Goal: Information Seeking & Learning: Find specific fact

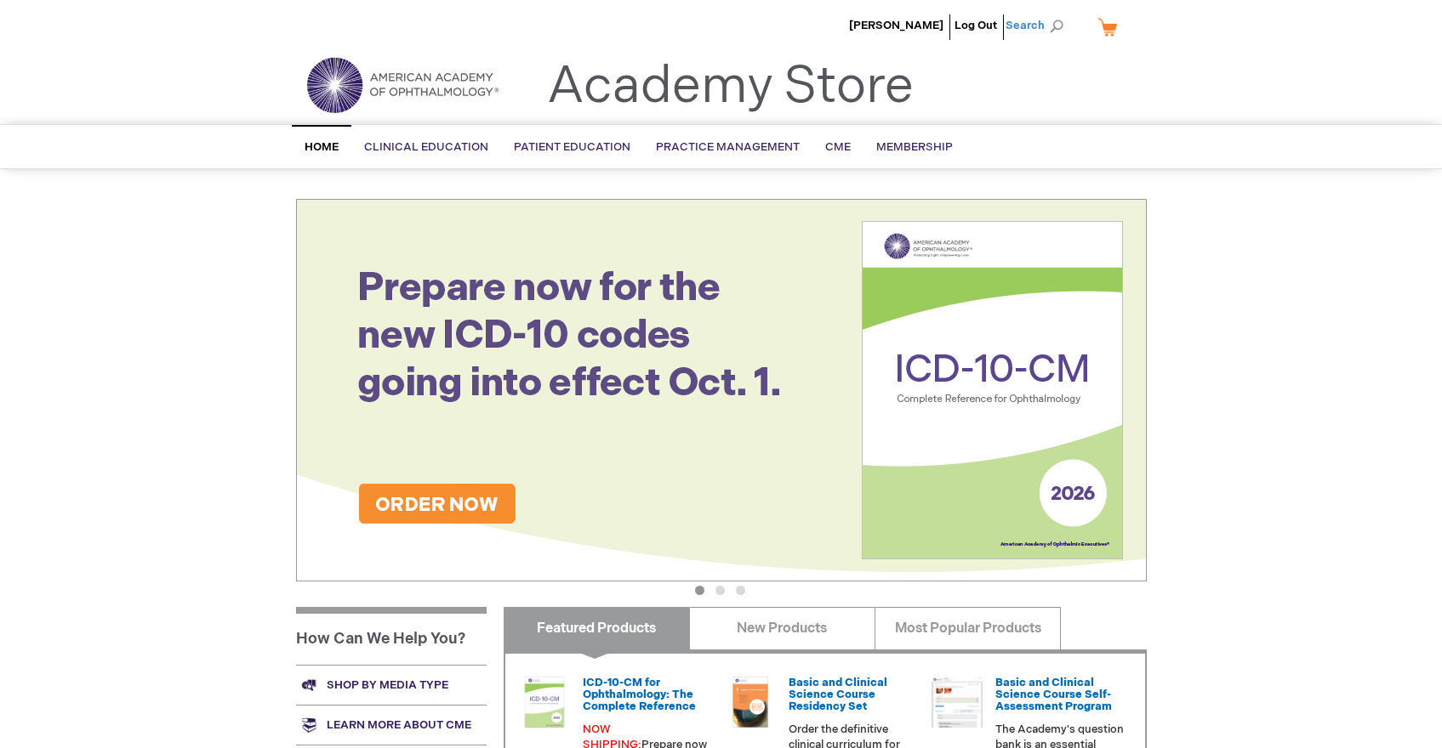
click at [1045, 26] on span "Search" at bounding box center [1037, 26] width 65 height 34
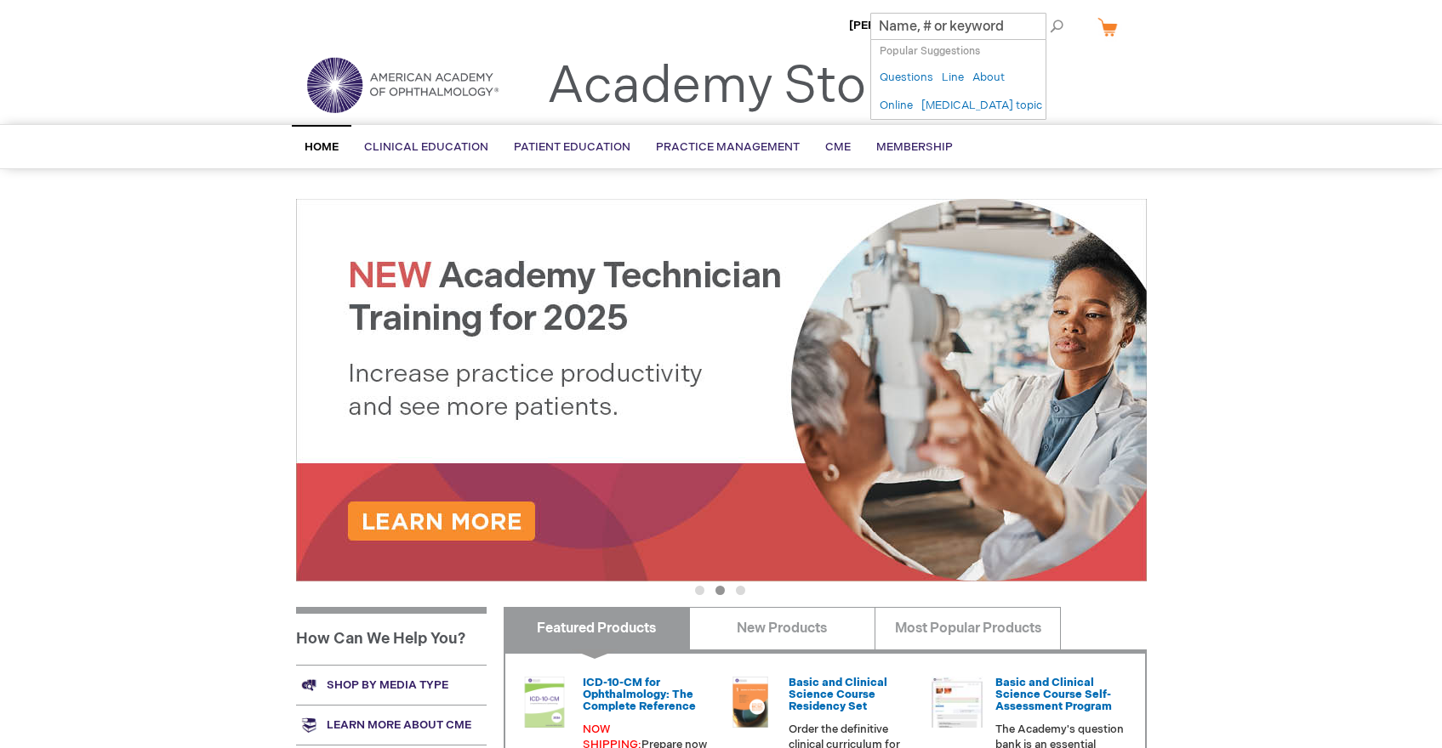
paste input "RC2025P"
type input "RC2025P"
click at [1049, 13] on button "Search" at bounding box center [1056, 26] width 14 height 27
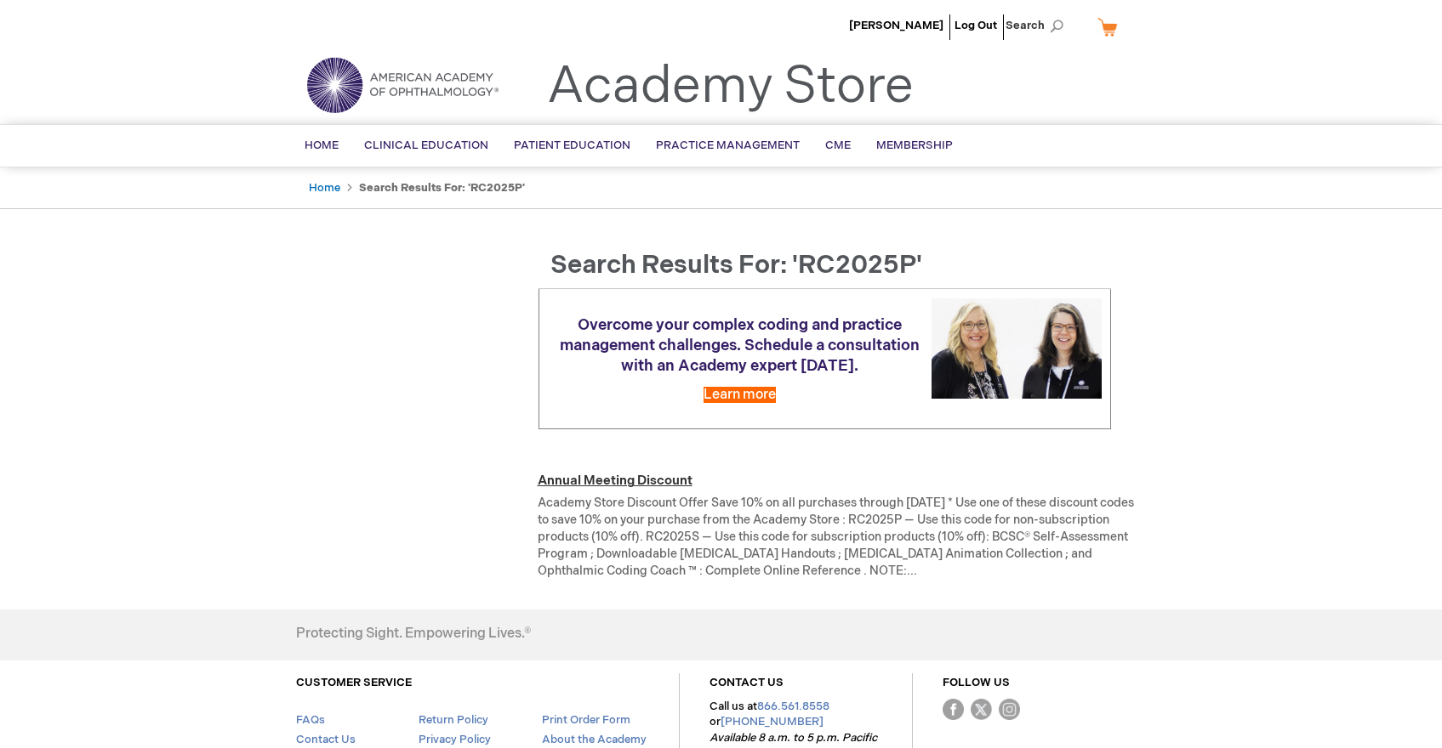
click at [642, 489] on link "Annual Meeting Discount" at bounding box center [614, 481] width 155 height 16
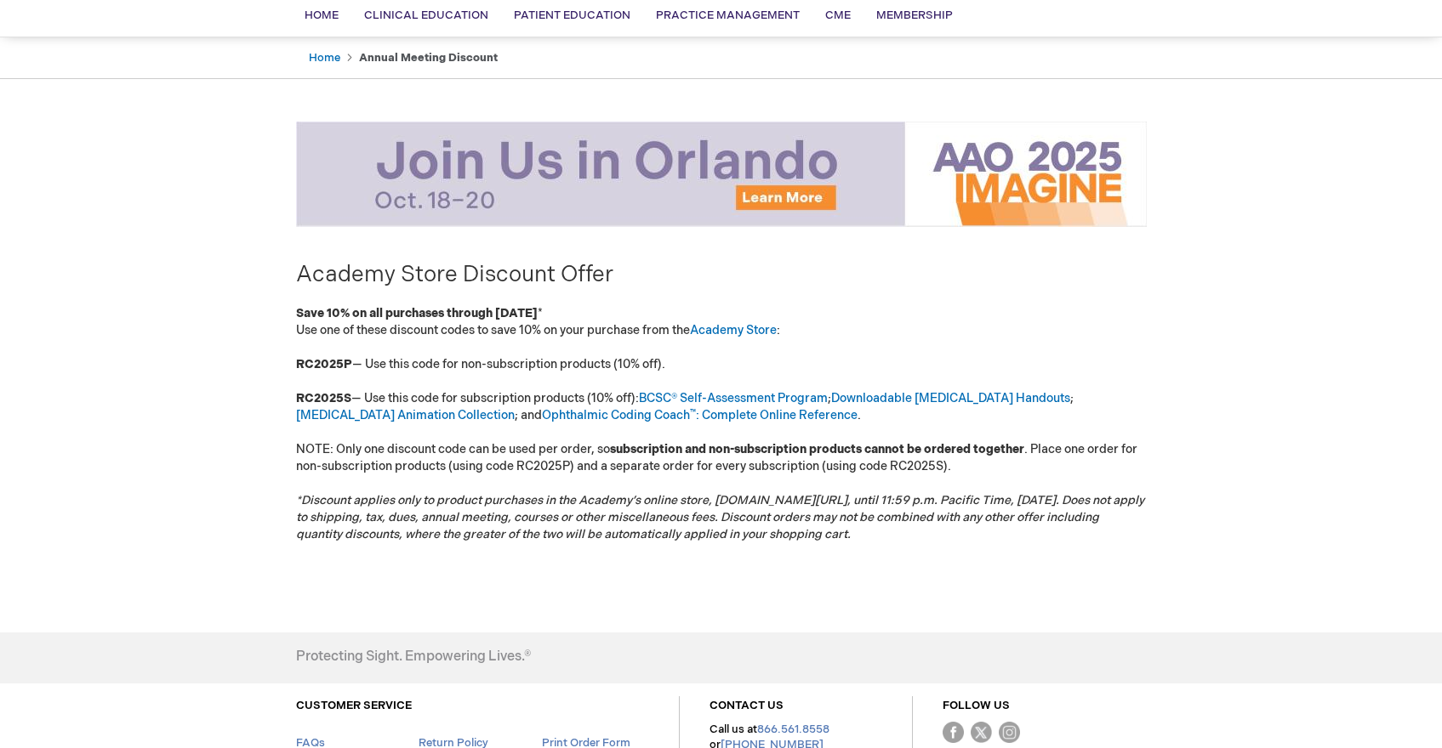
scroll to position [170, 0]
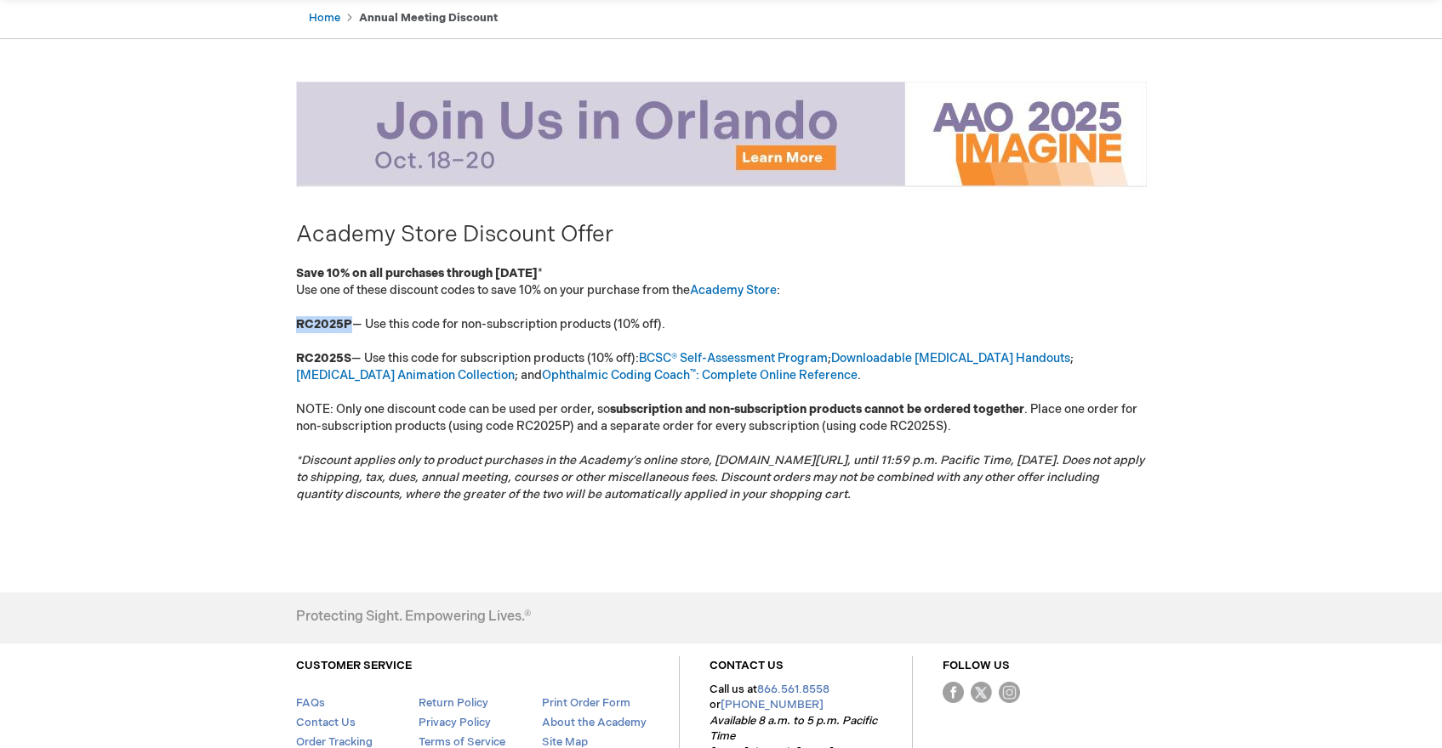
drag, startPoint x: 295, startPoint y: 322, endPoint x: 348, endPoint y: 327, distance: 52.9
click at [348, 327] on strong "RC2025P" at bounding box center [324, 324] width 56 height 14
copy strong "RC2025P"
click at [184, 333] on div "Rob Cruickshank Log Out Search My Cart CLOSE RECENTLY ADDED ITEM(S) Close There…" at bounding box center [721, 346] width 1442 height 1032
click at [142, 276] on div "Rob Cruickshank Log Out Search My Cart CLOSE RECENTLY ADDED ITEM(S) Close There…" at bounding box center [721, 346] width 1442 height 1032
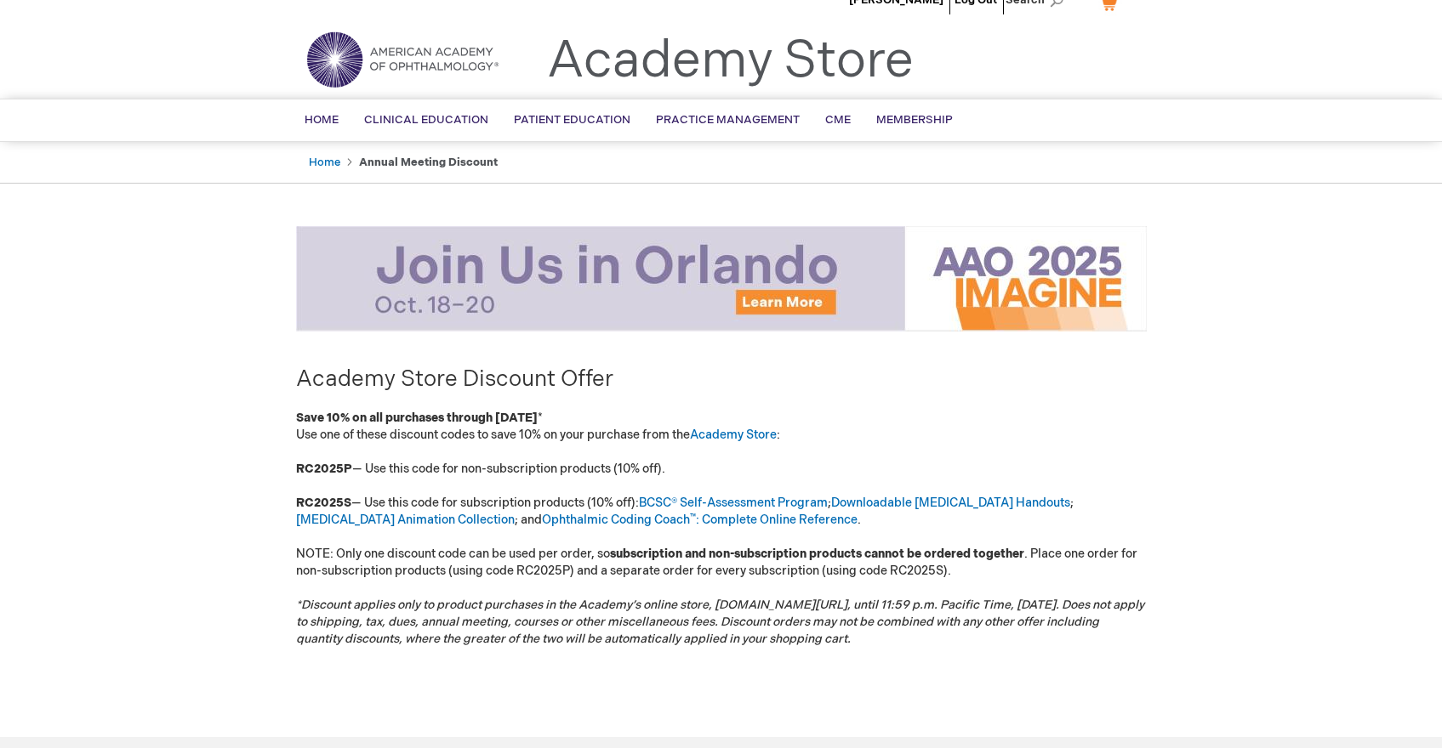
scroll to position [0, 0]
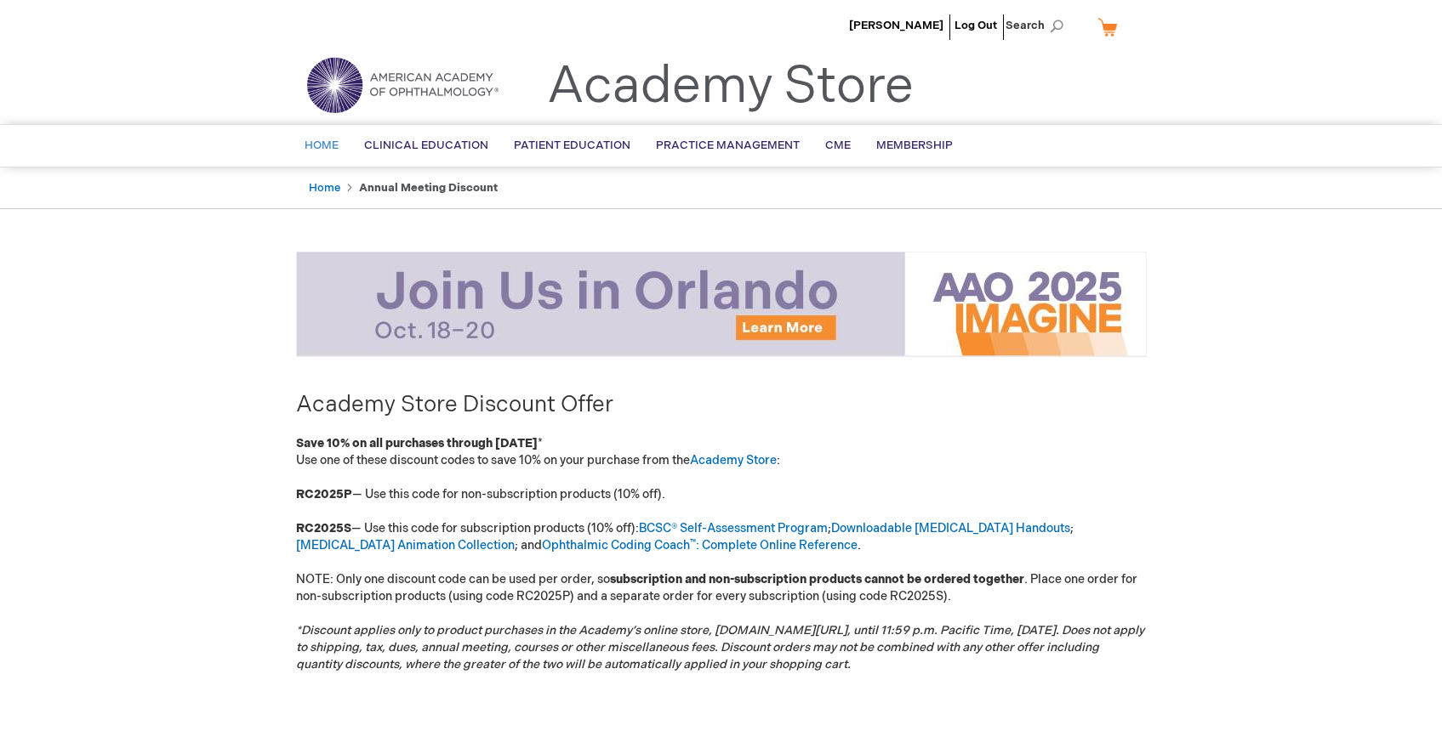
click at [330, 145] on span "Home" at bounding box center [321, 146] width 34 height 14
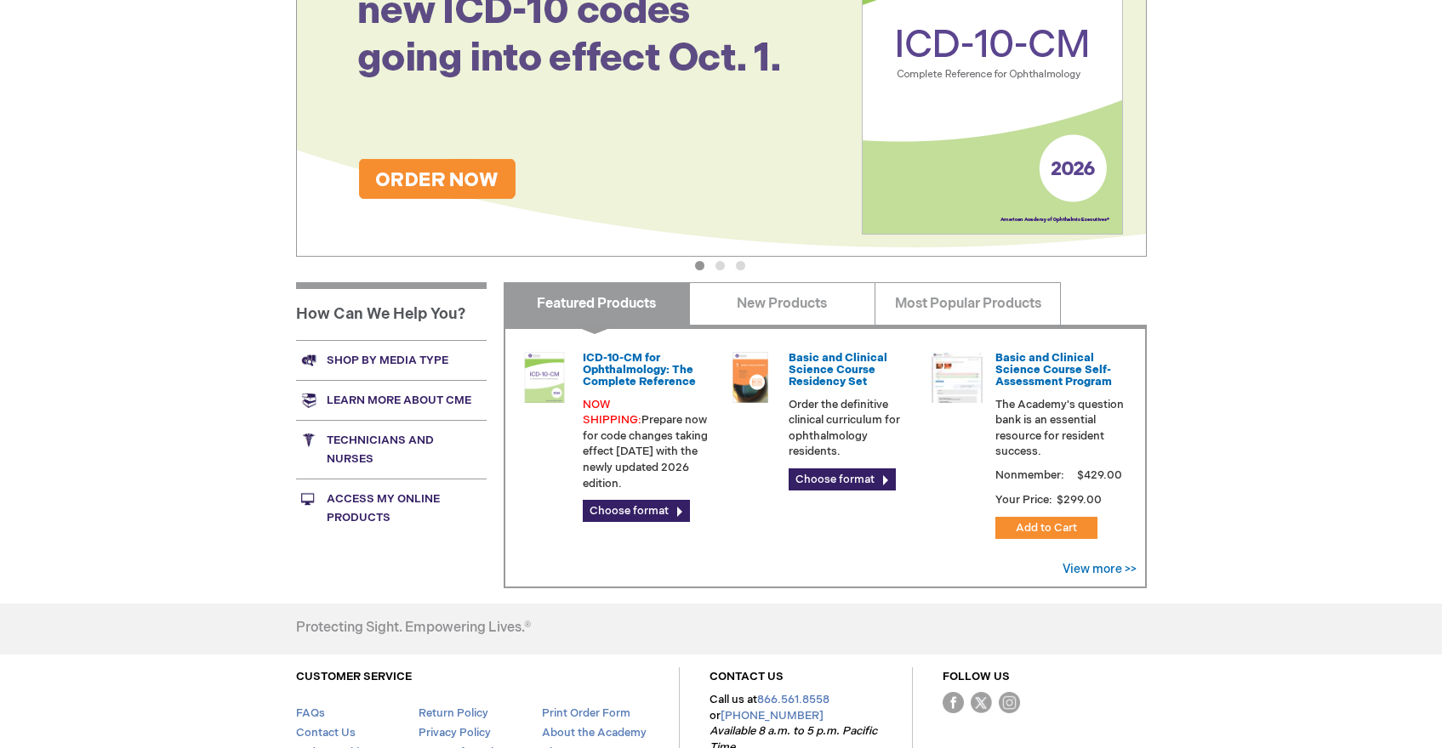
scroll to position [340, 0]
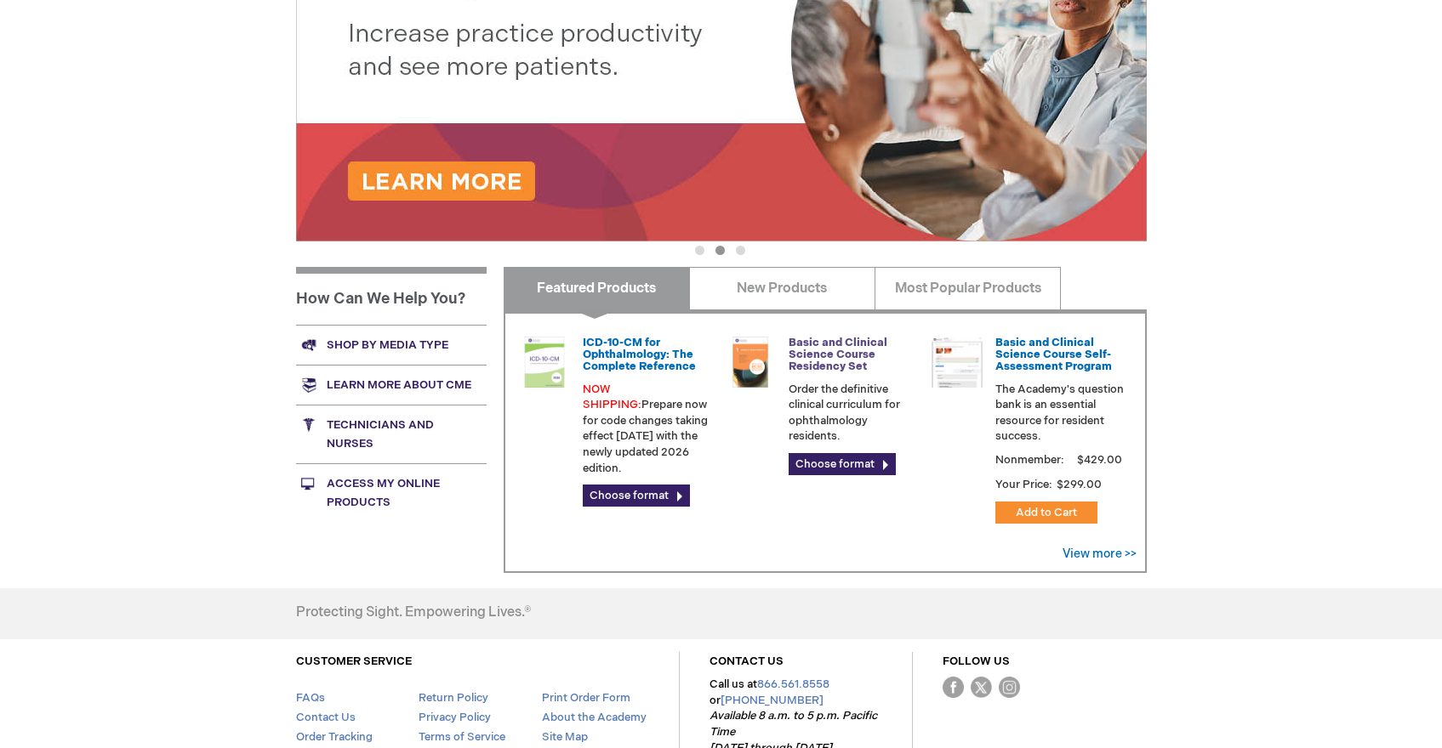
click at [823, 361] on link "Basic and Clinical Science Course Residency Set" at bounding box center [837, 355] width 99 height 38
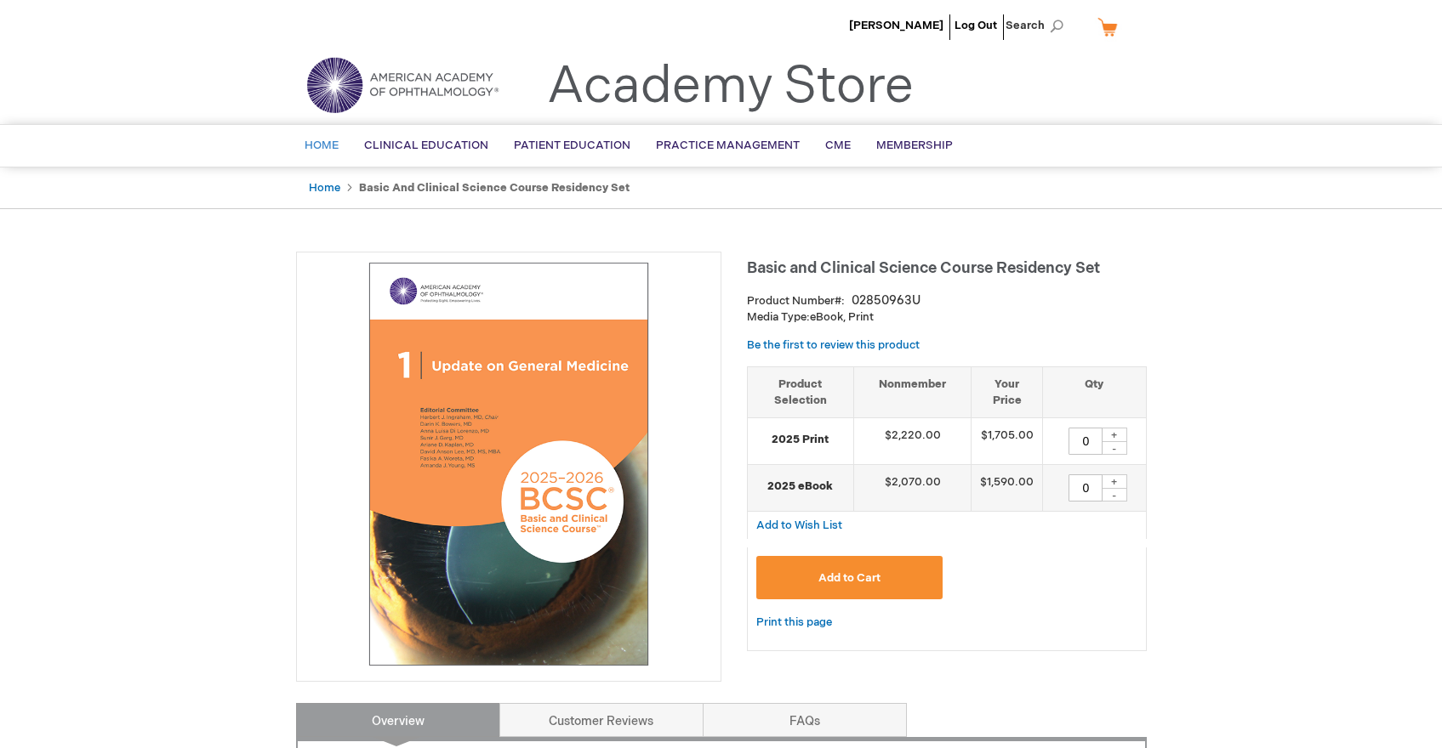
click at [318, 147] on span "Home" at bounding box center [321, 146] width 34 height 14
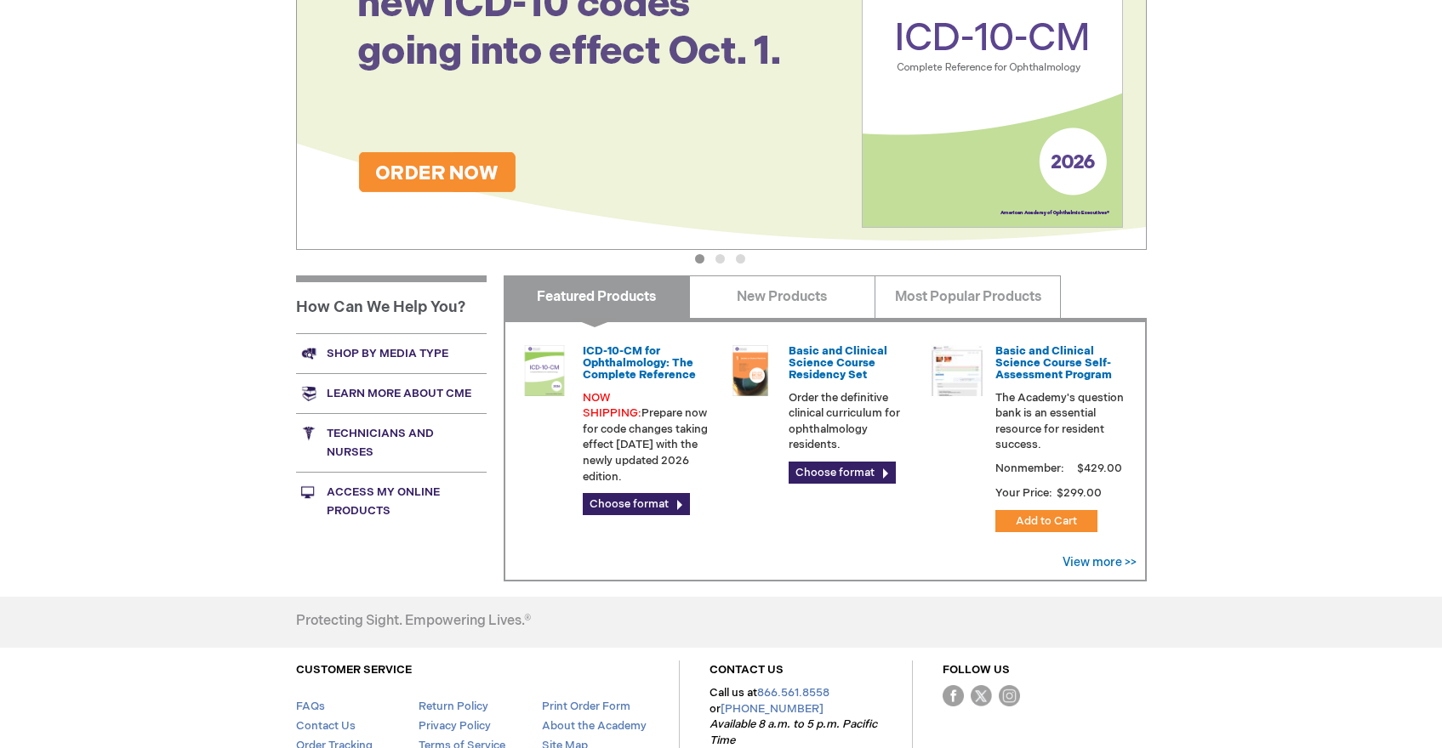
scroll to position [340, 0]
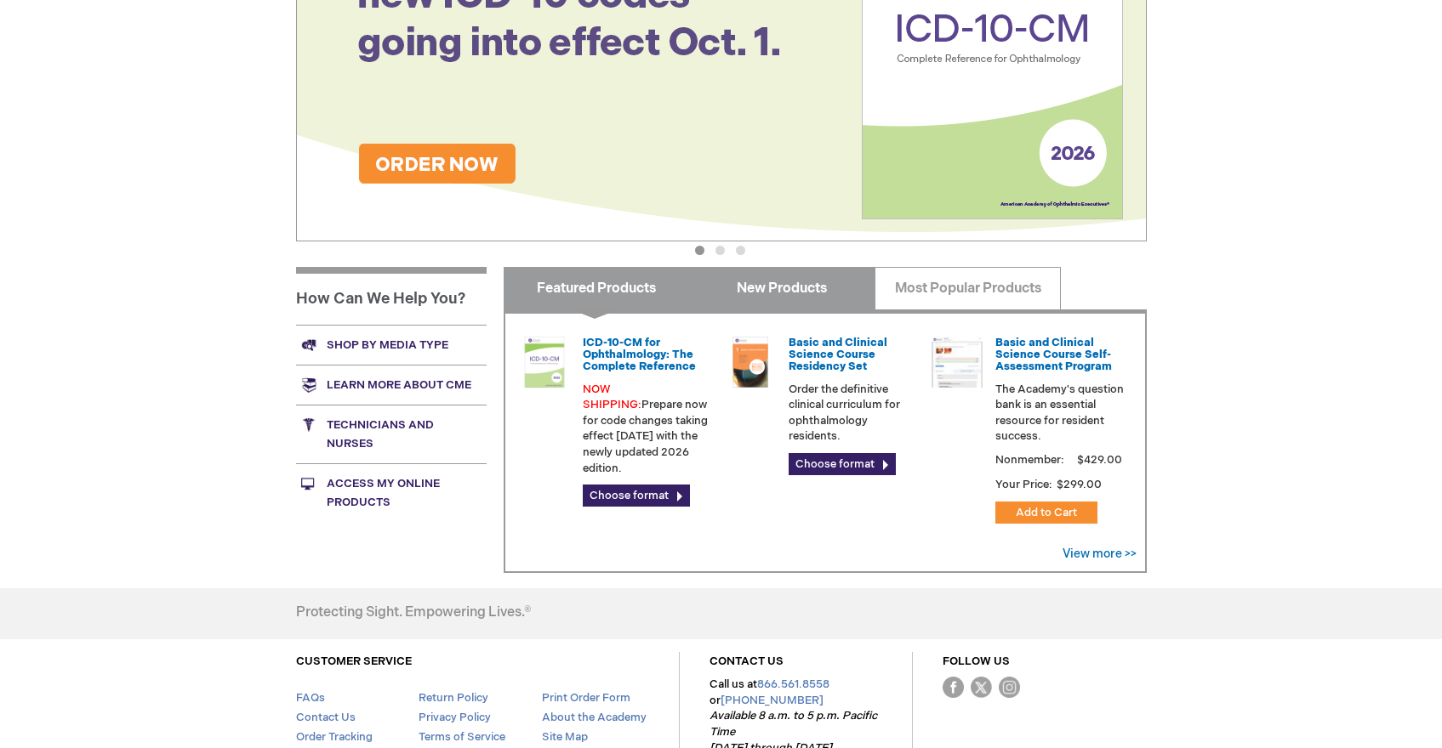
click at [762, 285] on link "New Products" at bounding box center [782, 288] width 186 height 43
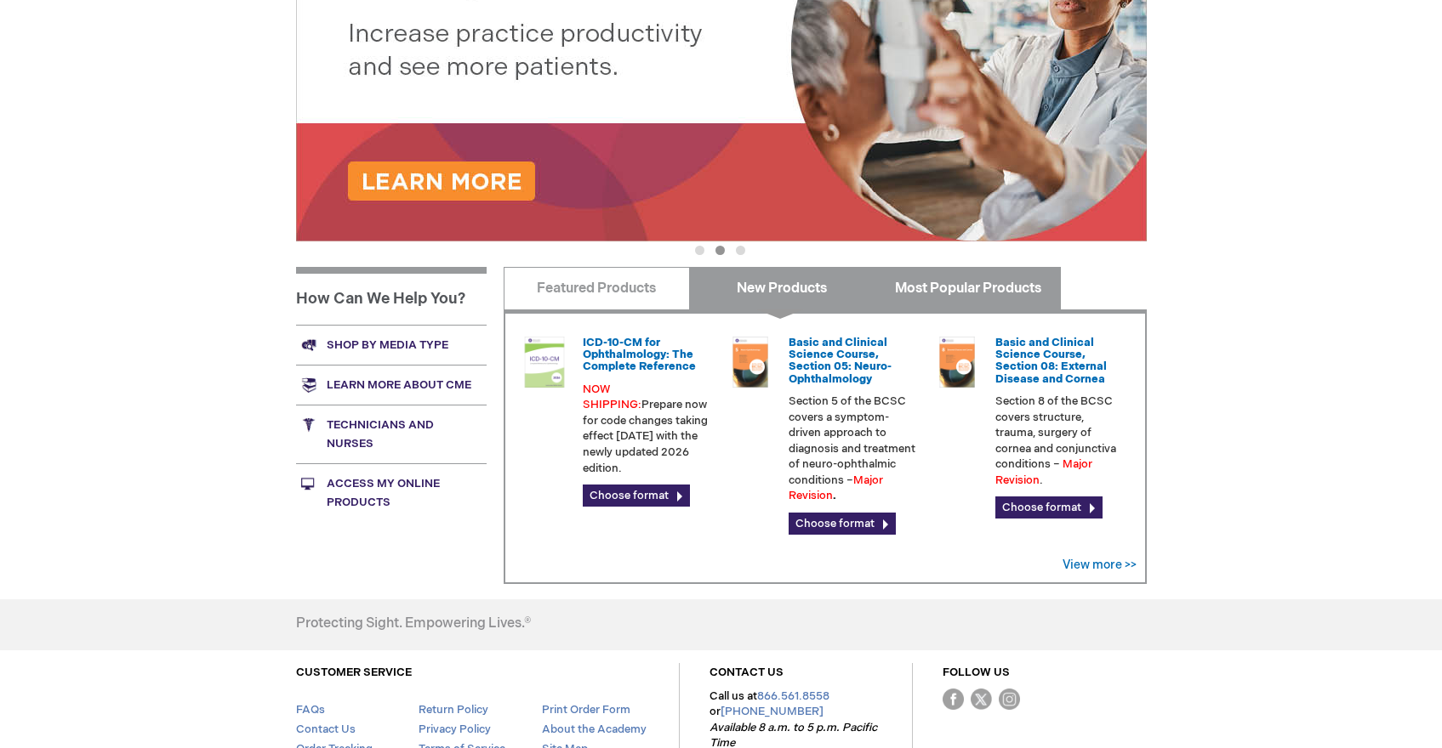
click at [942, 289] on link "Most Popular Products" at bounding box center [967, 288] width 186 height 43
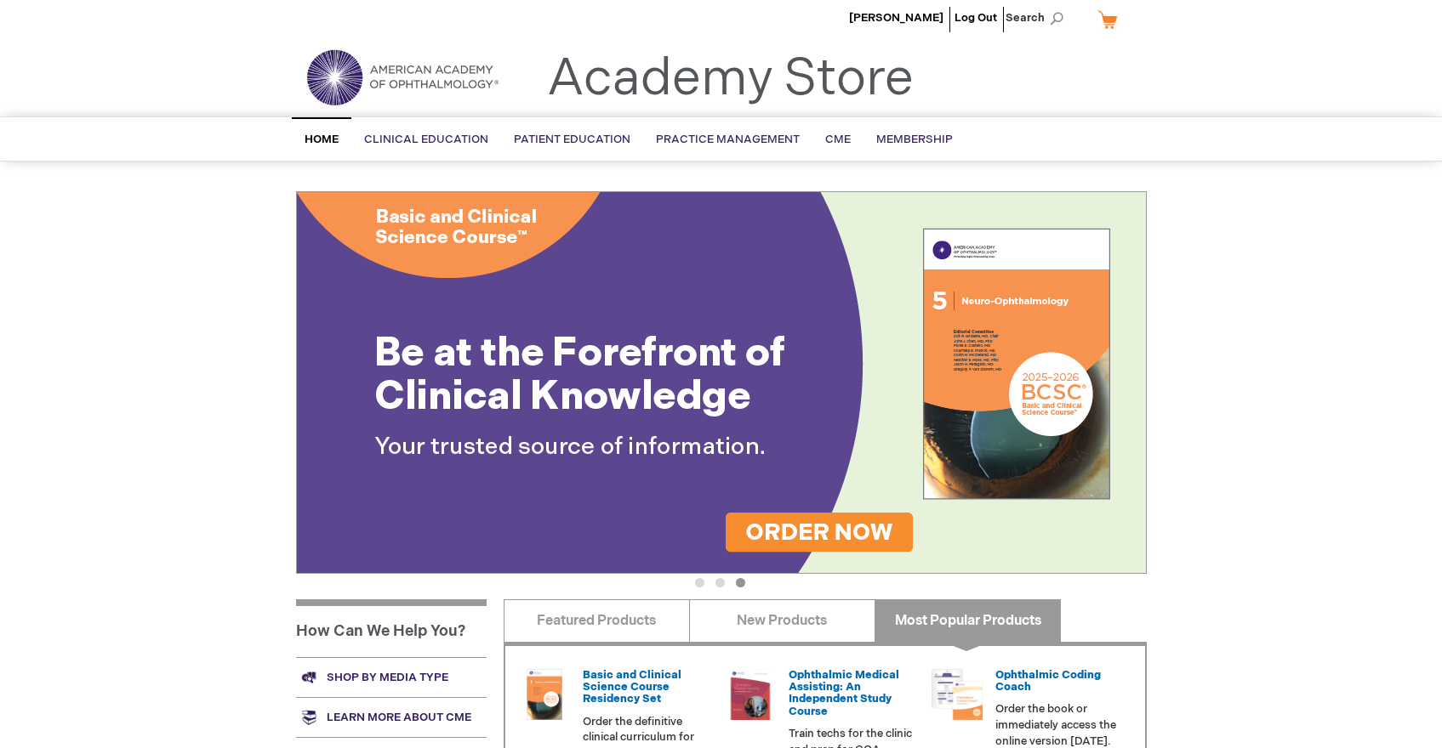
scroll to position [0, 0]
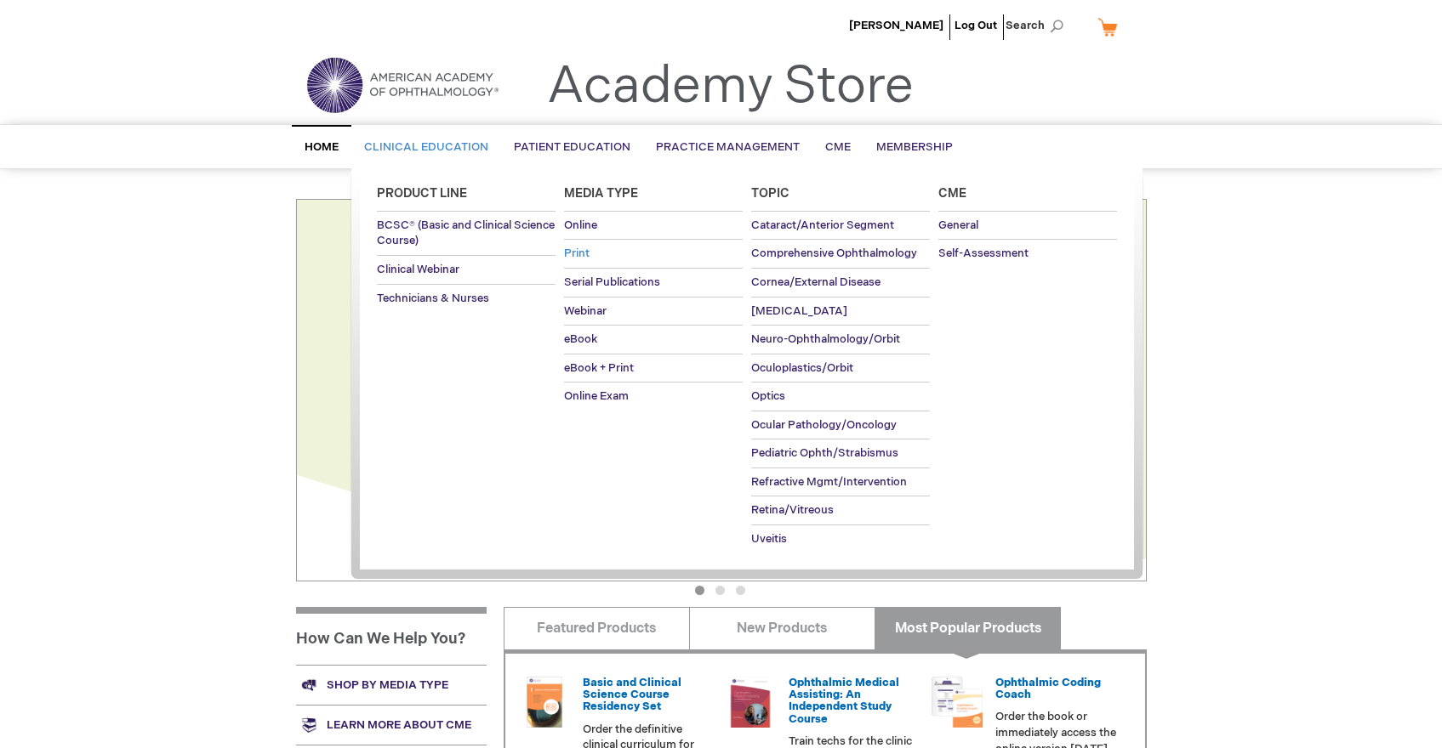
click at [568, 257] on span "Print" at bounding box center [577, 254] width 26 height 14
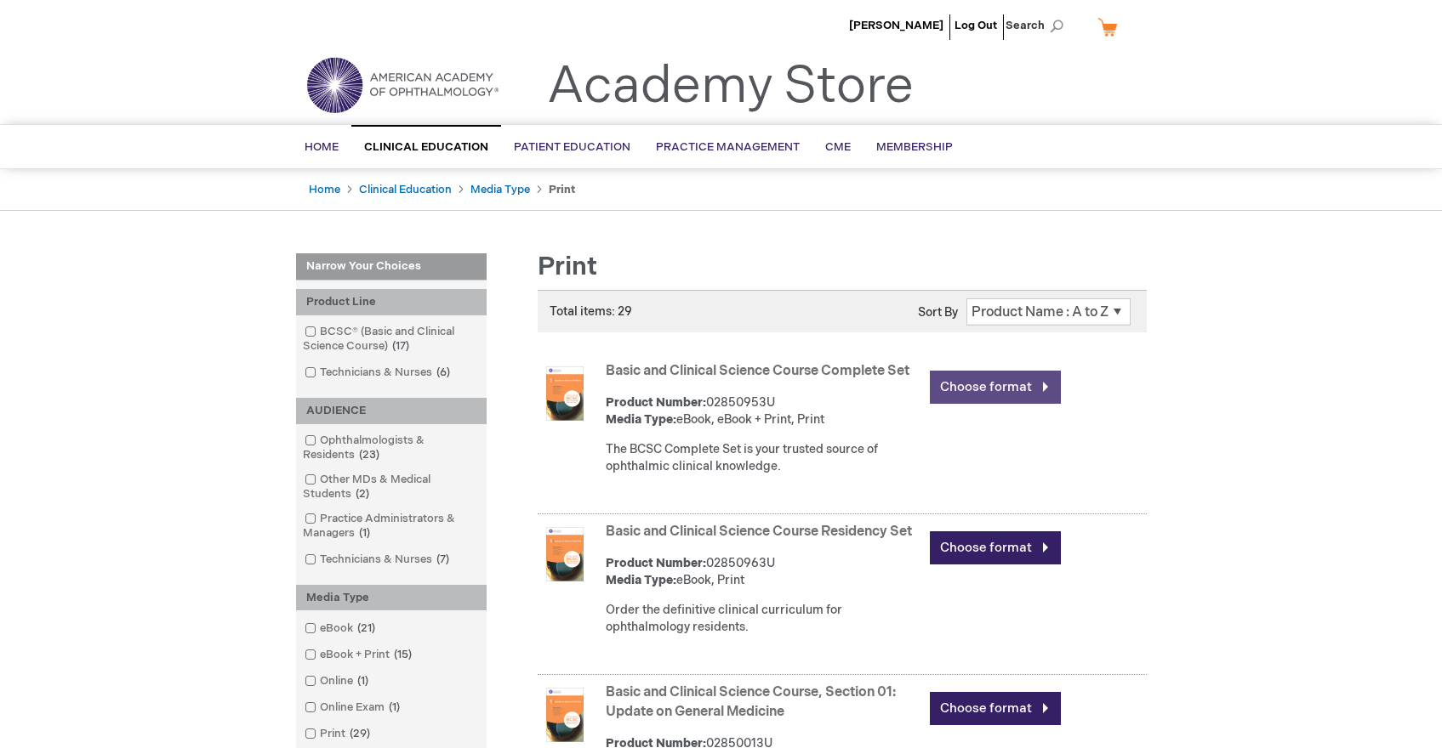
click at [951, 392] on link "Choose format" at bounding box center [995, 387] width 131 height 33
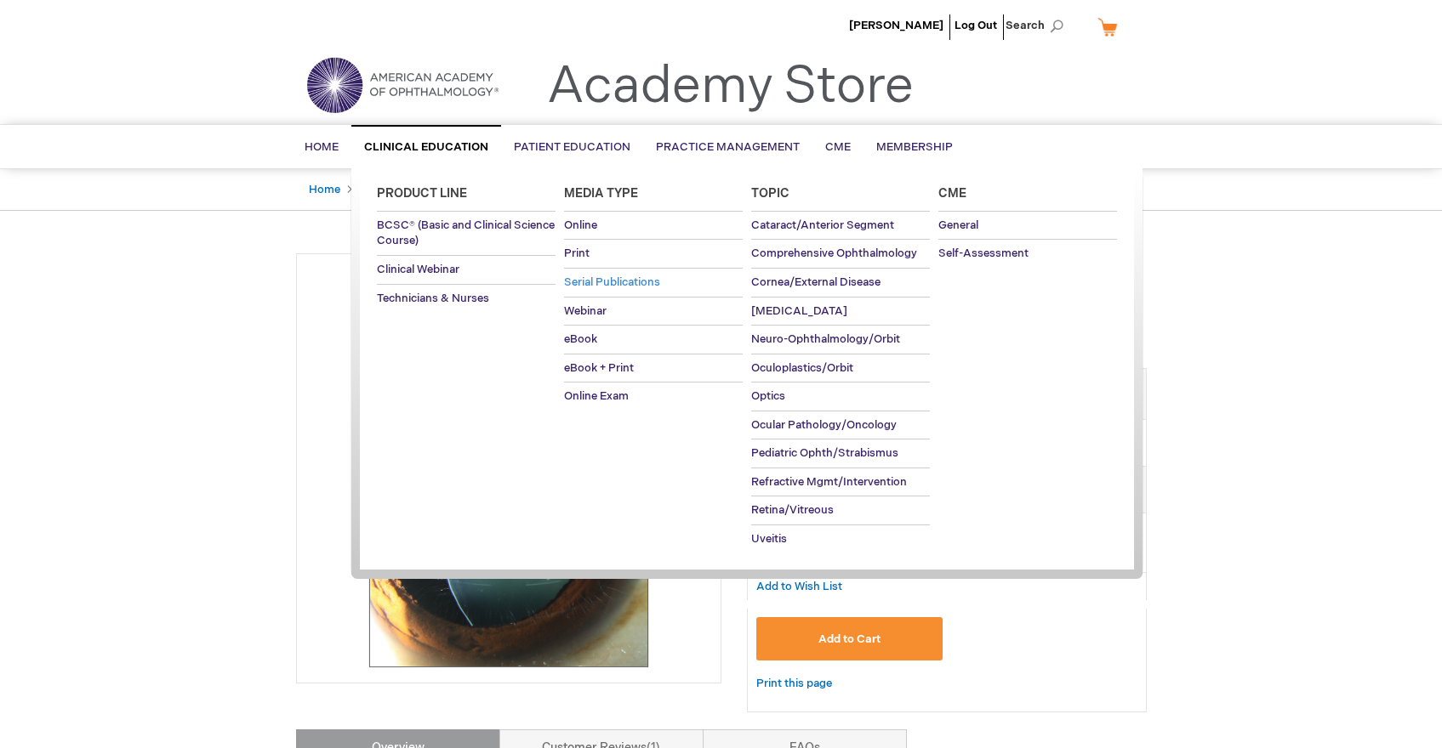
click at [581, 279] on span "Serial Publications" at bounding box center [612, 283] width 96 height 14
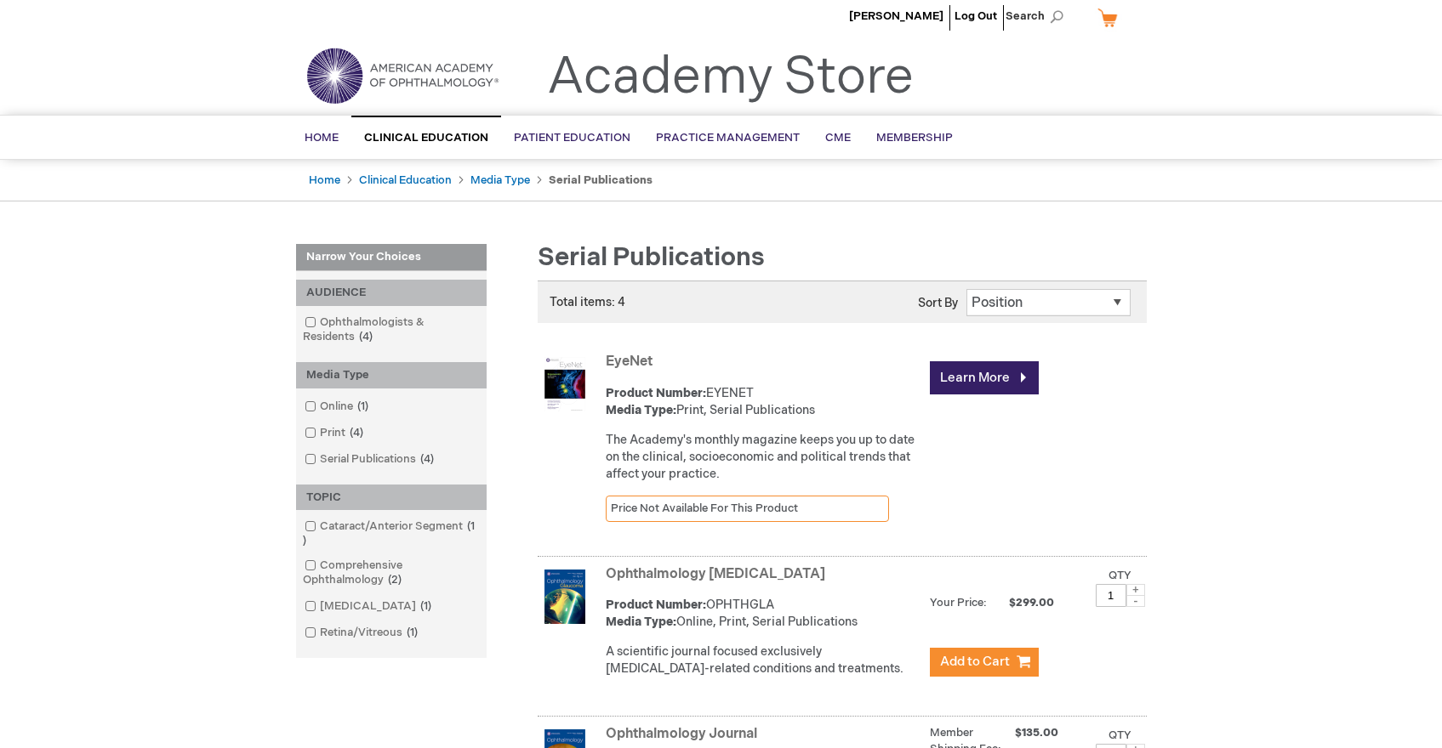
scroll to position [85, 0]
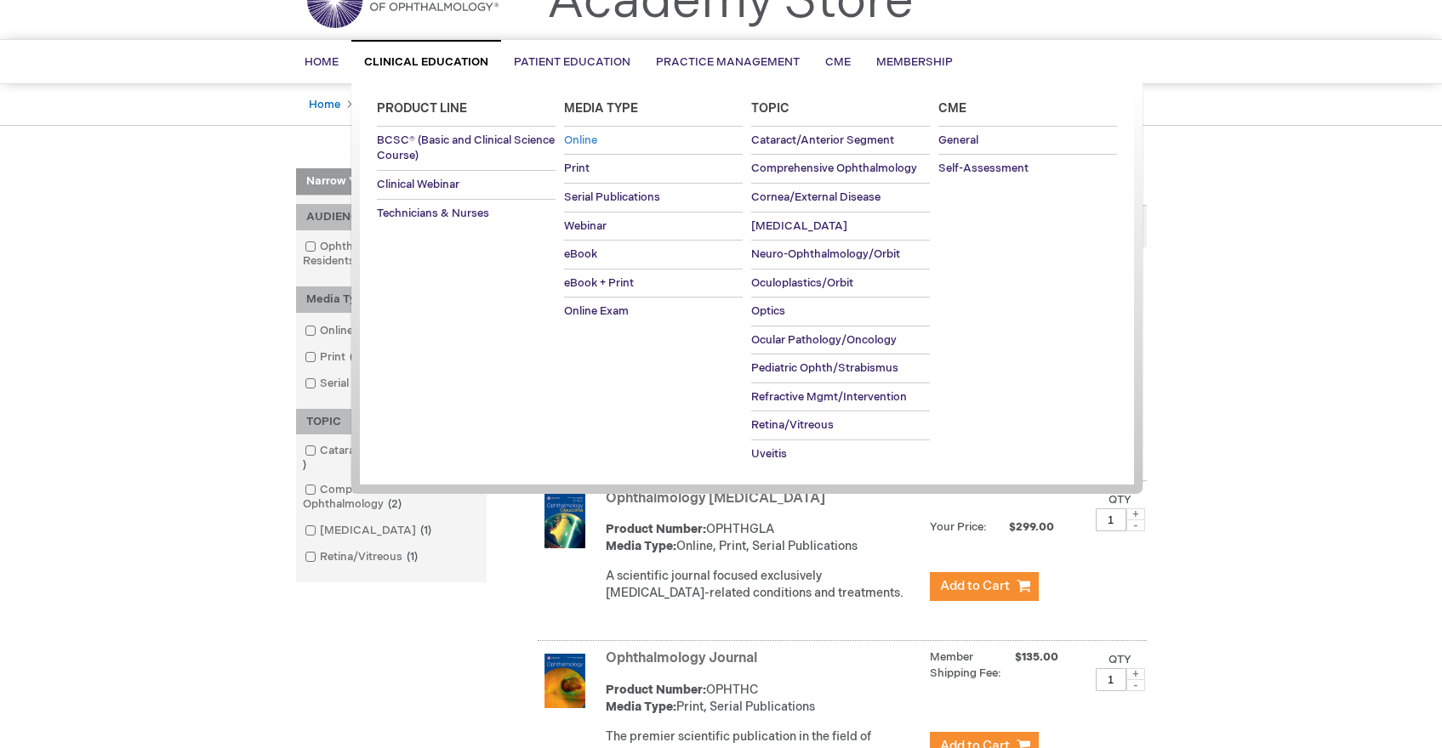
click at [579, 136] on span "Online" at bounding box center [580, 141] width 33 height 14
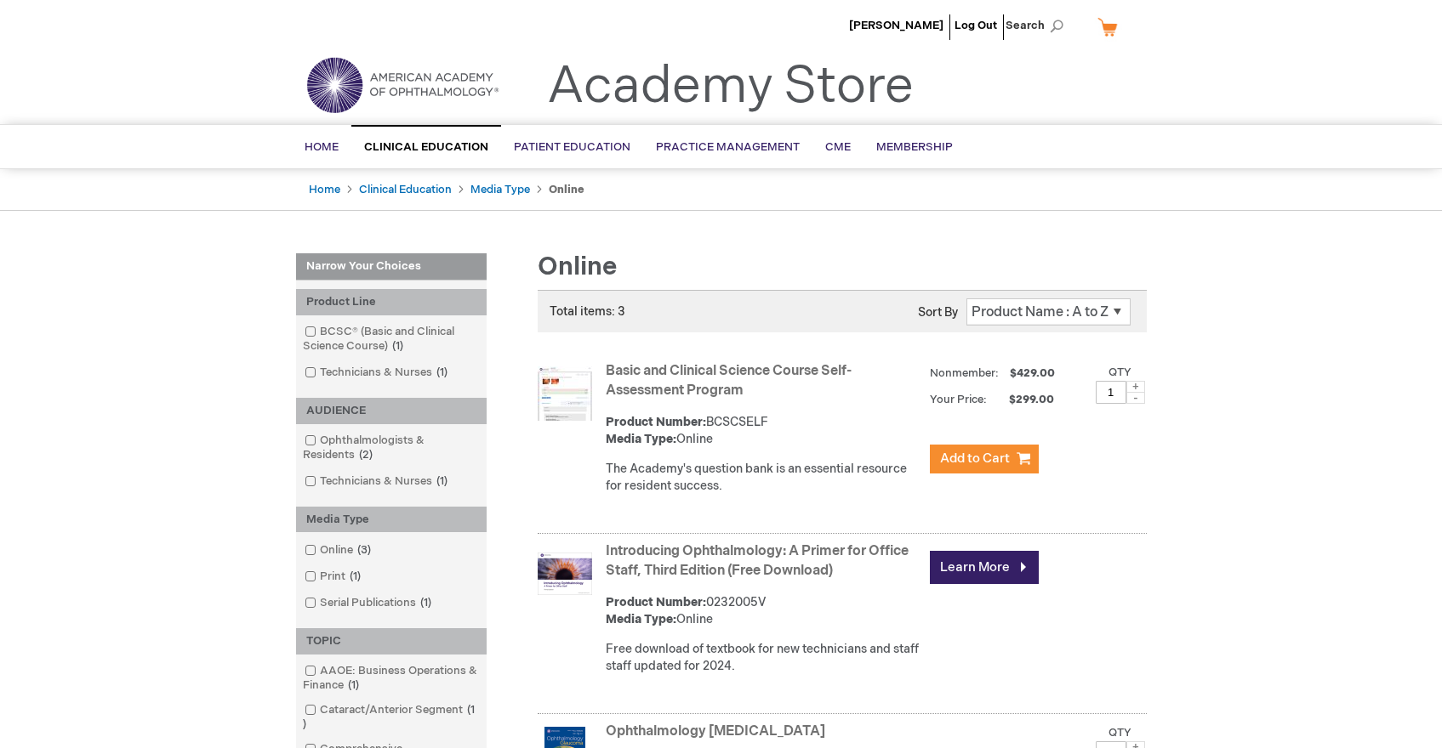
click at [725, 387] on link "Basic and Clinical Science Course Self-Assessment Program" at bounding box center [729, 381] width 246 height 36
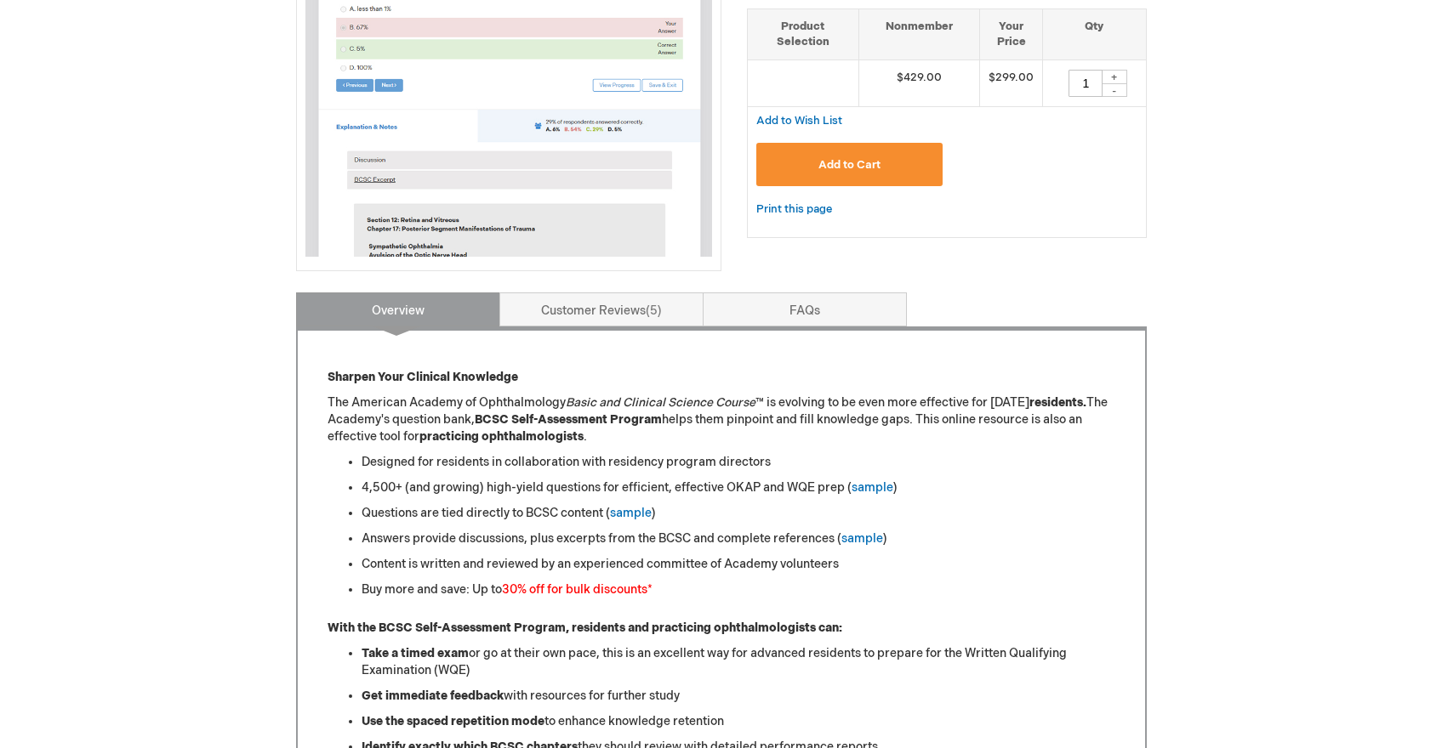
scroll to position [425, 0]
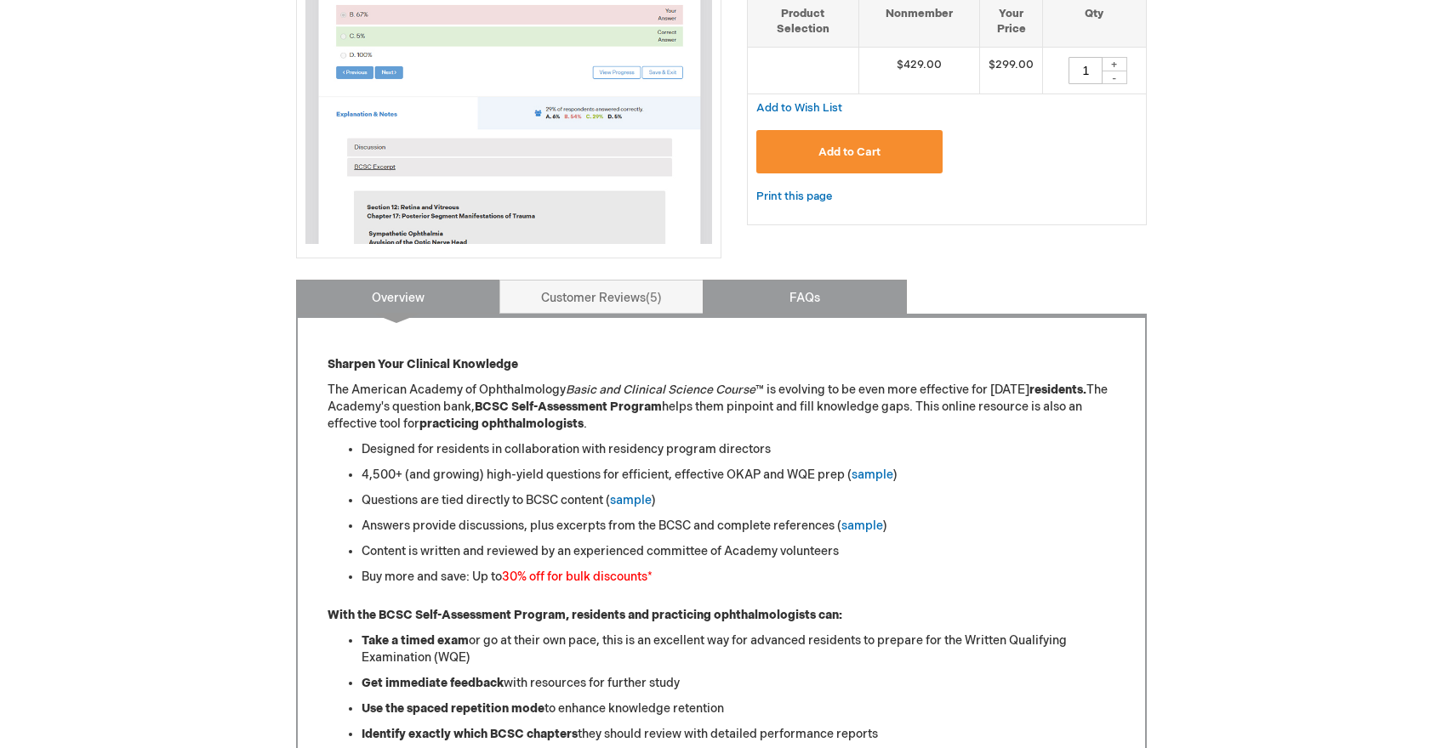
click at [810, 297] on link "FAQs" at bounding box center [804, 297] width 204 height 34
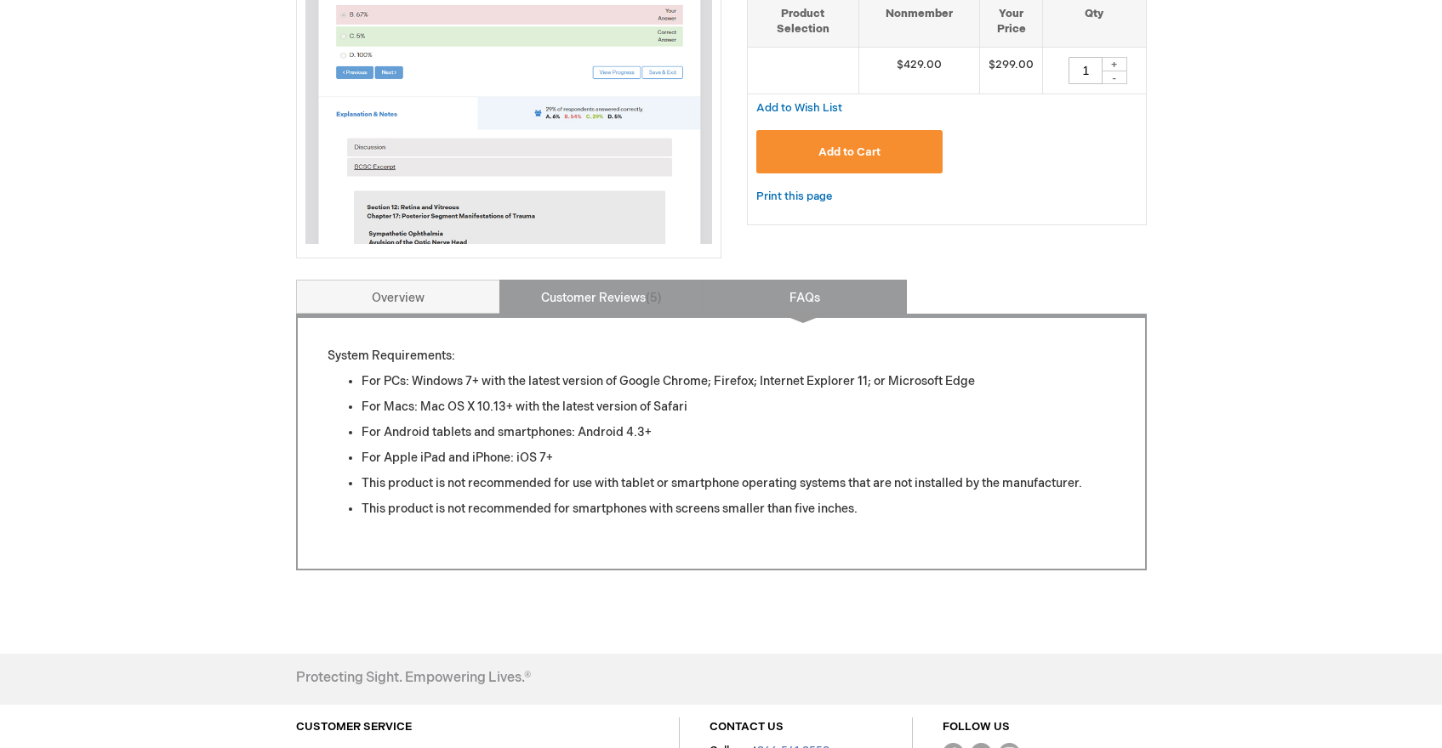
click at [602, 291] on link "Customer Reviews 5" at bounding box center [601, 297] width 204 height 34
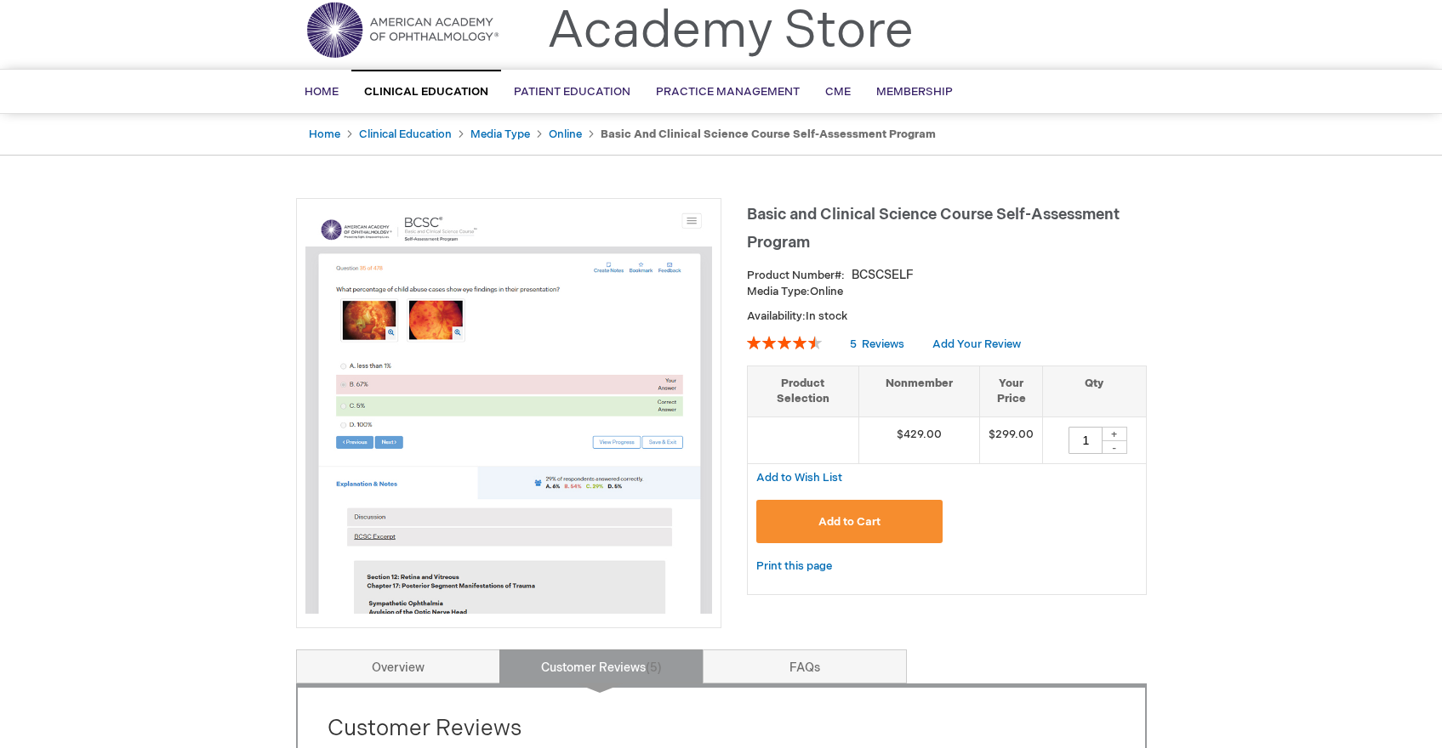
scroll to position [0, 0]
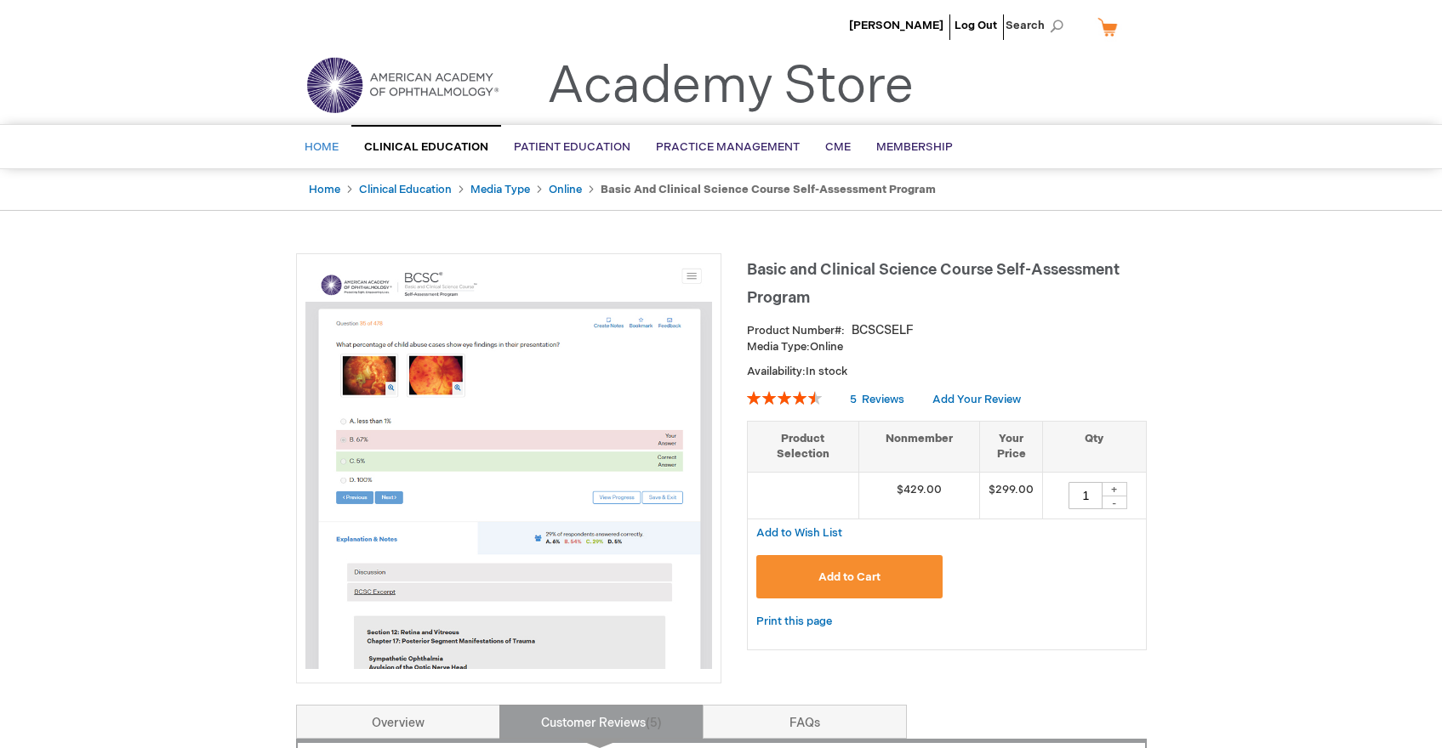
click at [321, 144] on span "Home" at bounding box center [321, 147] width 34 height 14
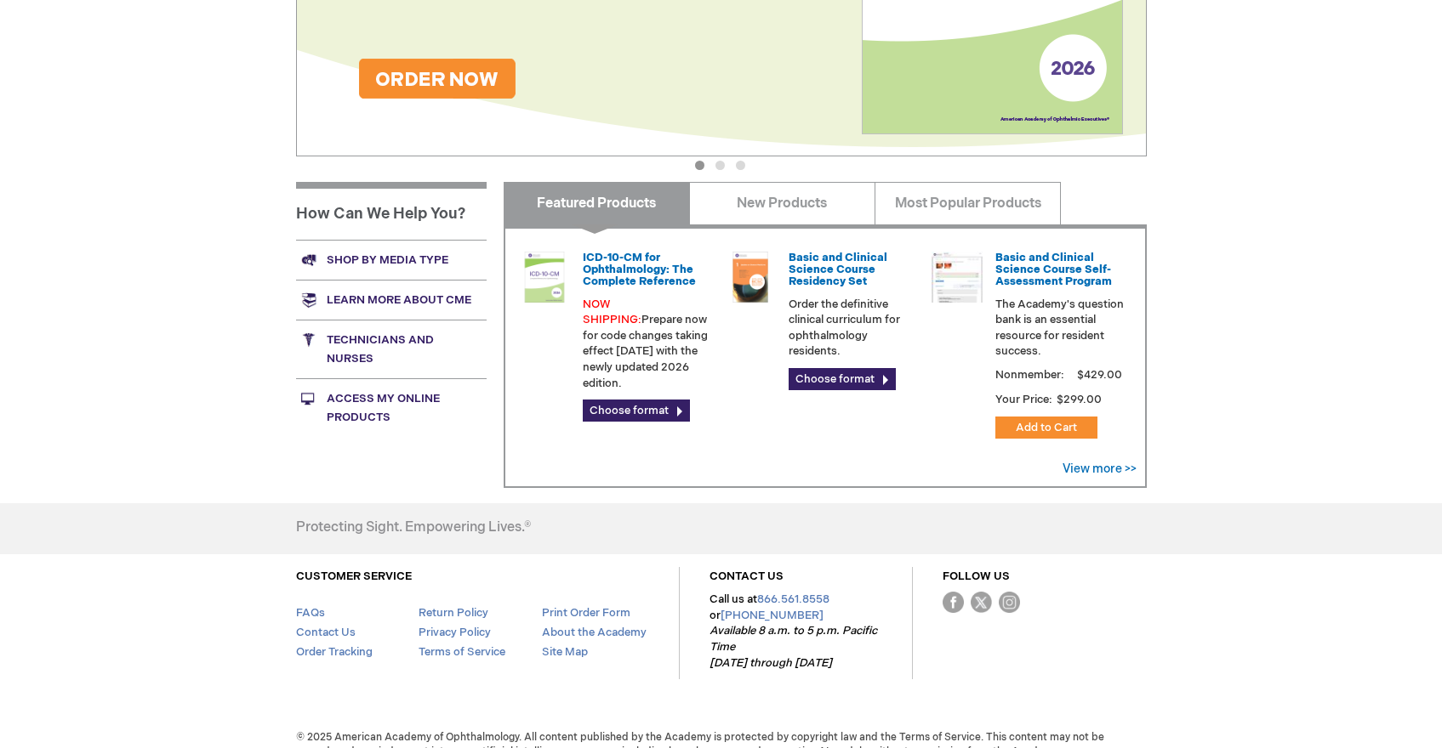
scroll to position [449, 0]
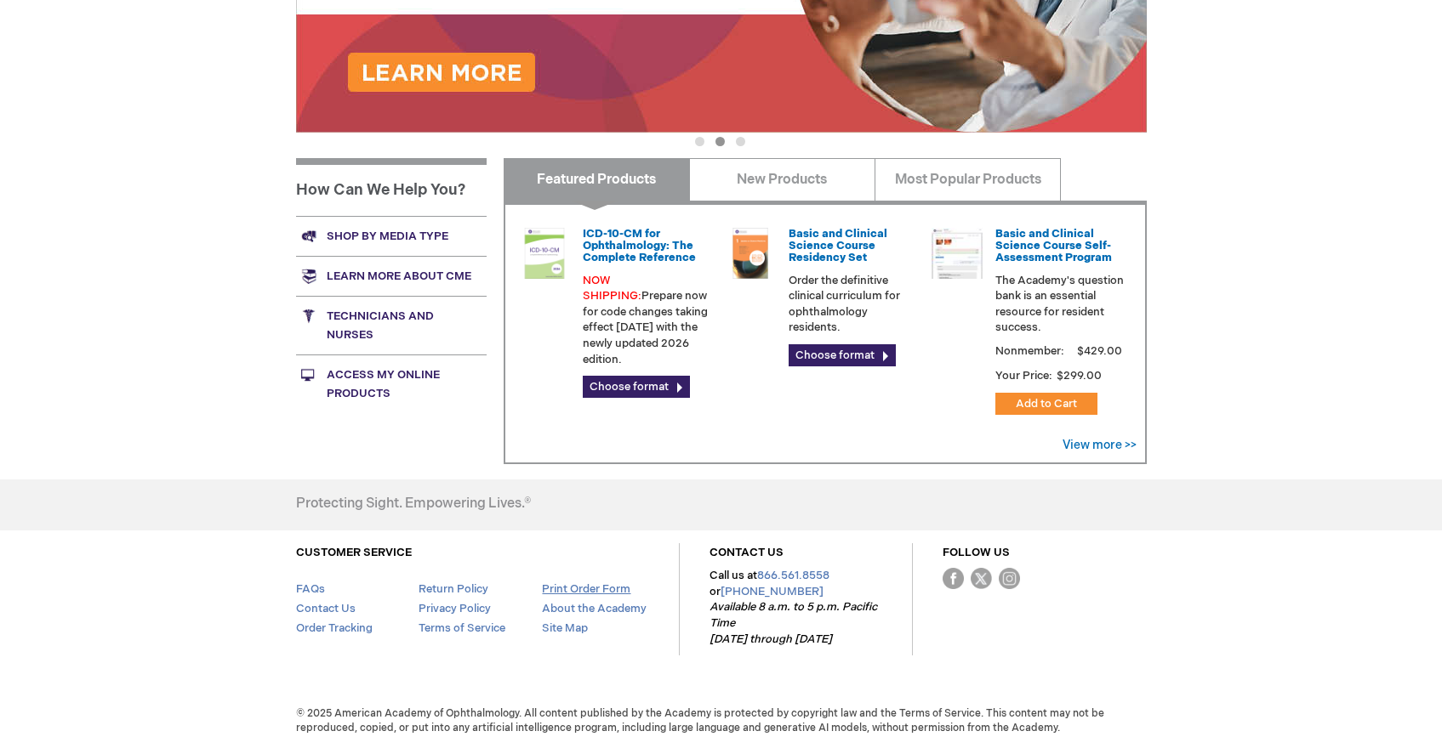
click at [571, 587] on link "Print Order Form" at bounding box center [586, 590] width 88 height 14
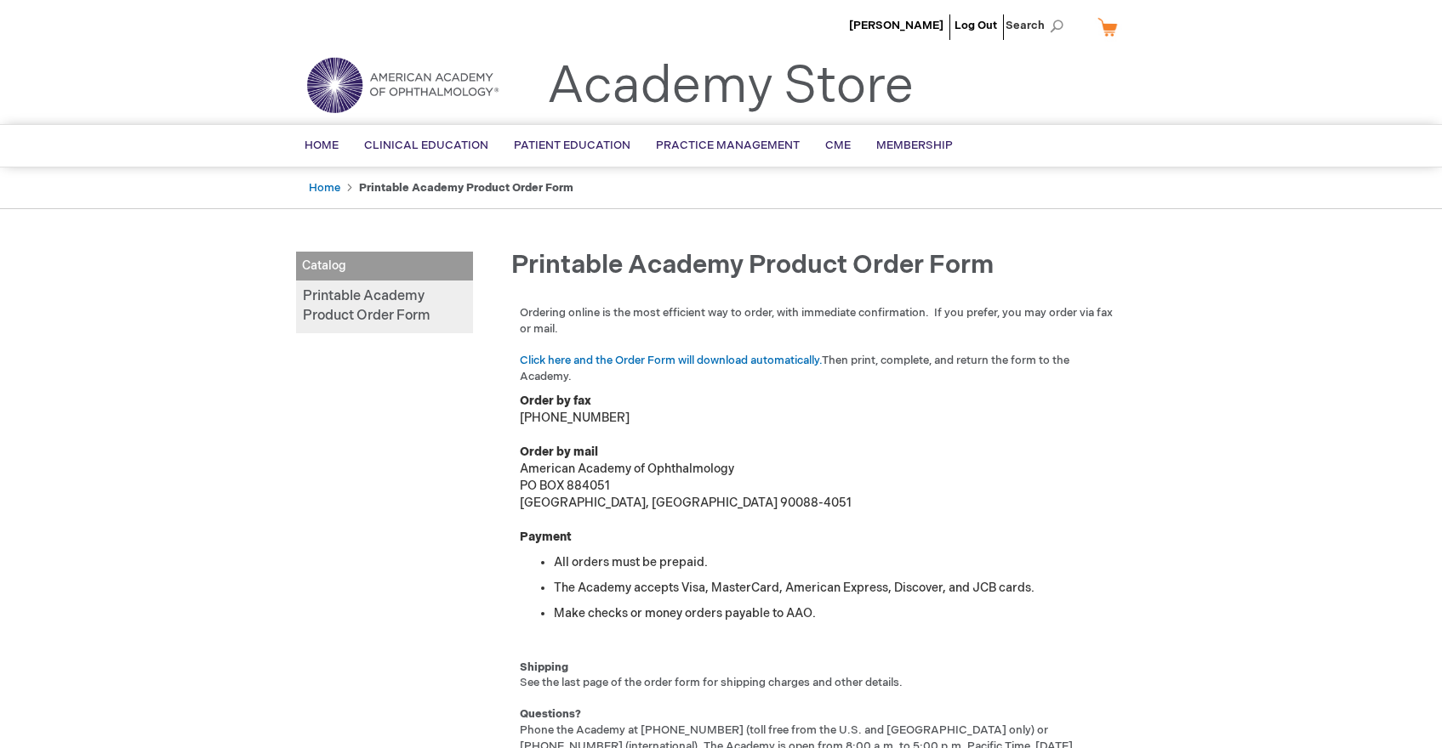
click at [363, 293] on link "Printable Academy Product Order Form" at bounding box center [384, 307] width 177 height 53
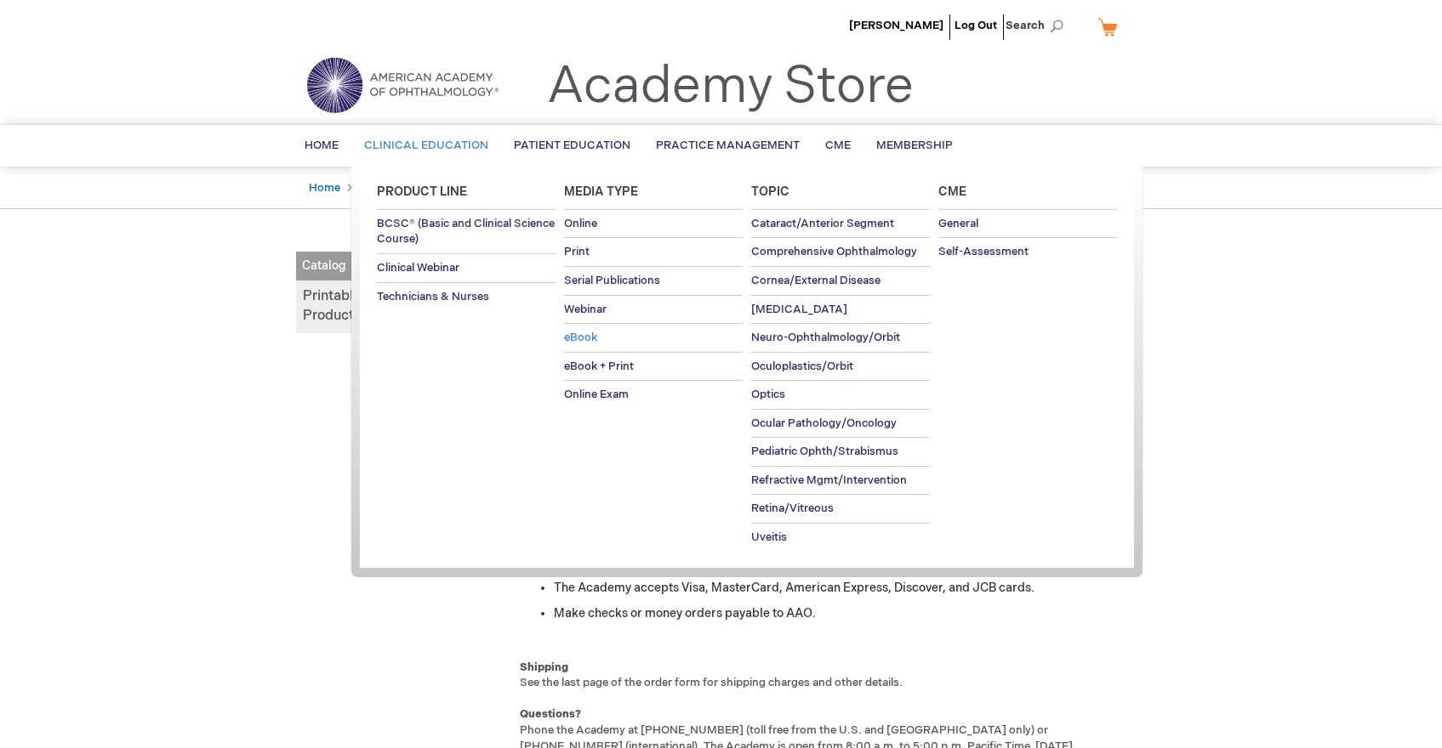
click at [580, 332] on span "eBook" at bounding box center [580, 338] width 33 height 14
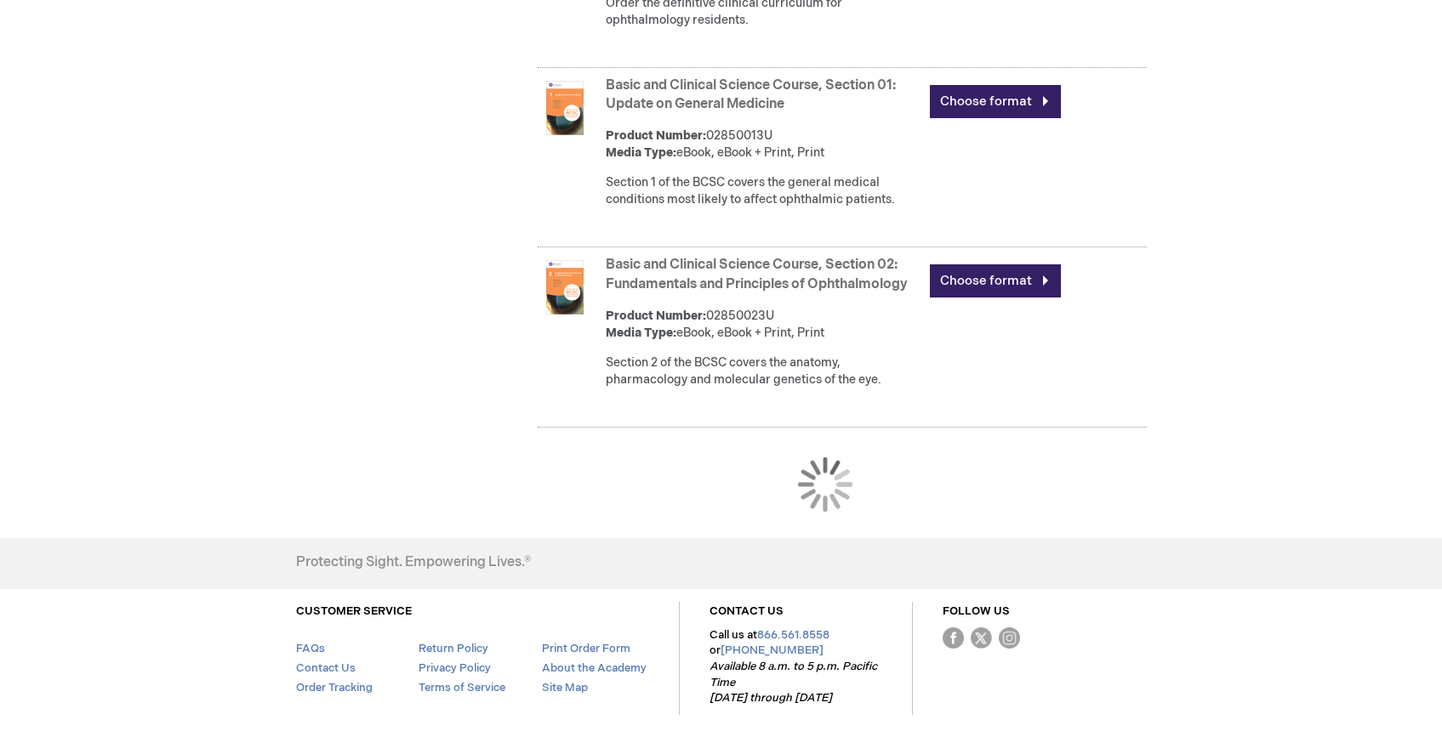
scroll to position [1701, 0]
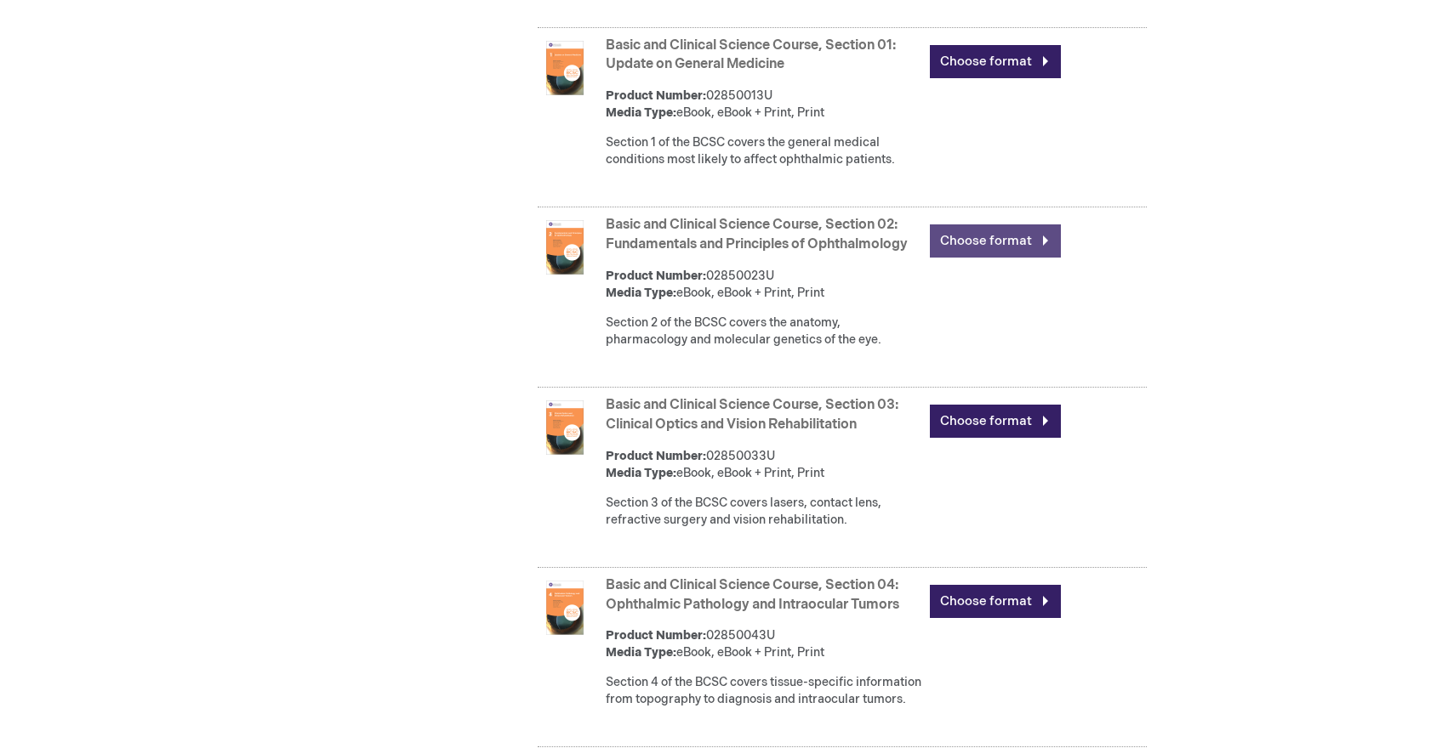
click at [971, 258] on link "Choose format" at bounding box center [995, 241] width 131 height 33
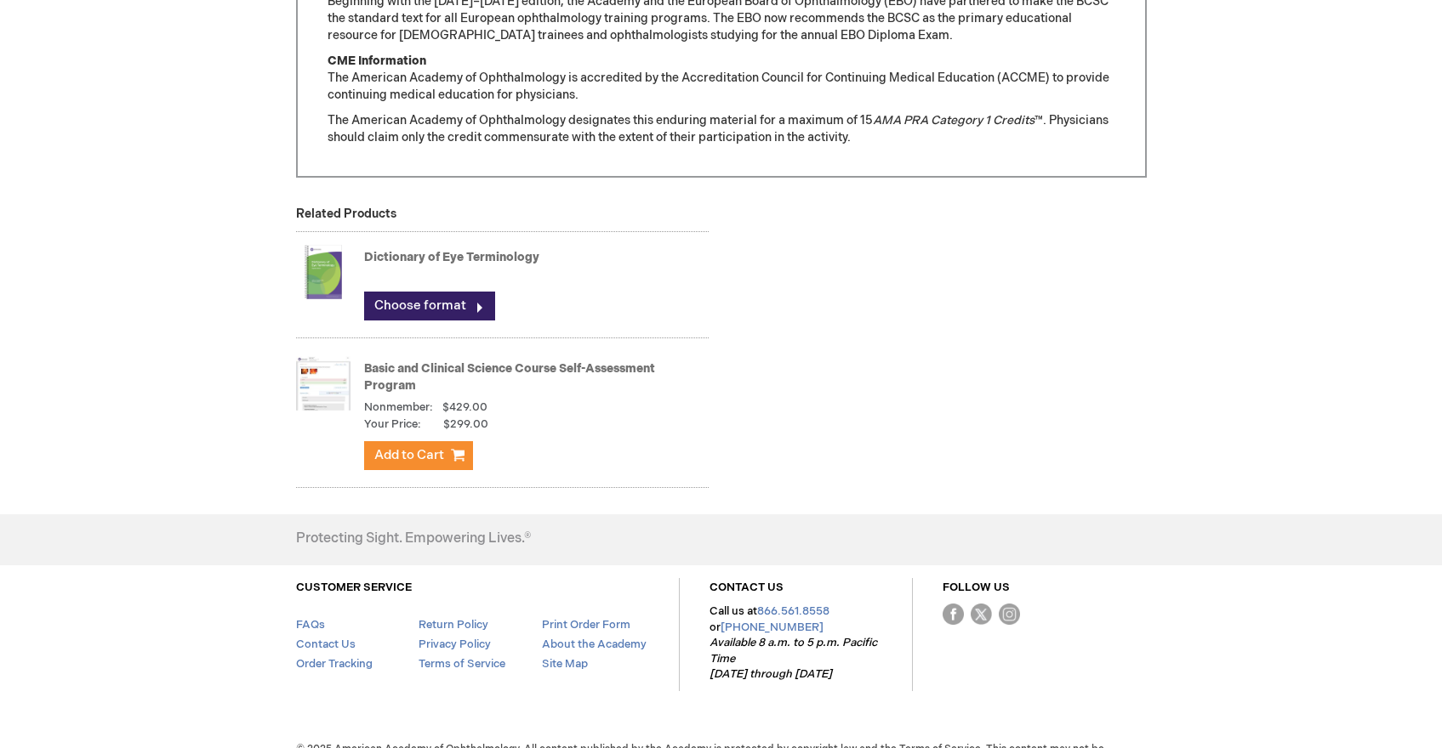
scroll to position [1607, 0]
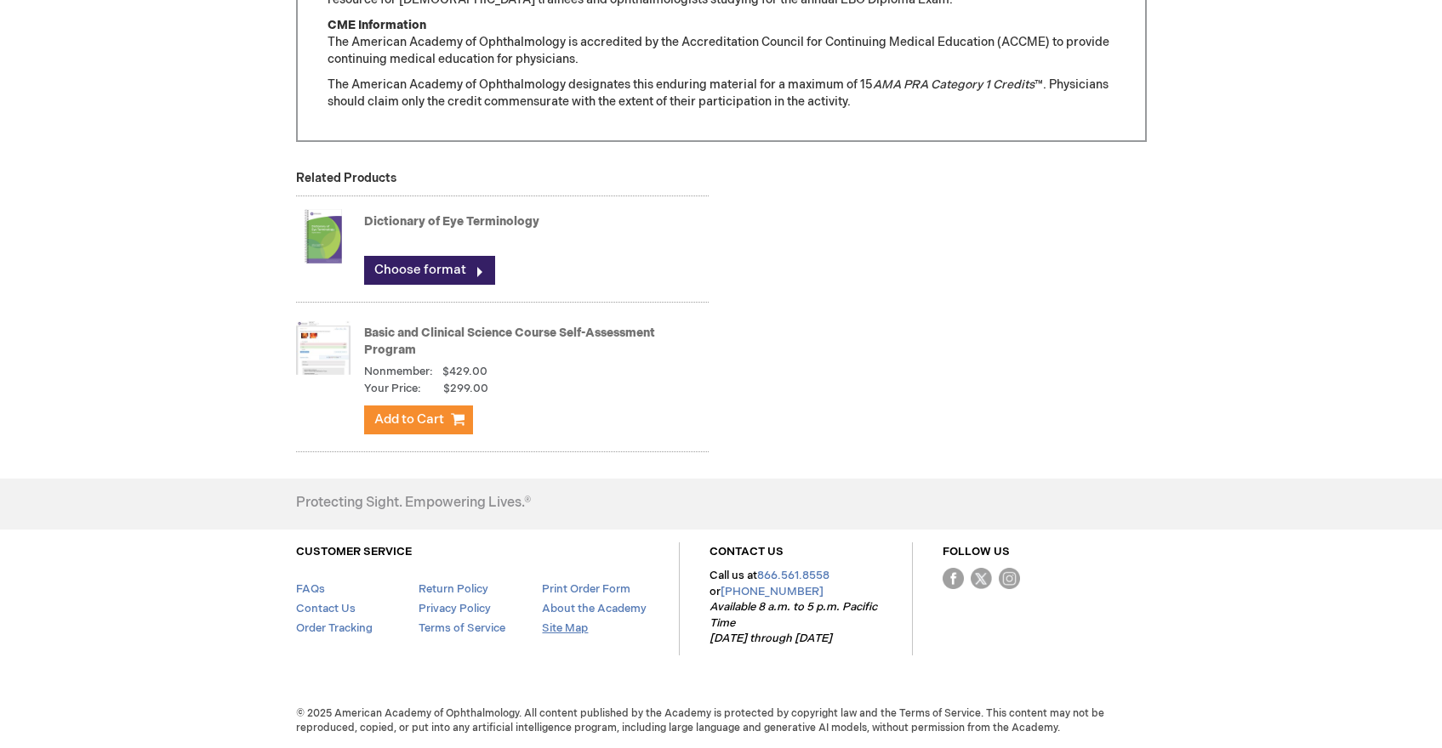
click at [562, 627] on link "Site Map" at bounding box center [565, 629] width 46 height 14
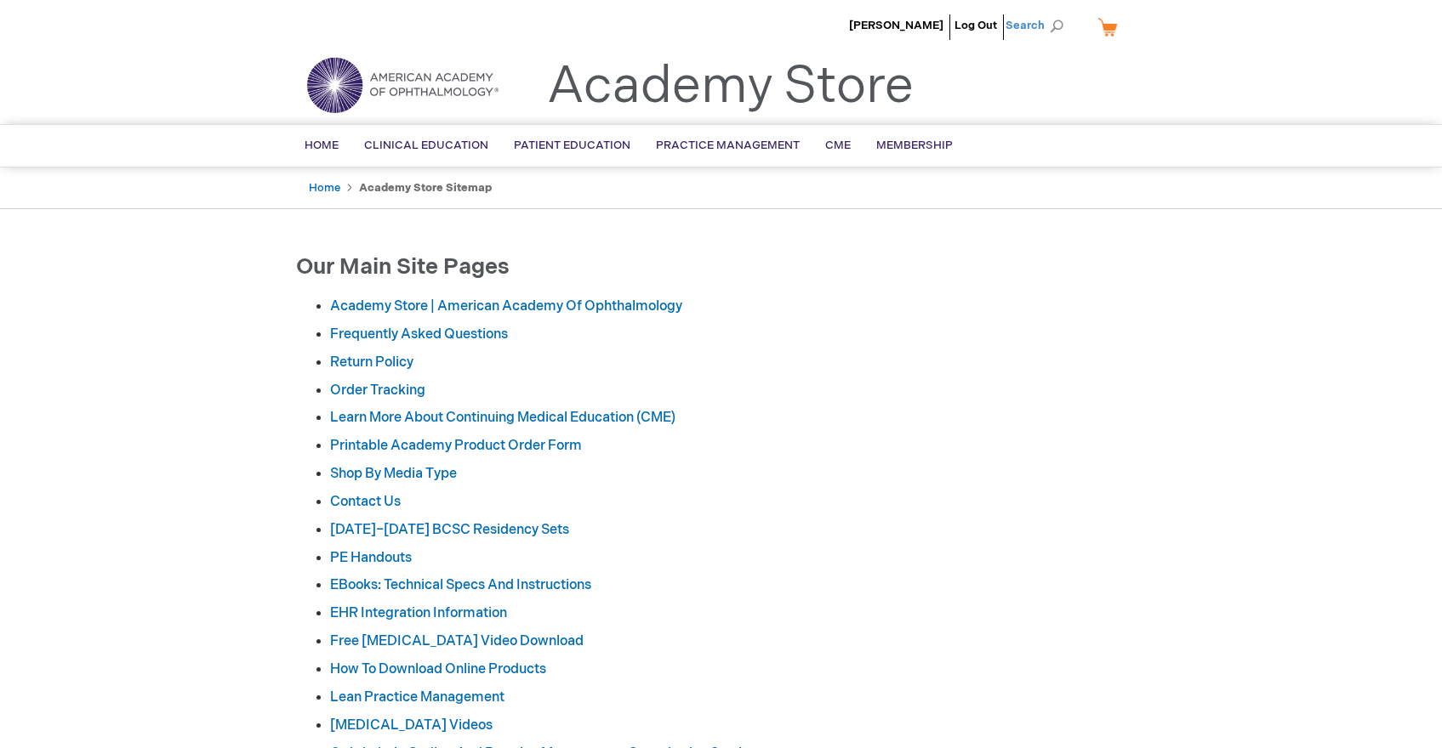
click at [1031, 22] on span "Search" at bounding box center [1037, 26] width 65 height 34
paste input "1010901834"
drag, startPoint x: 971, startPoint y: 30, endPoint x: 865, endPoint y: 24, distance: 106.5
click at [868, 24] on div "Search Search 1010901834 × Products ( 0 ) Your search request "" did not match …" at bounding box center [951, 26] width 189 height 27
paste input "RC2025"
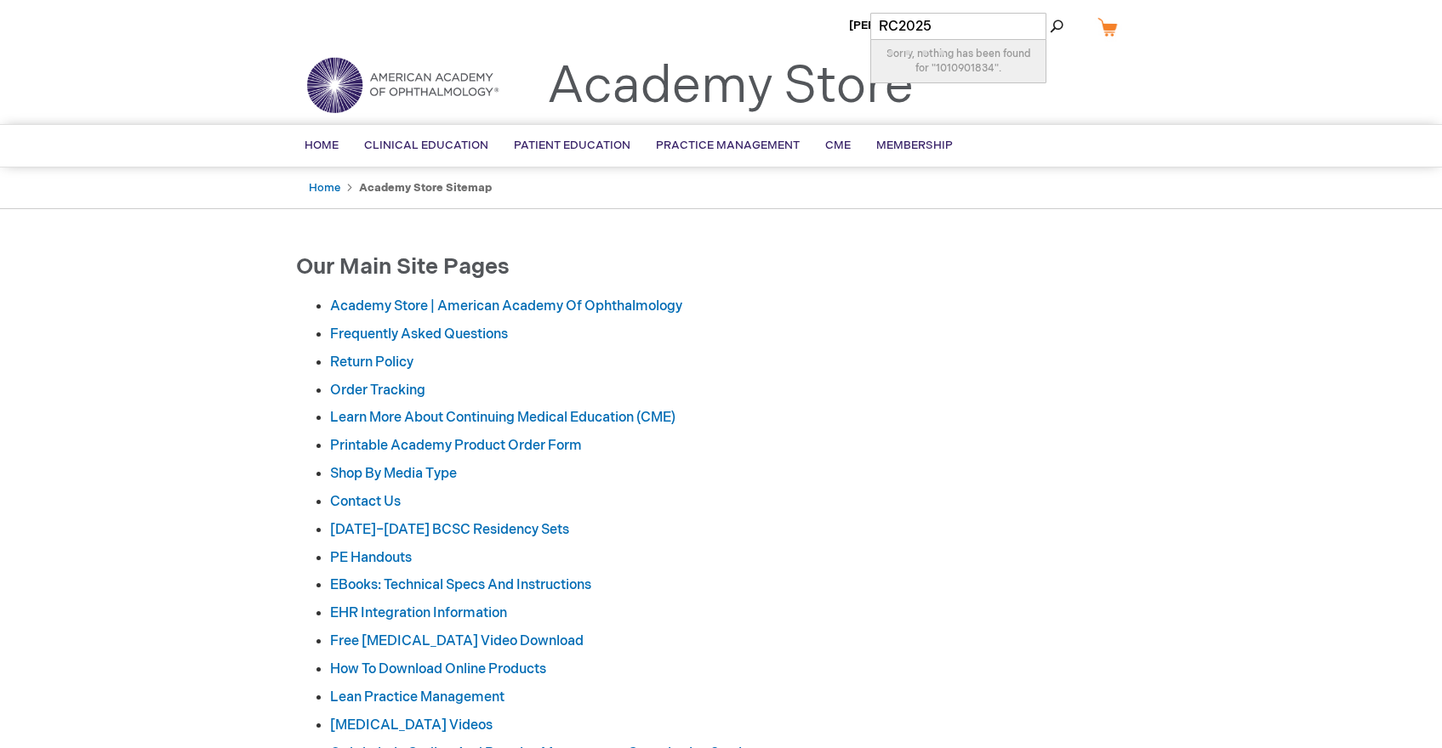
type input "RC2025"
click at [1049, 13] on button "Search" at bounding box center [1056, 26] width 14 height 27
click at [1028, 21] on span "Search" at bounding box center [1037, 26] width 65 height 34
click at [1013, 31] on input "Search" at bounding box center [958, 26] width 176 height 27
paste input "RC2025"
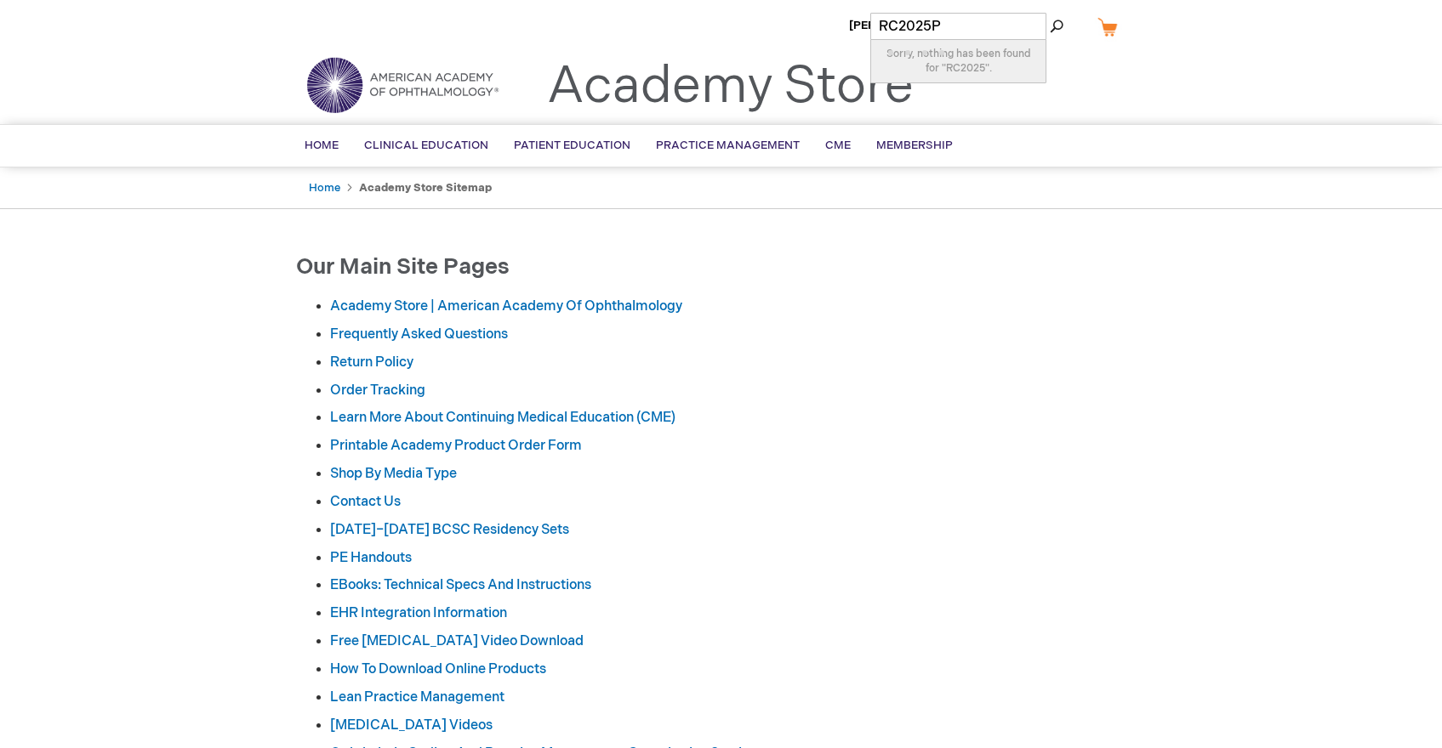
type input "RC2025P"
click at [1049, 13] on button "Search" at bounding box center [1056, 26] width 14 height 27
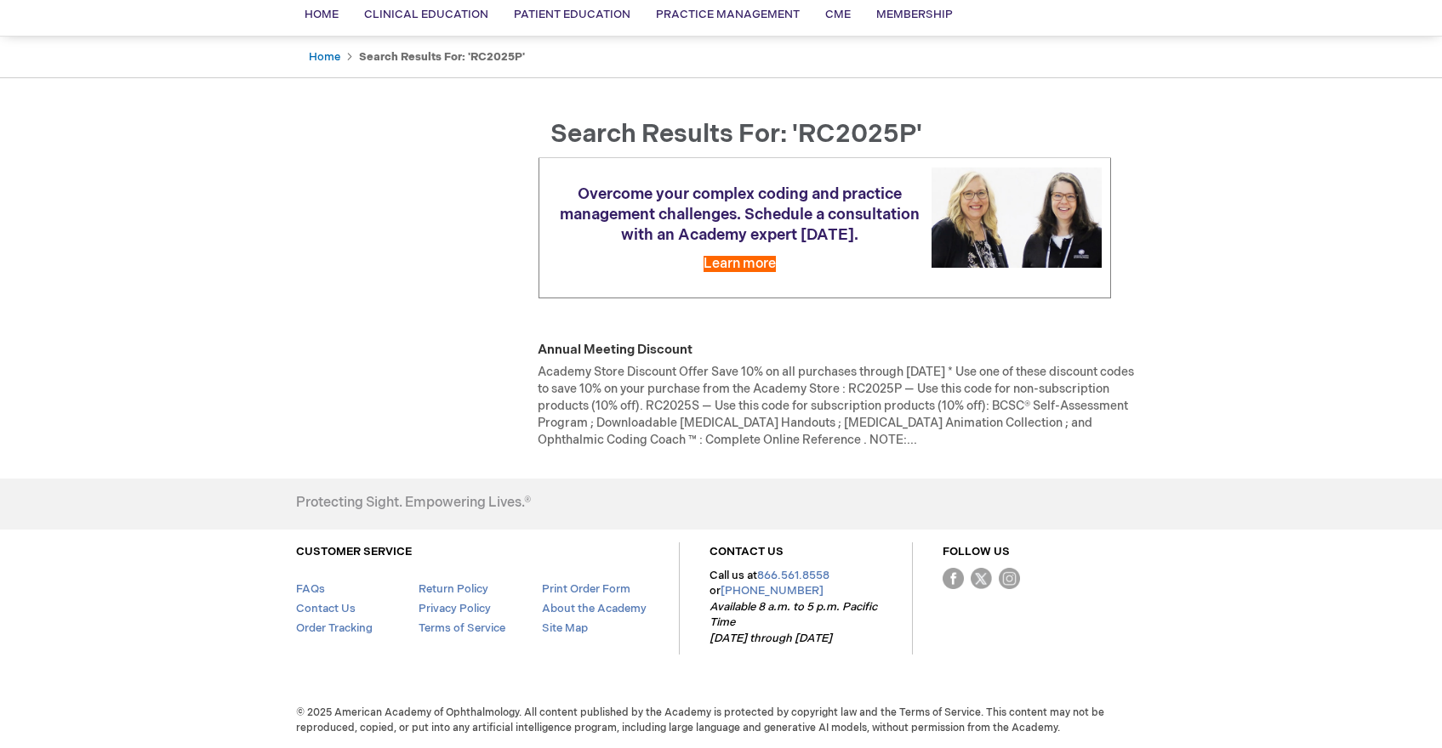
scroll to position [148, 0]
drag, startPoint x: 518, startPoint y: 346, endPoint x: 691, endPoint y: 351, distance: 173.6
click at [691, 351] on div "Annual Meeting Discount Academy Store Discount Offer Save 10% on all purchases …" at bounding box center [824, 394] width 643 height 107
copy link "Annual Meeting Discount"
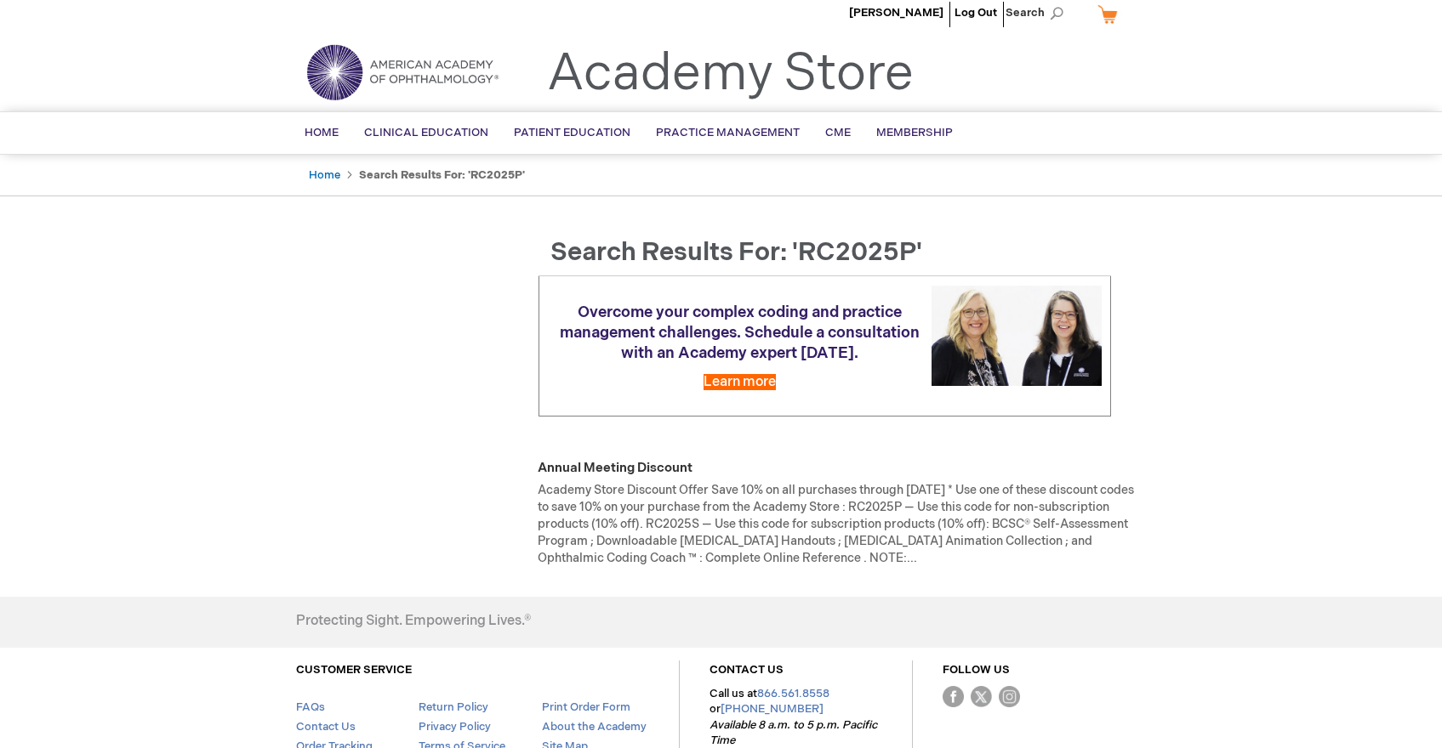
scroll to position [0, 0]
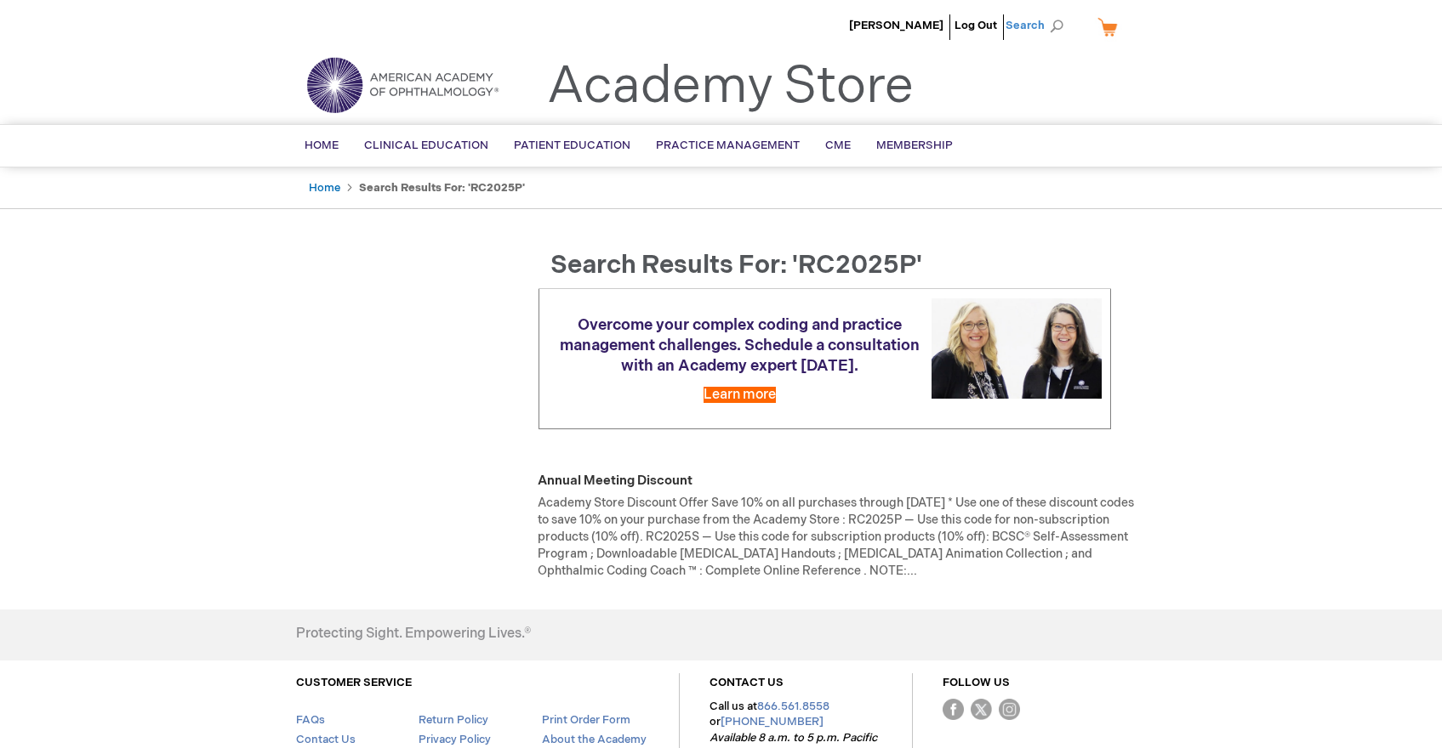
click at [1040, 19] on span "Search" at bounding box center [1037, 26] width 65 height 34
drag, startPoint x: 1032, startPoint y: 24, endPoint x: 870, endPoint y: 23, distance: 161.6
click at [870, 23] on input "RC2025P" at bounding box center [958, 26] width 176 height 27
paste input "Annual Meeting Discount"
type input "Annual Meeting Discount"
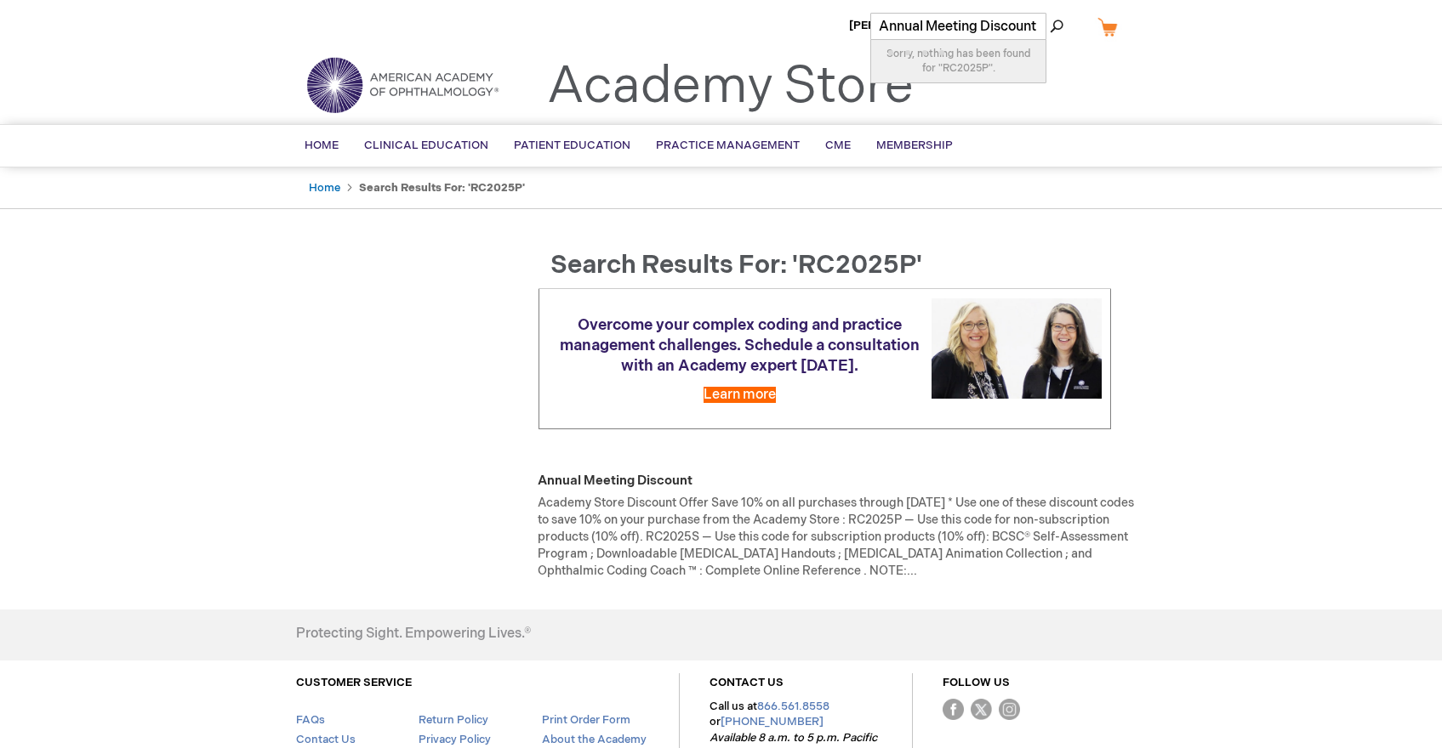
click at [1049, 13] on button "Search" at bounding box center [1056, 26] width 14 height 27
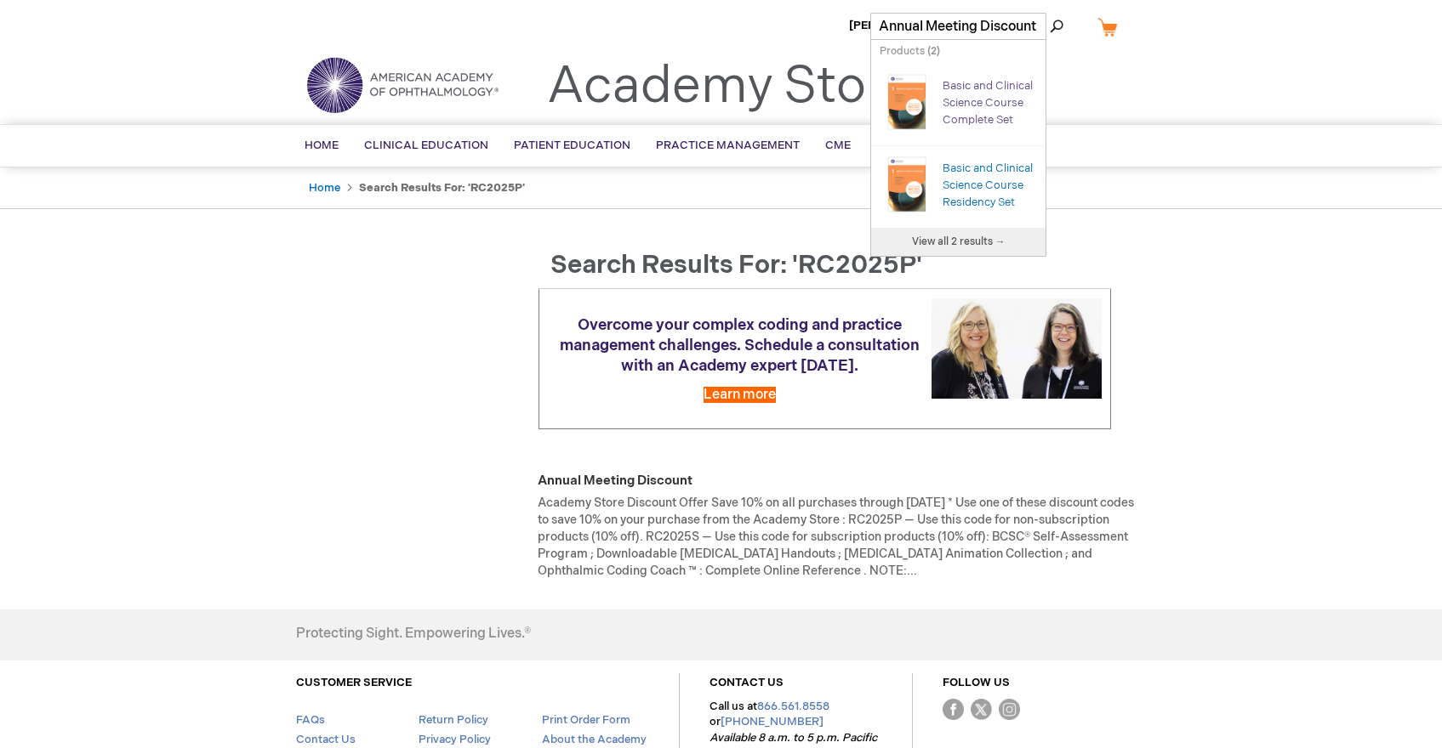
click at [976, 108] on link "Basic and Clinical Science Course Complete Set" at bounding box center [987, 103] width 90 height 48
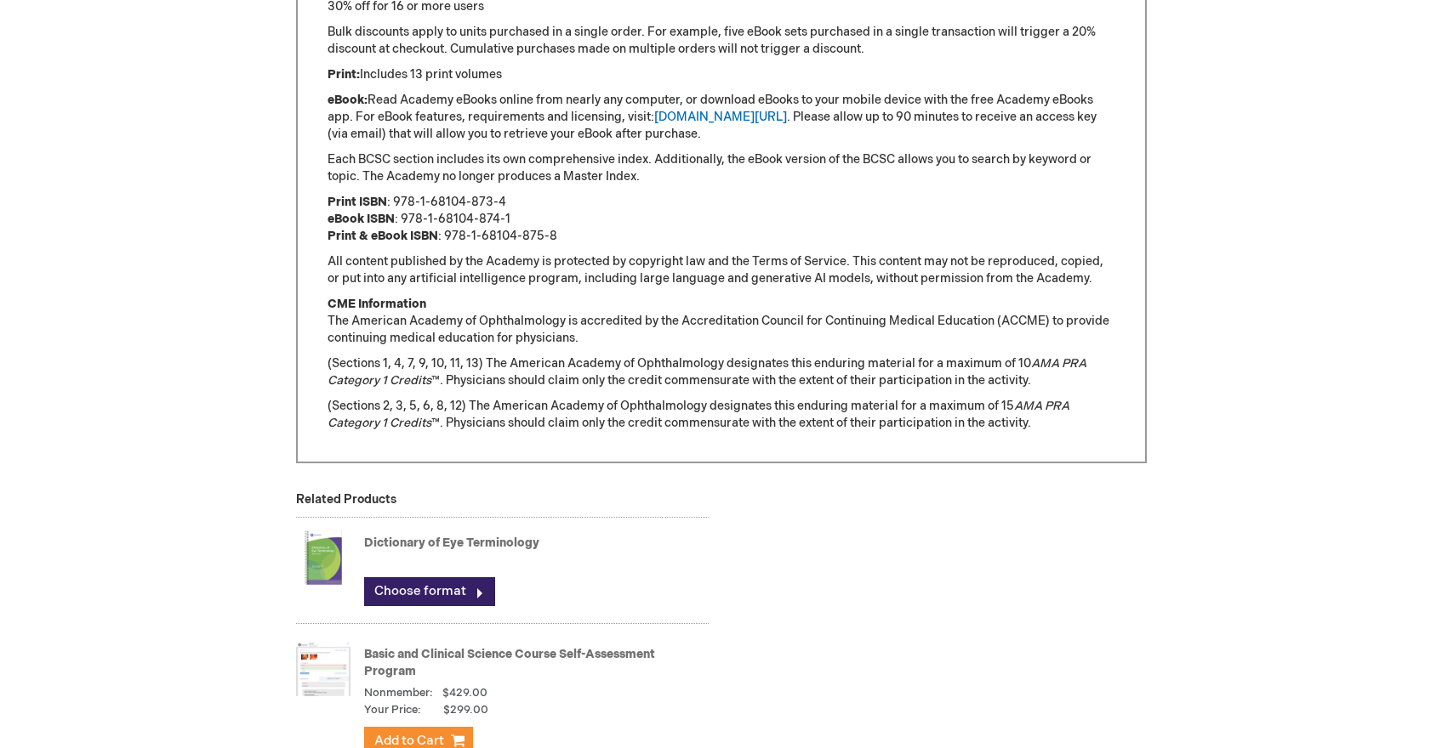
scroll to position [1397, 0]
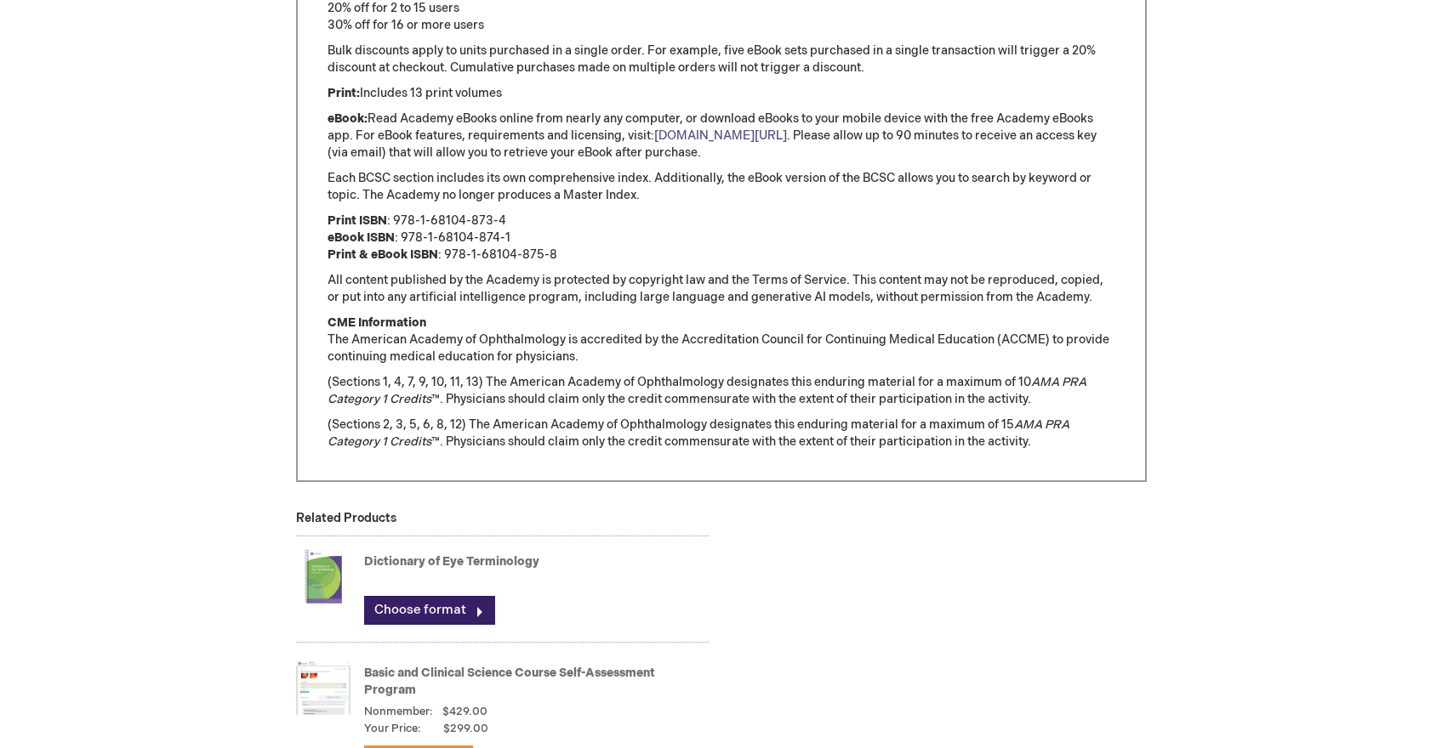
click at [701, 138] on link "[DOMAIN_NAME][URL]" at bounding box center [720, 135] width 133 height 14
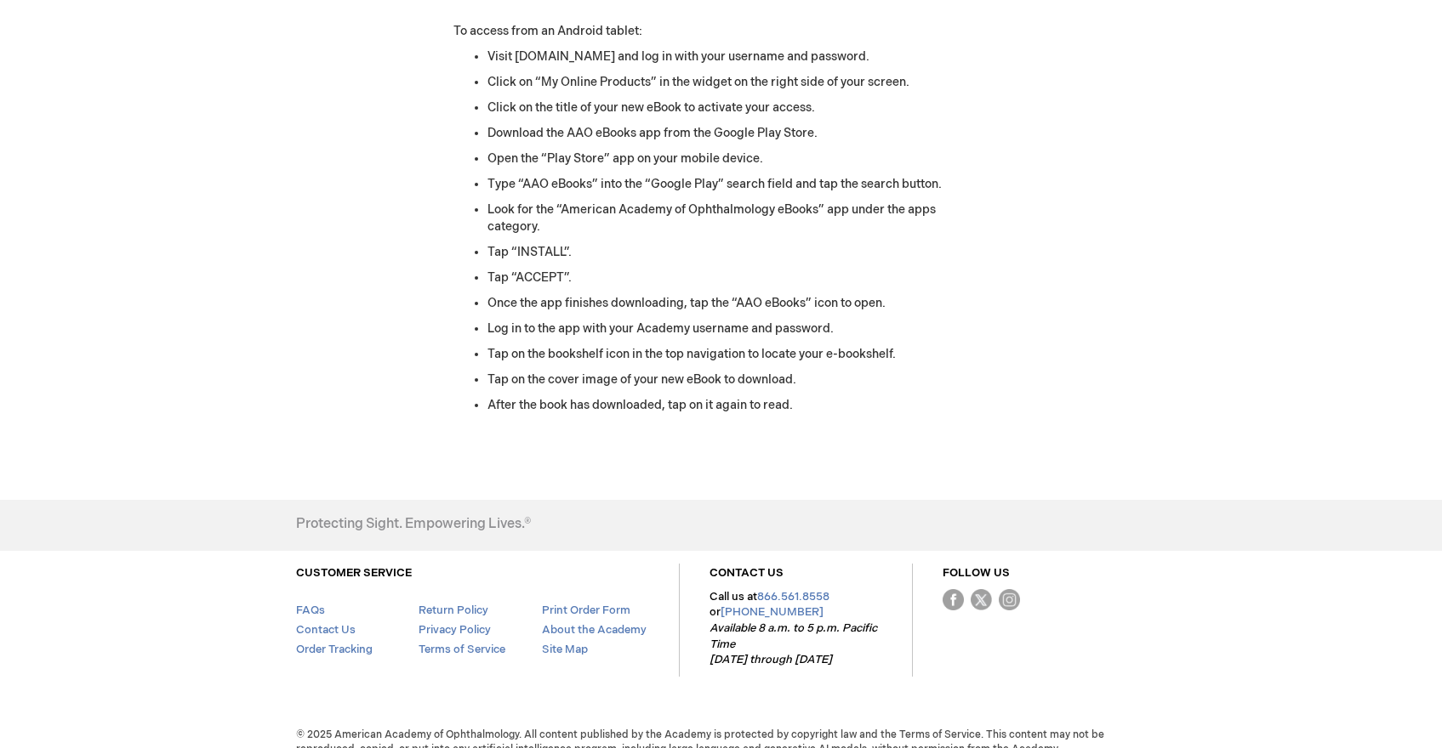
scroll to position [2441, 0]
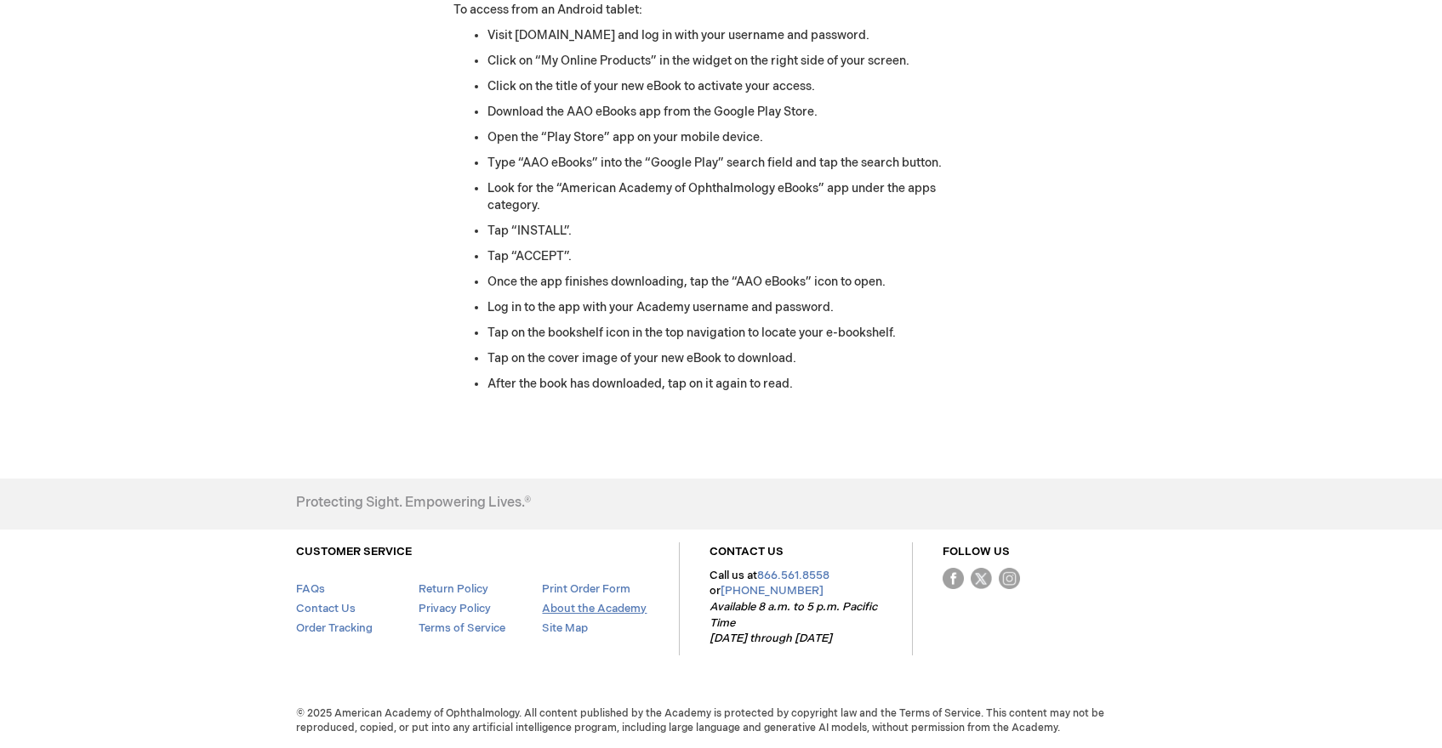
click at [600, 605] on link "About the Academy" at bounding box center [594, 609] width 105 height 14
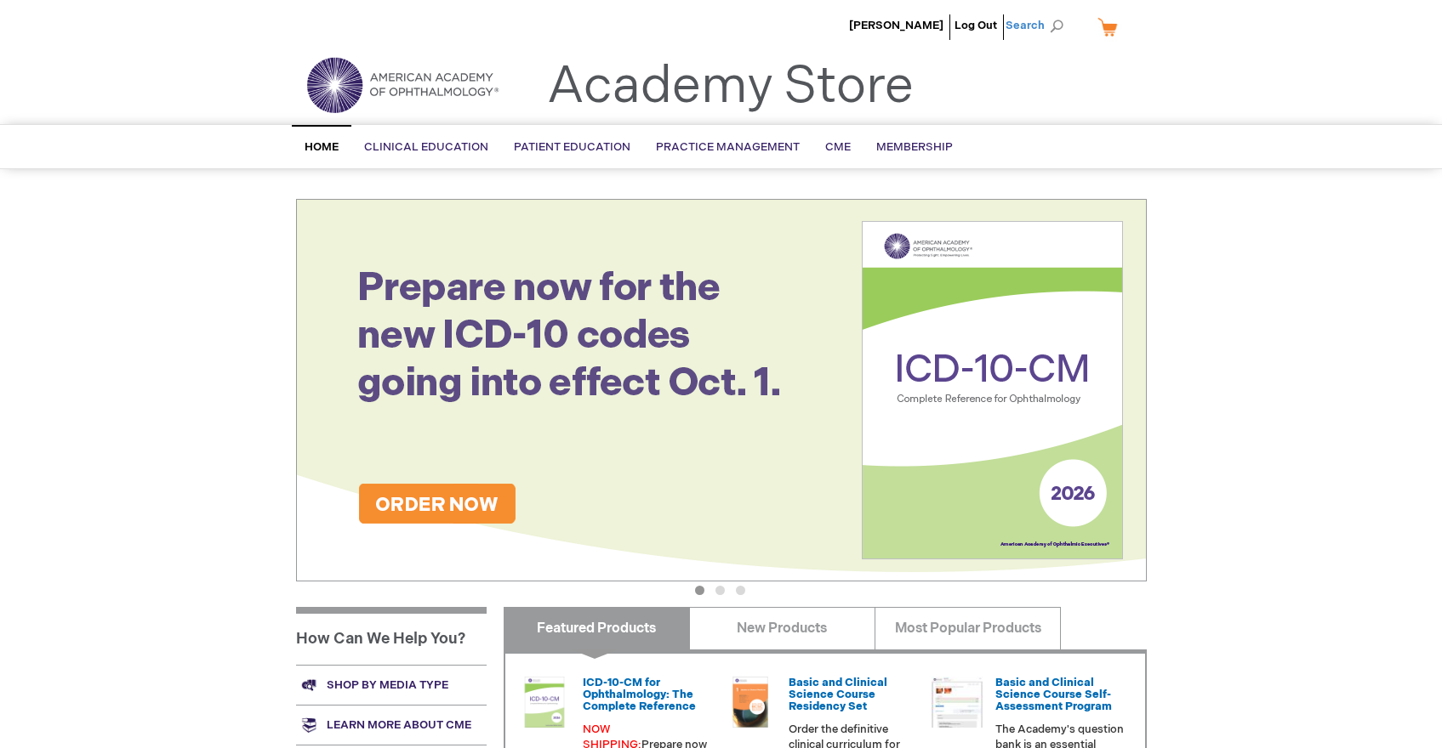
click at [1032, 20] on span "Search" at bounding box center [1037, 26] width 65 height 34
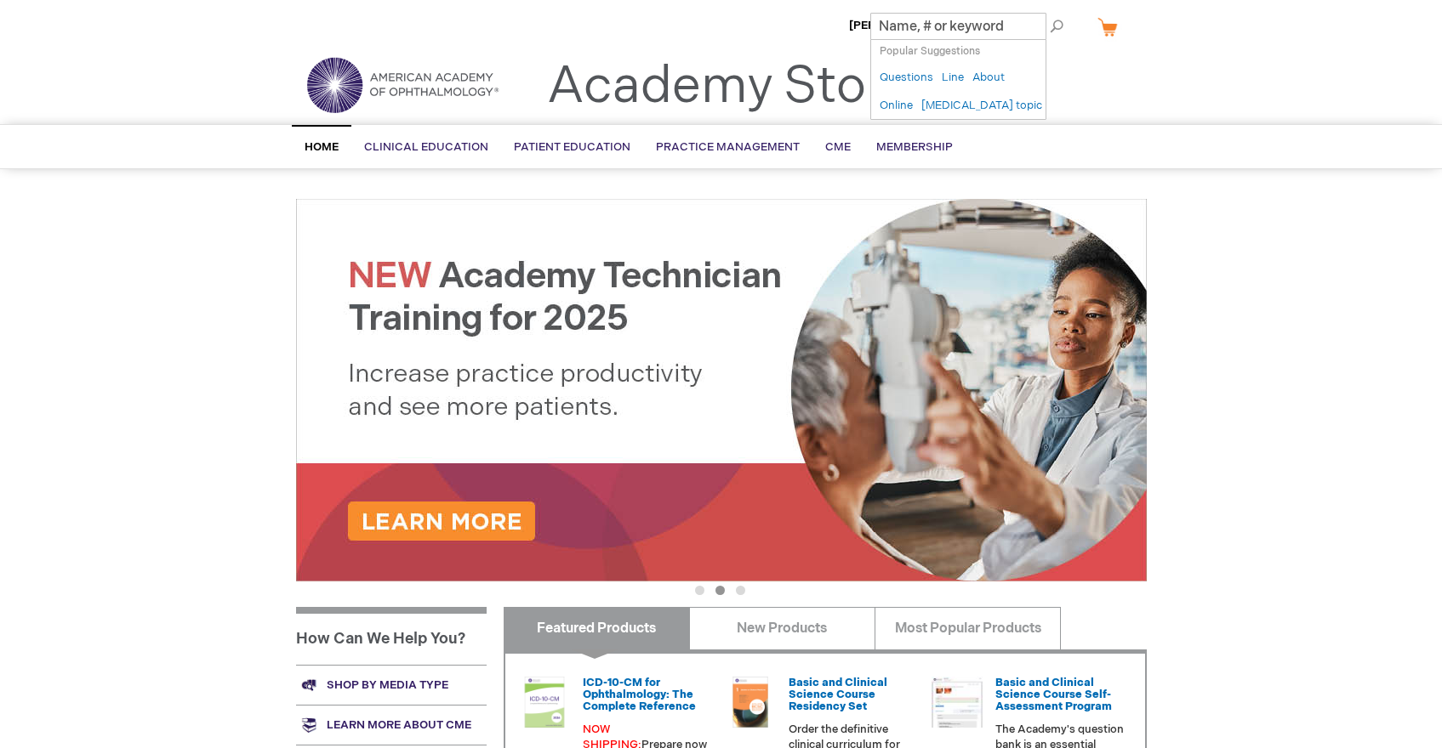
paste input "Annual Meeting Discount"
type input "Annual Meeting Discount"
click at [1049, 13] on button "Search" at bounding box center [1056, 26] width 14 height 27
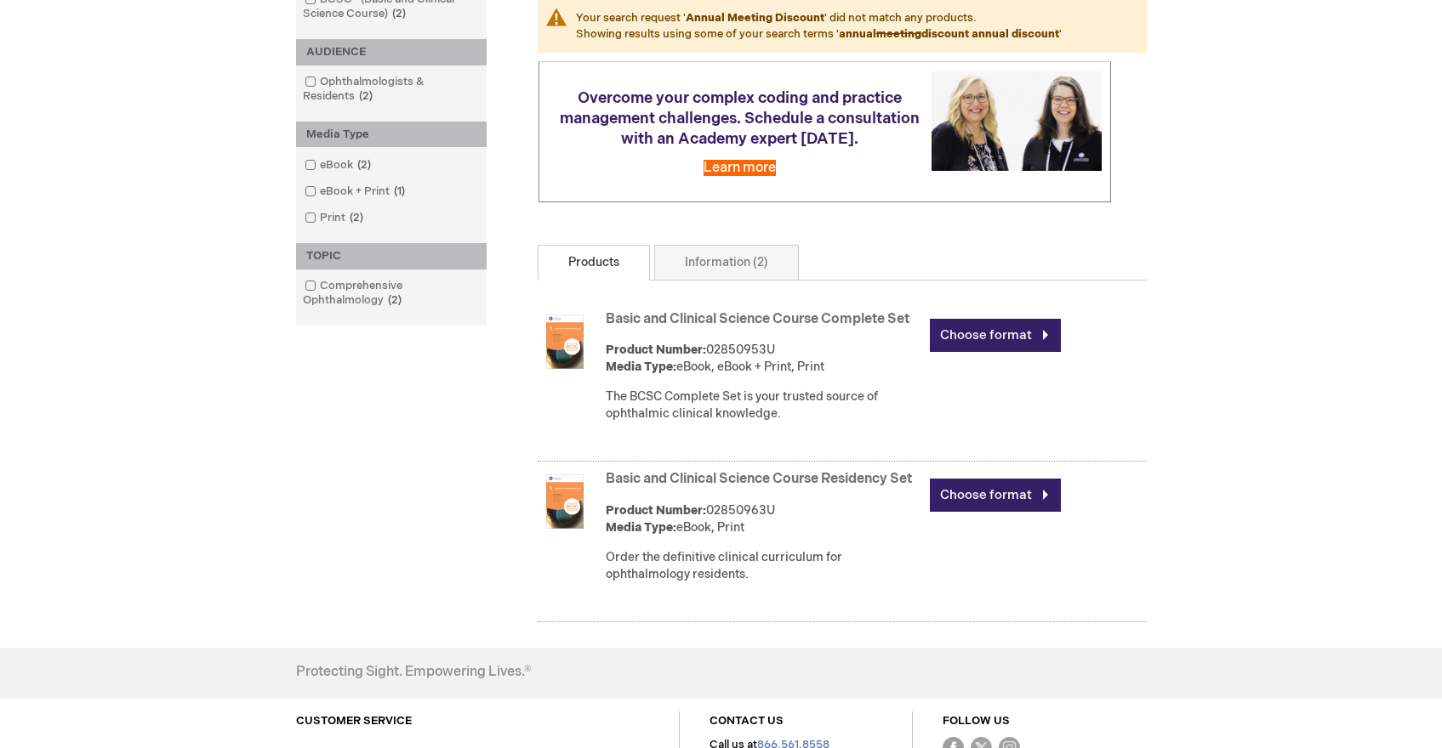
scroll to position [340, 0]
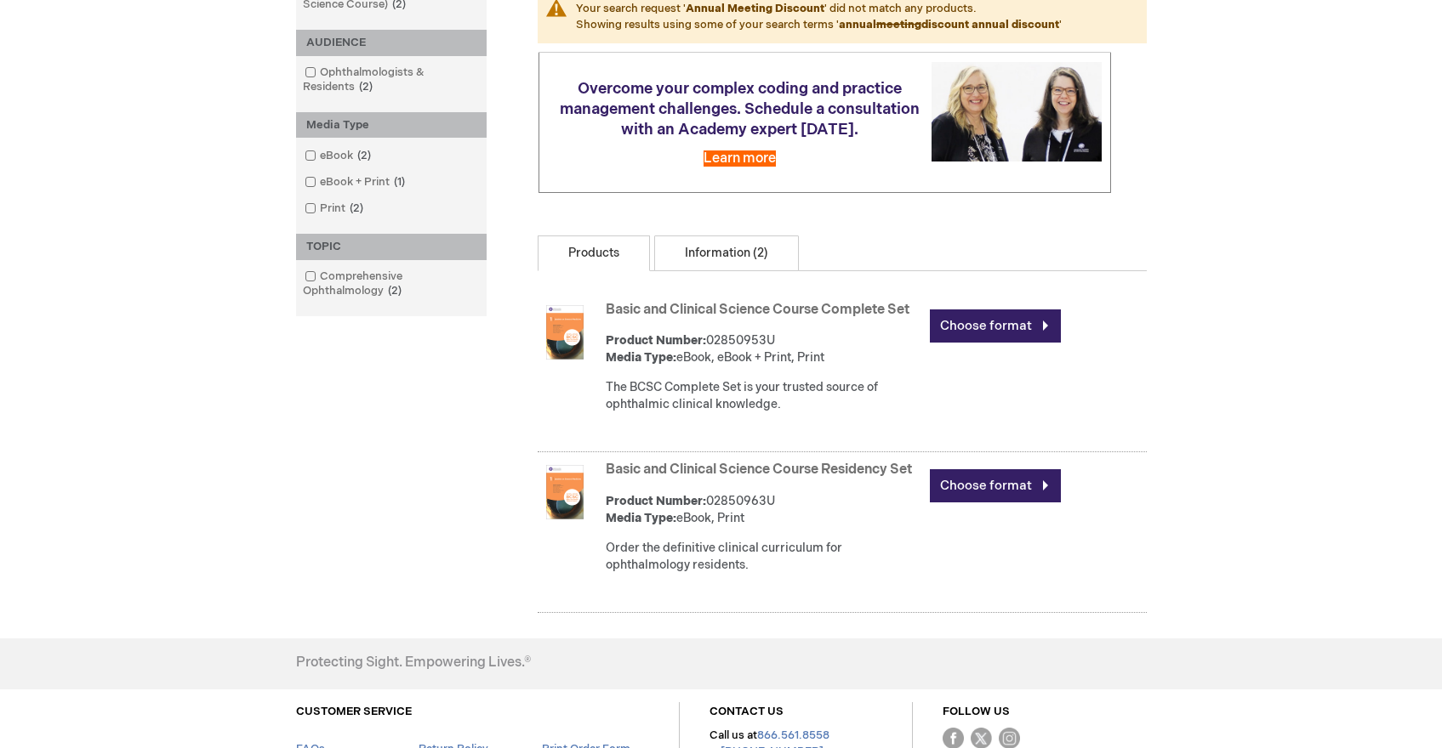
click at [734, 265] on link "Information (2)" at bounding box center [726, 254] width 145 height 36
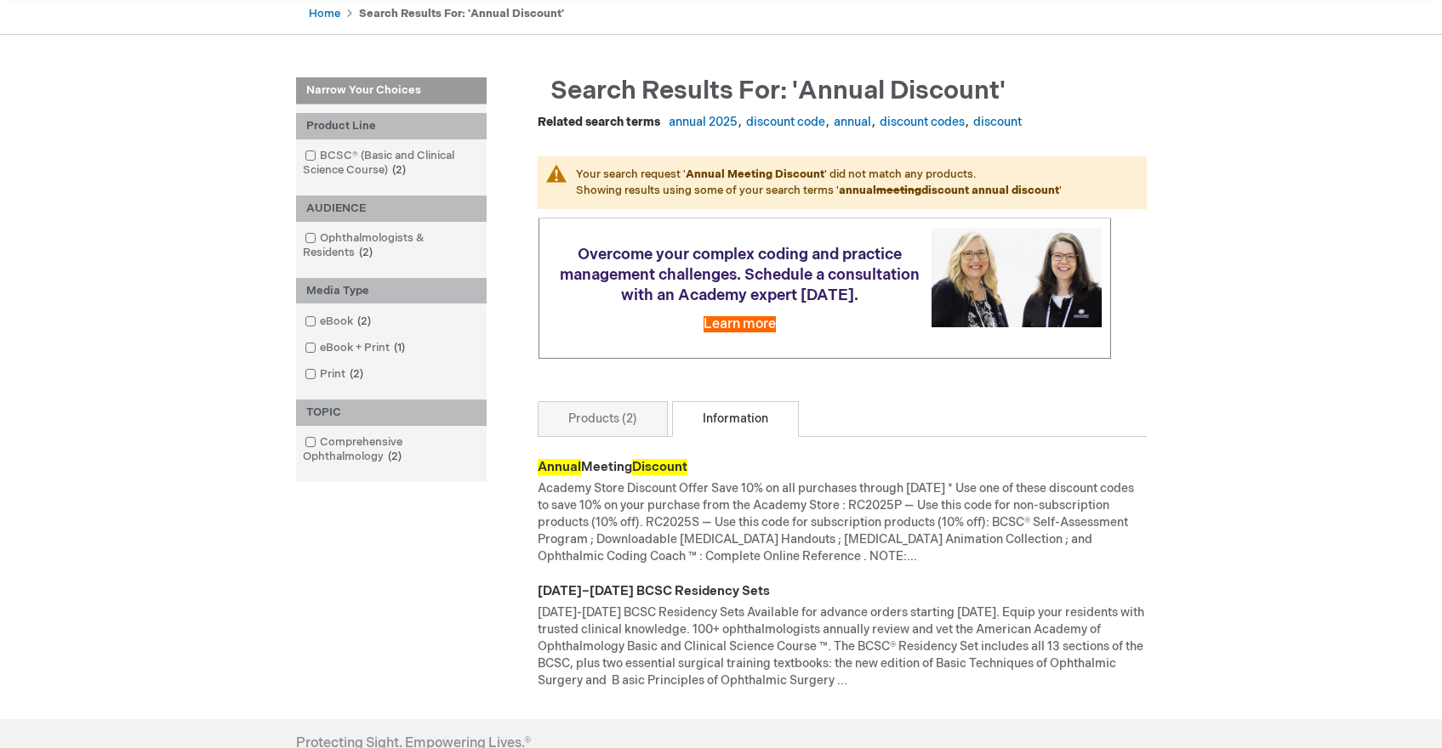
scroll to position [170, 0]
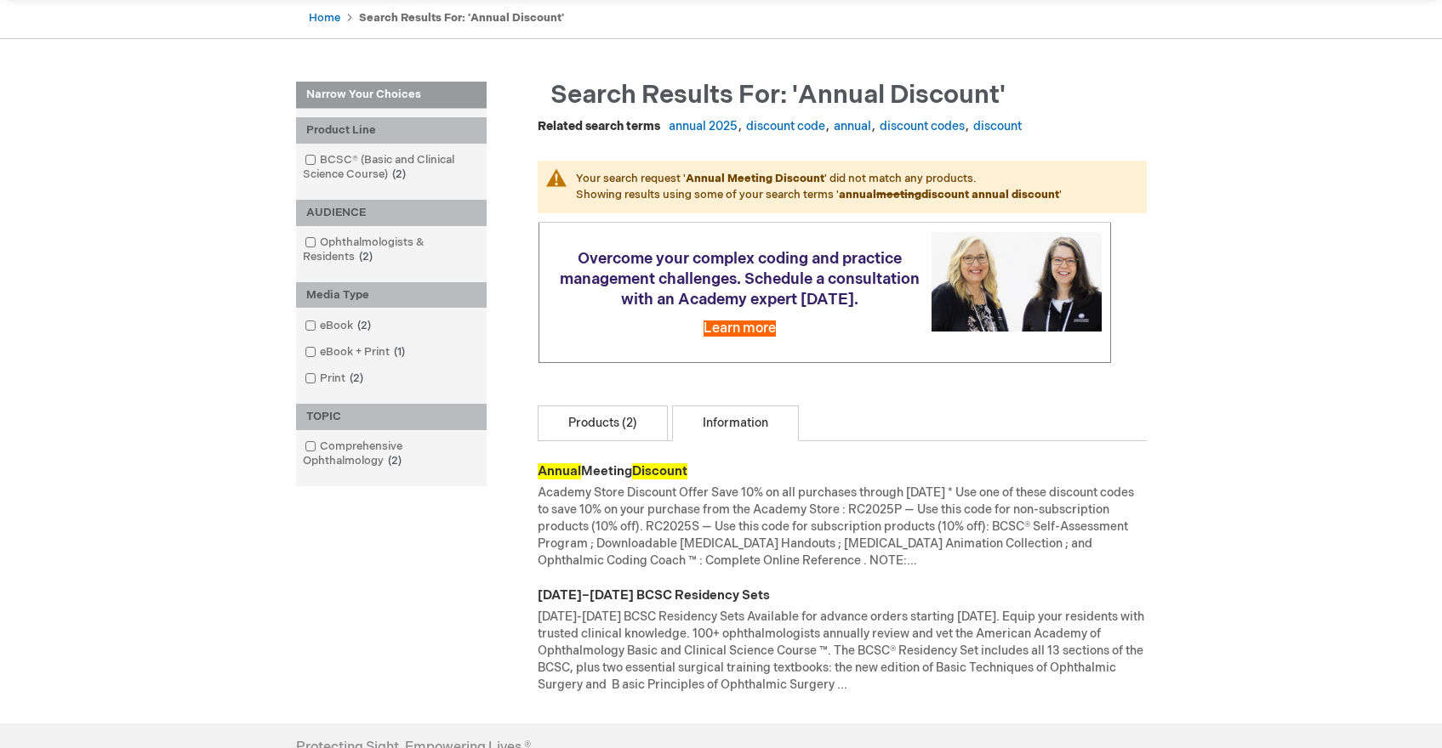
click at [607, 441] on link "Products (2)" at bounding box center [602, 424] width 130 height 36
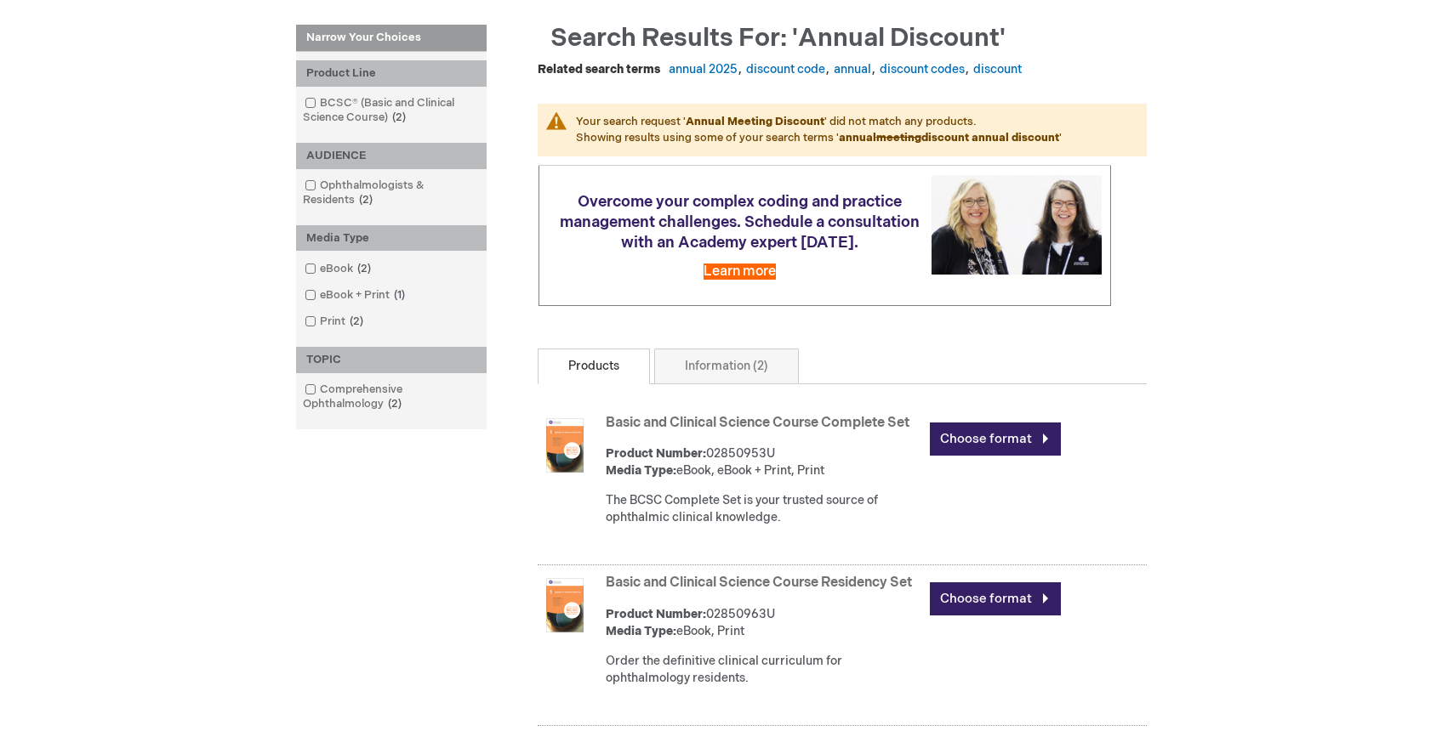
scroll to position [340, 0]
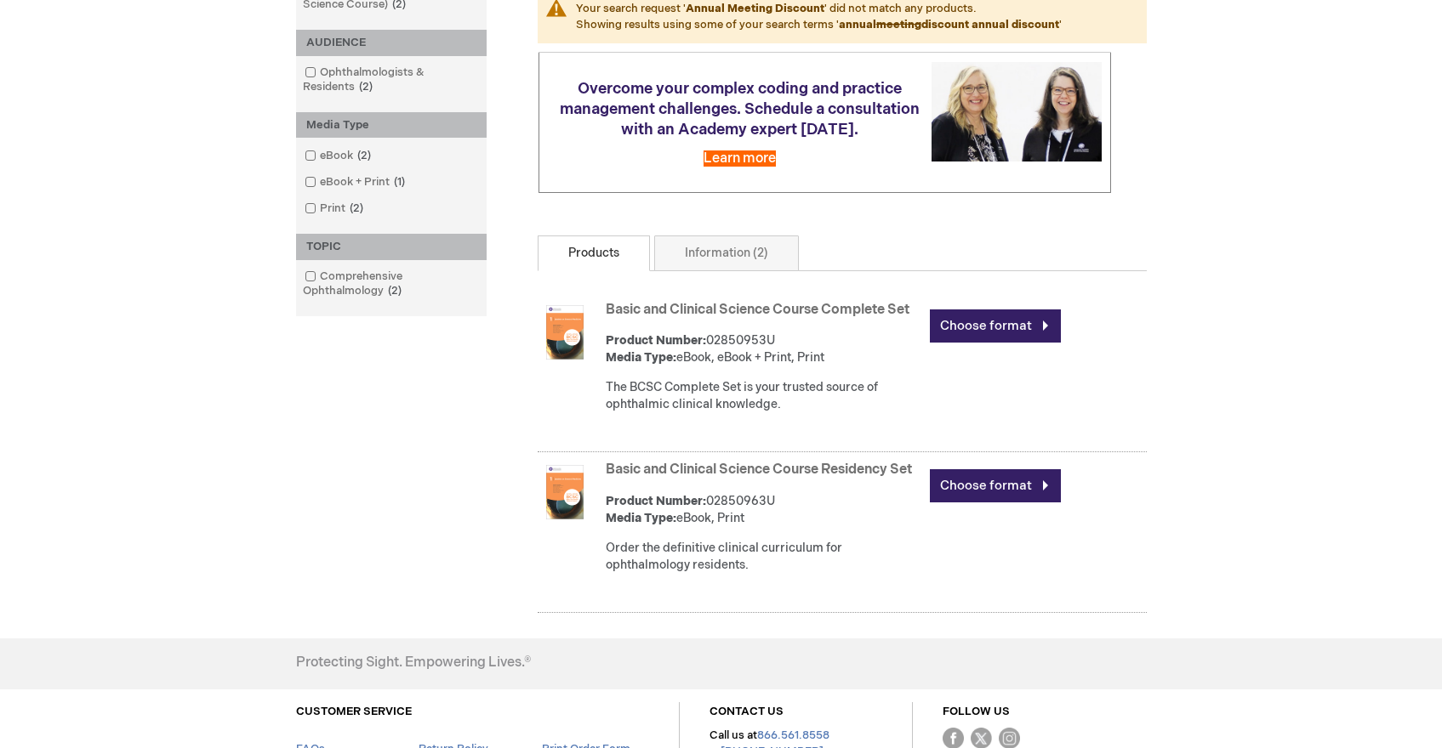
drag, startPoint x: 597, startPoint y: 321, endPoint x: 911, endPoint y: 326, distance: 313.9
click at [911, 326] on div "Basic and Clinical Science Course Complete Set Product Number: 02850953U Media …" at bounding box center [841, 375] width 609 height 156
click at [852, 367] on div "Product Number: 02850953U Media Type: eBook, eBook + Print, Print" at bounding box center [764, 350] width 316 height 34
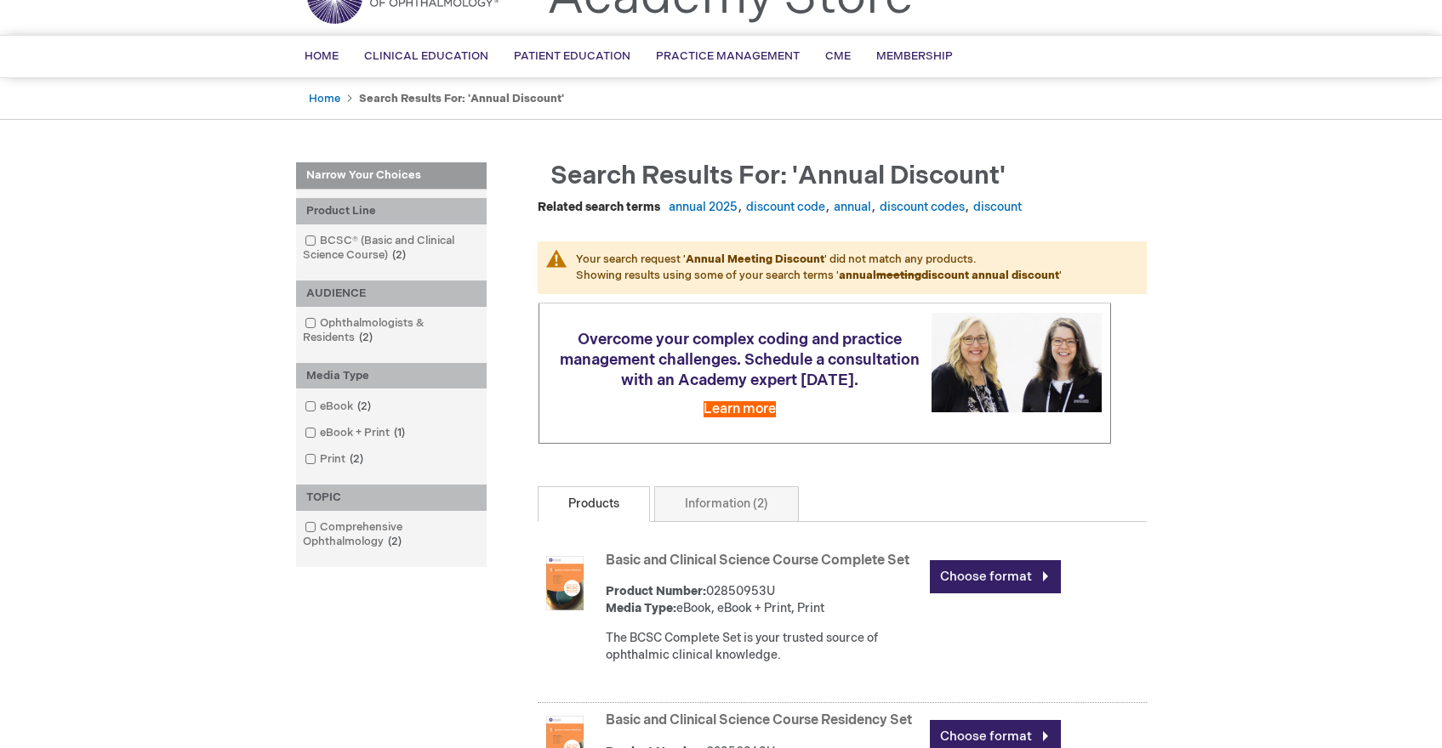
scroll to position [0, 0]
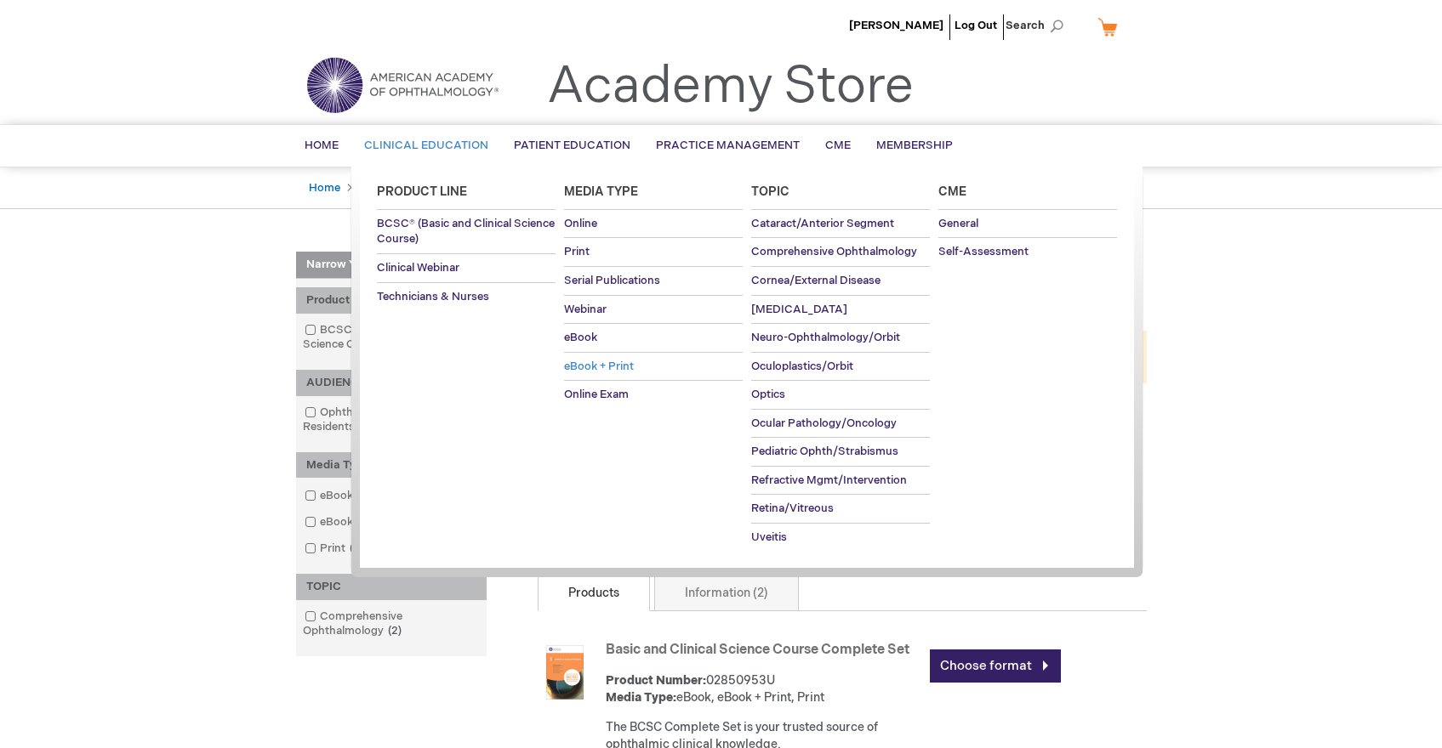
click at [590, 364] on span "eBook + Print" at bounding box center [599, 367] width 70 height 14
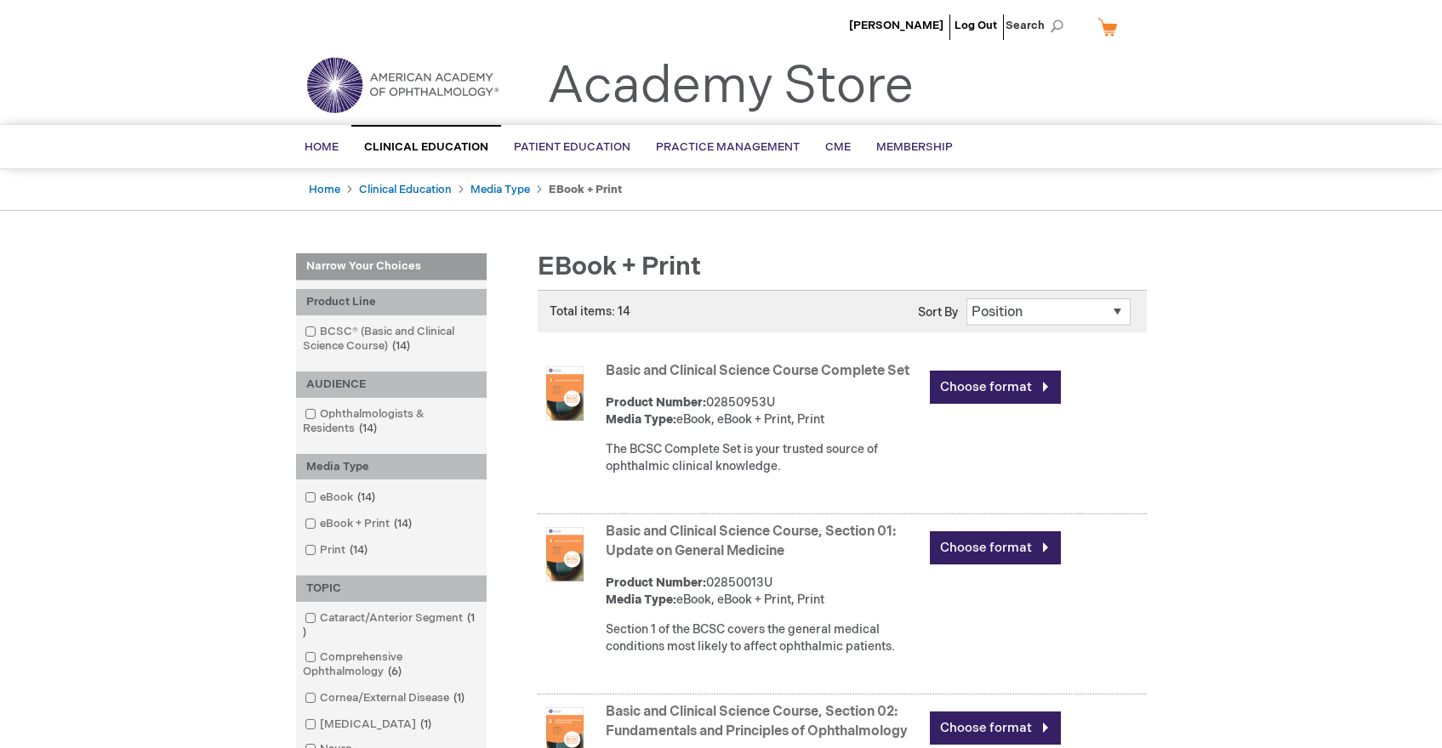
click at [705, 371] on link "Basic and Clinical Science Course Complete Set" at bounding box center [758, 371] width 304 height 16
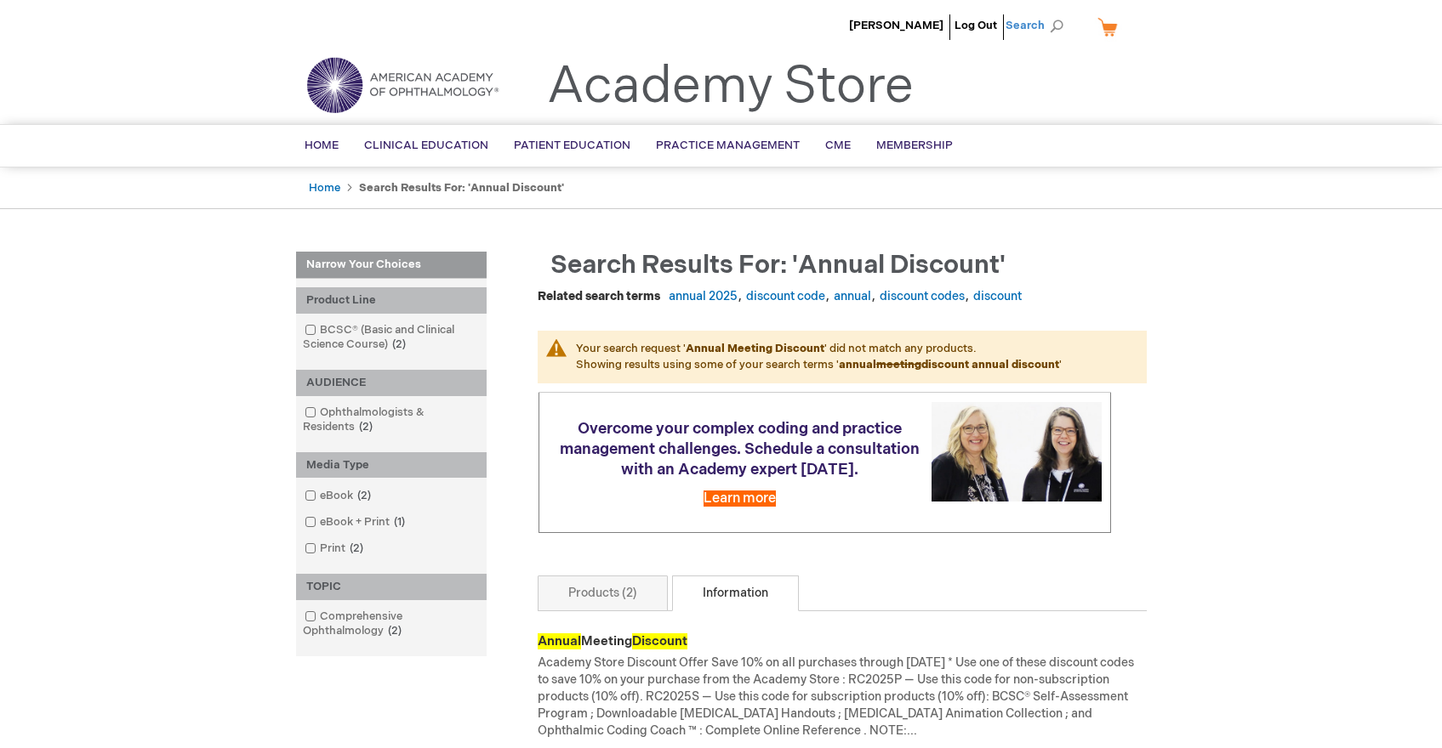
click at [1013, 21] on span "Search" at bounding box center [1037, 26] width 65 height 34
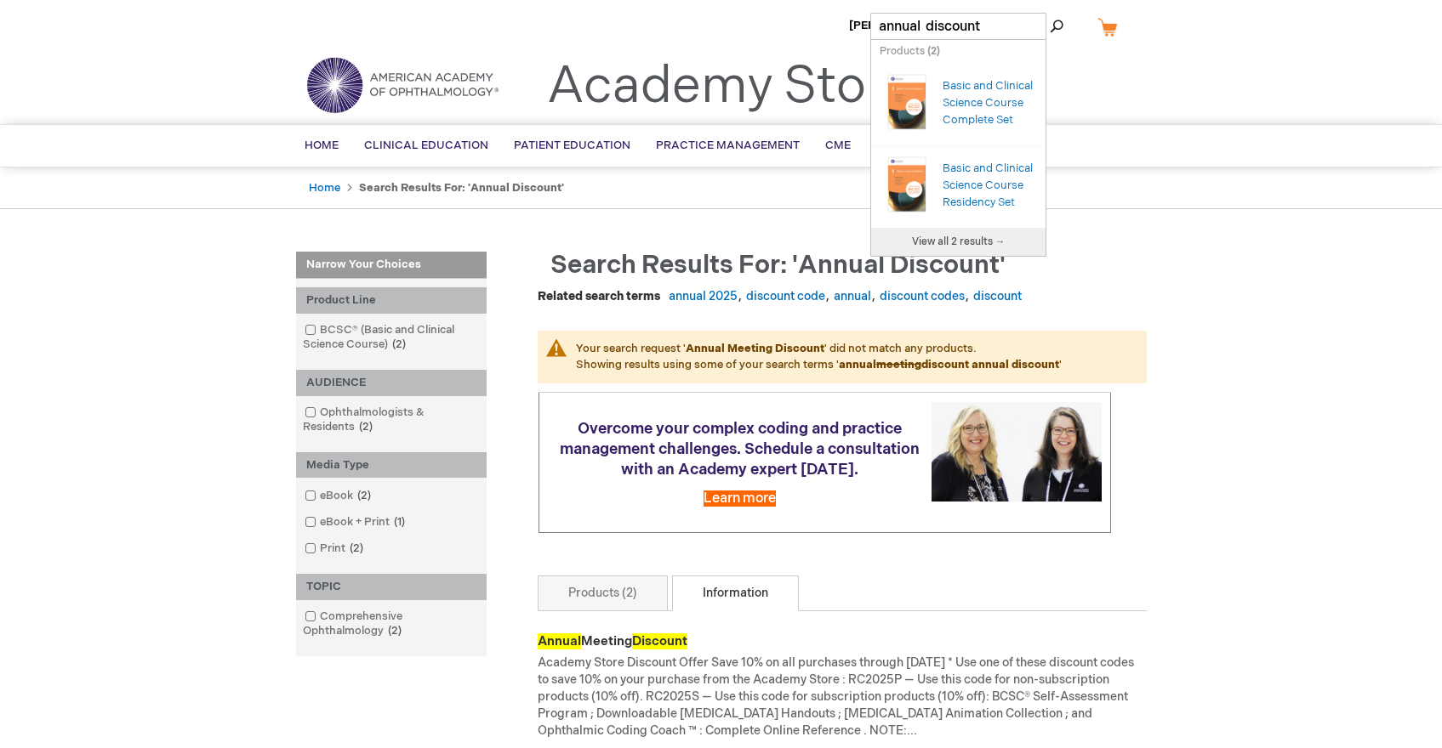
drag, startPoint x: 994, startPoint y: 26, endPoint x: 890, endPoint y: 20, distance: 104.8
click at [890, 20] on input "annual discount" at bounding box center [958, 26] width 176 height 27
drag, startPoint x: 877, startPoint y: 26, endPoint x: 1046, endPoint y: 28, distance: 169.3
click at [1046, 28] on div "Rob Cruickshank Log Out Search My Cart CLOSE RECENTLY ADDED ITEM(S) Close There…" at bounding box center [721, 581] width 1442 height 1163
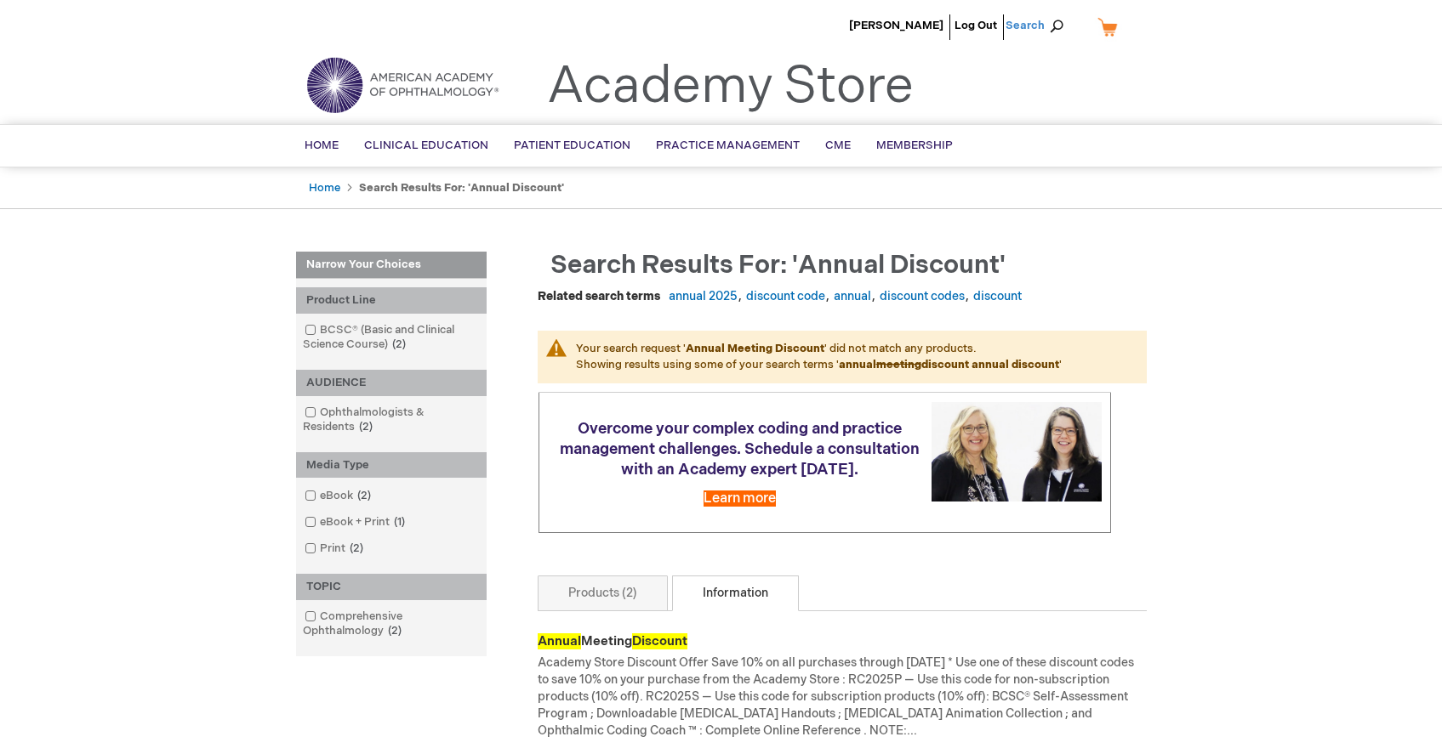
click at [1047, 28] on span "Search" at bounding box center [1037, 26] width 65 height 34
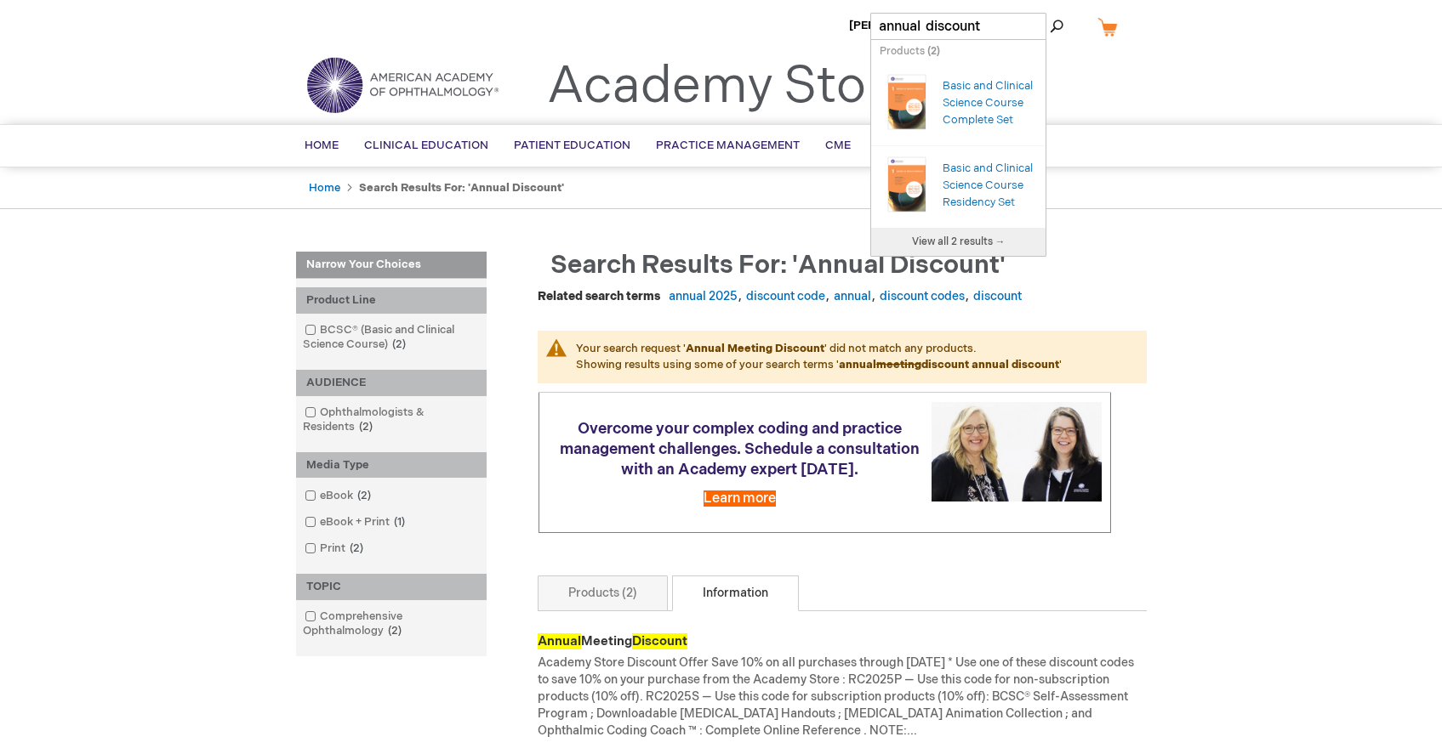
drag, startPoint x: 1017, startPoint y: 30, endPoint x: 821, endPoint y: 27, distance: 196.5
click at [821, 27] on div "Rob Cruickshank Log Out Search My Cart CLOSE RECENTLY ADDED ITEM(S) Close There…" at bounding box center [721, 581] width 1442 height 1163
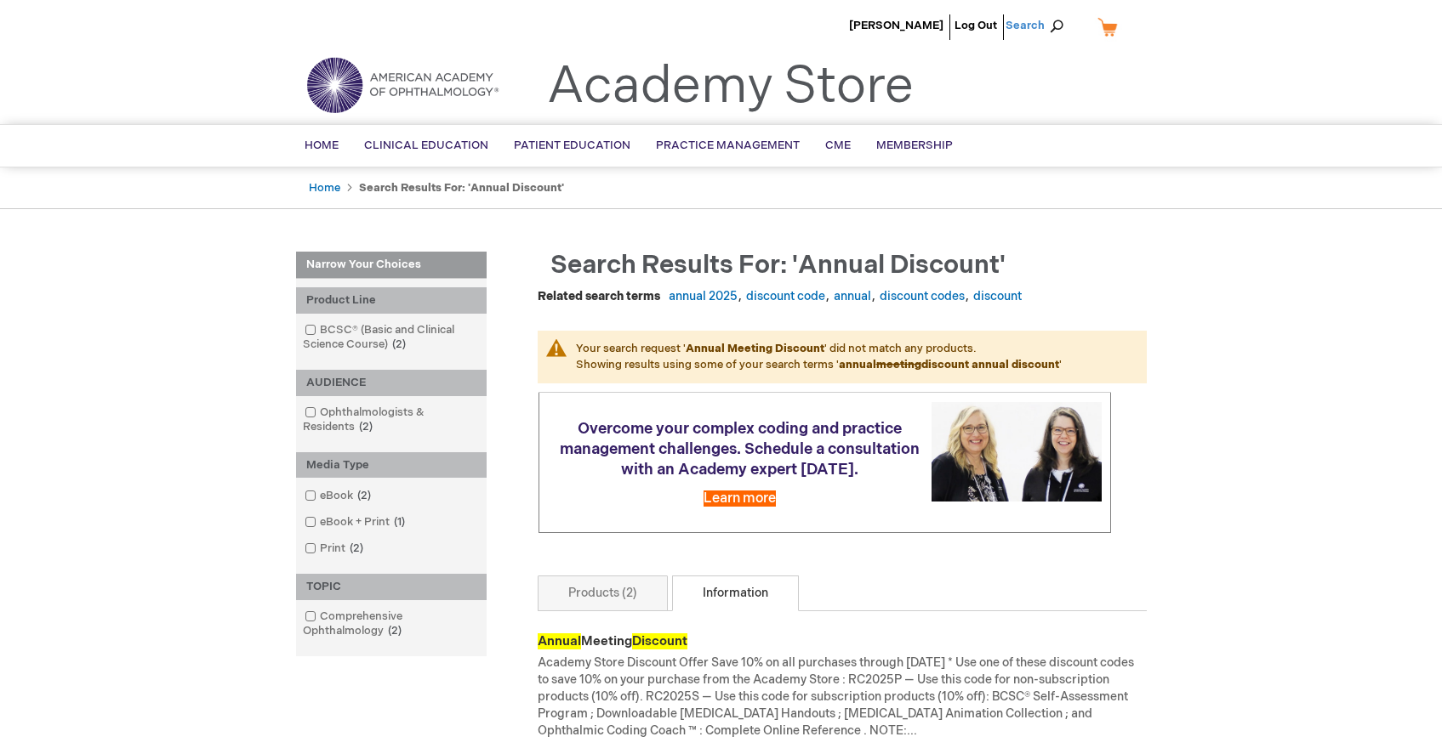
click at [1033, 26] on span "Search" at bounding box center [1037, 26] width 65 height 34
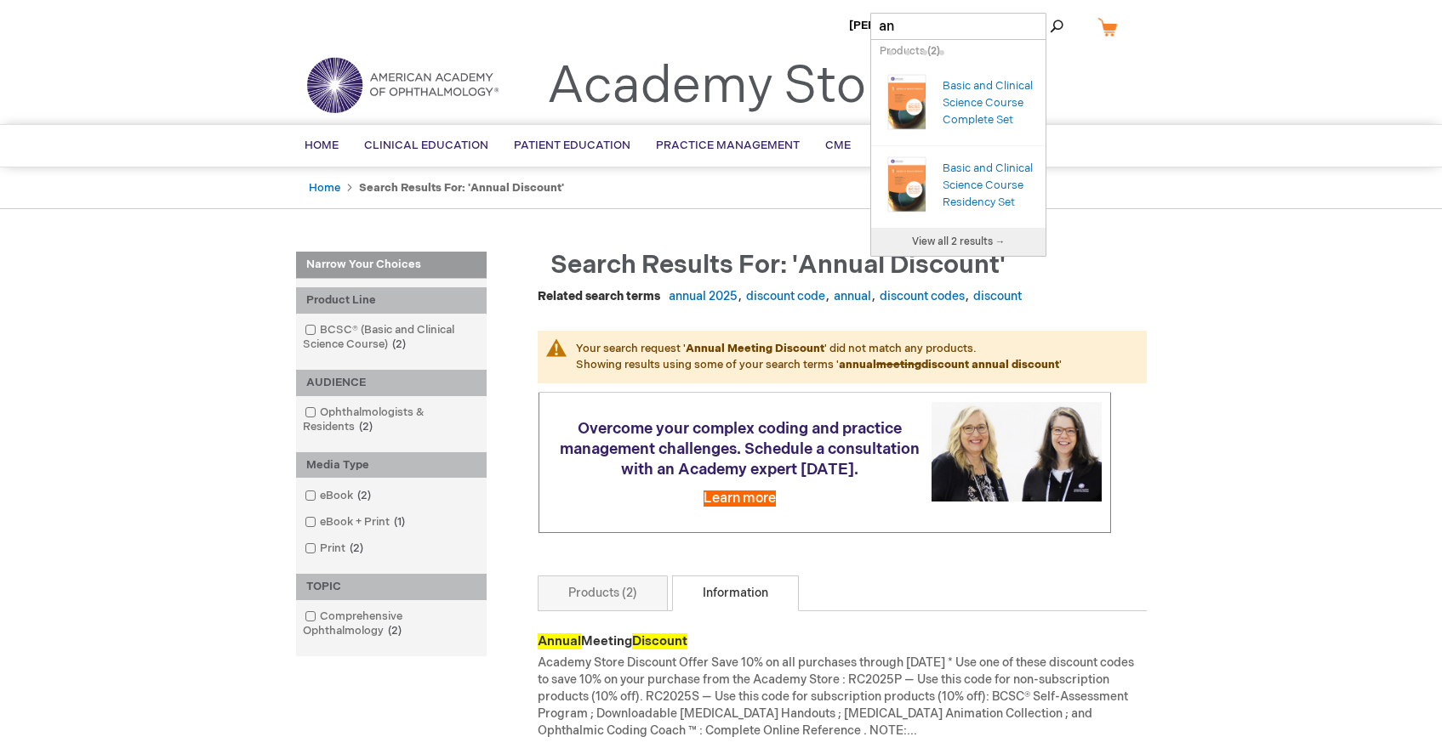
type input "a"
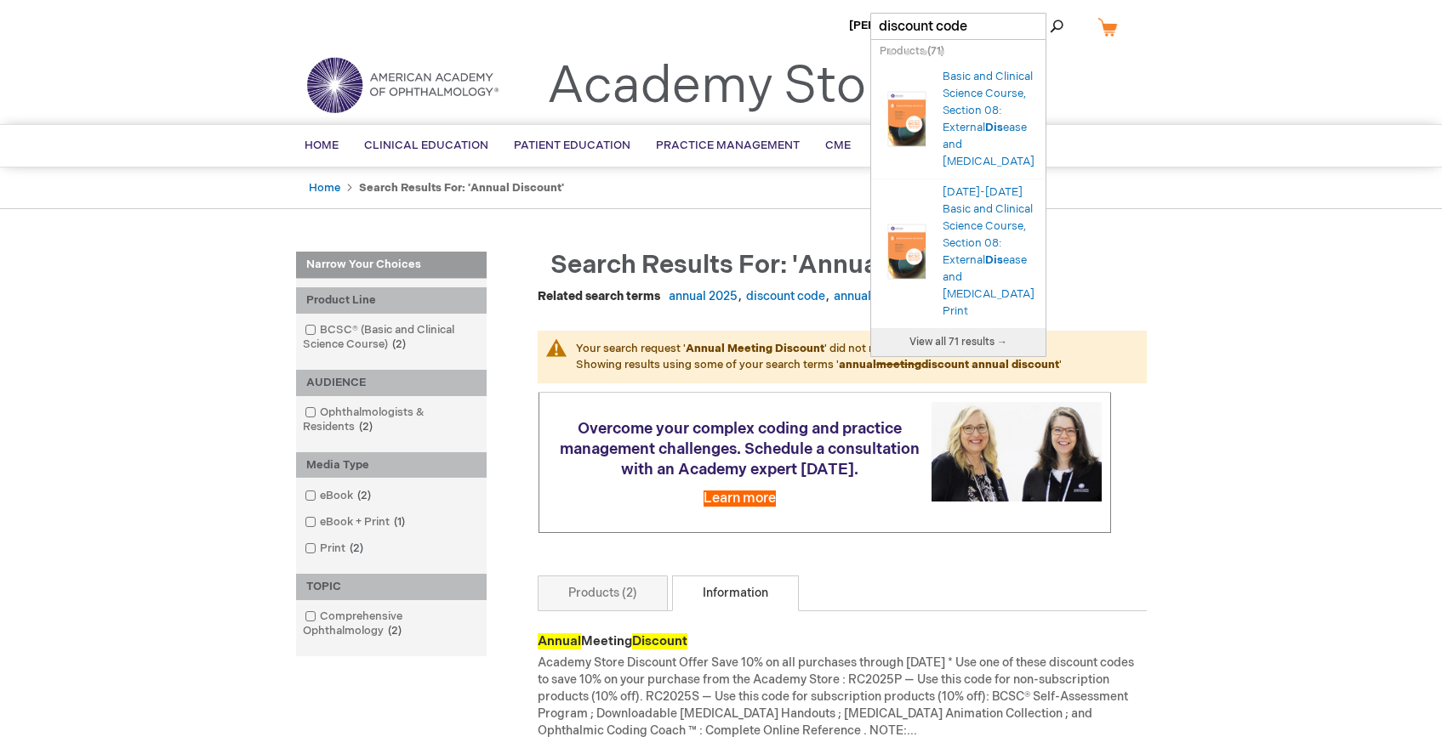
type input "discount code"
click at [1049, 13] on button "Search" at bounding box center [1056, 26] width 14 height 27
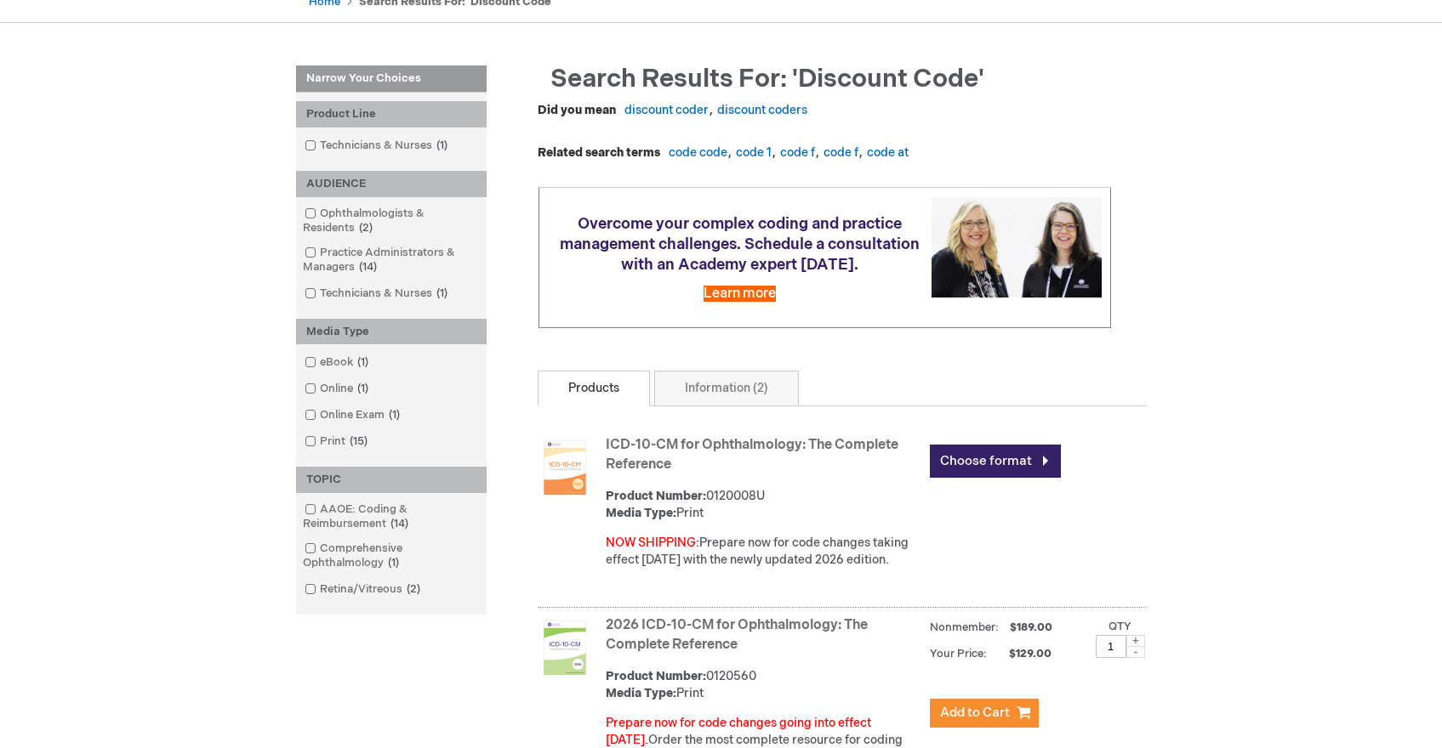
scroll to position [255, 0]
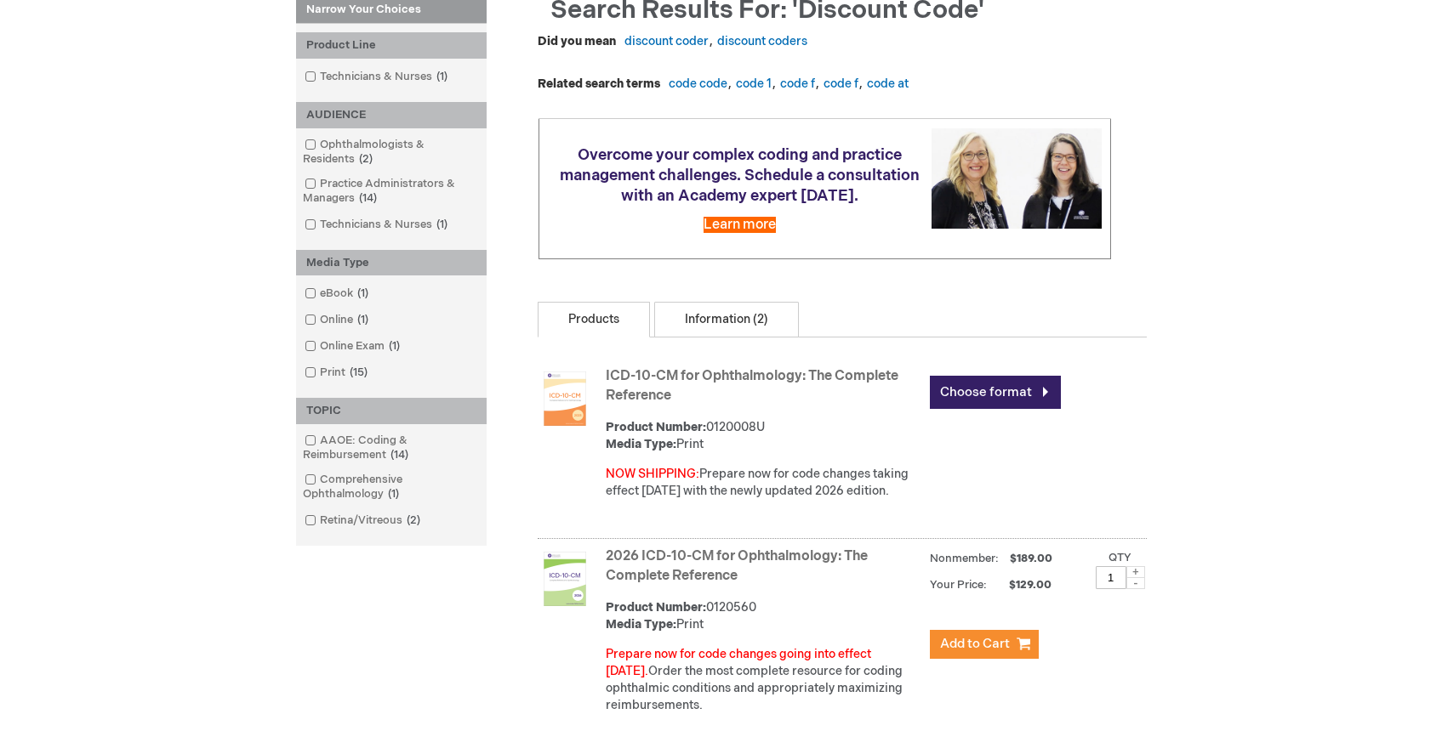
click at [724, 334] on link "Information (2)" at bounding box center [726, 320] width 145 height 36
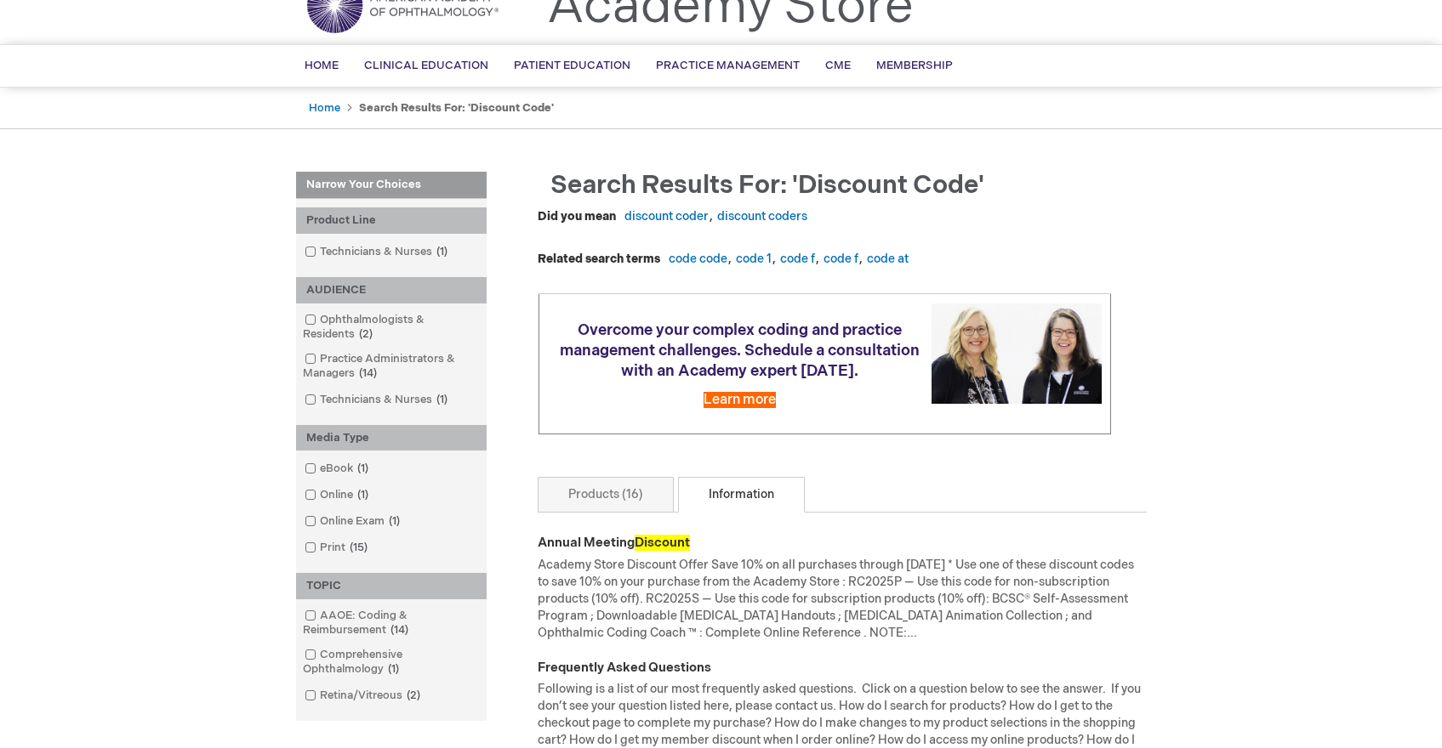
scroll to position [340, 0]
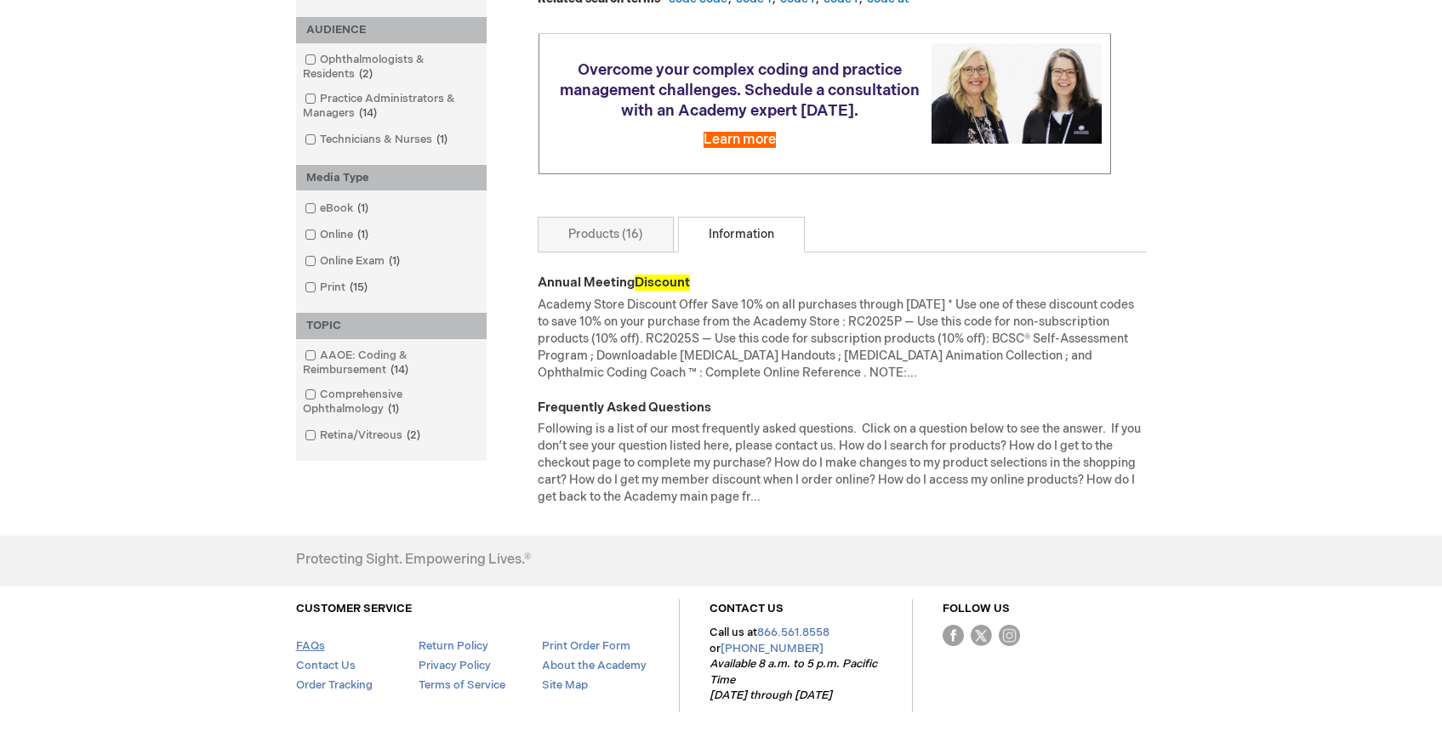
click at [315, 653] on link "FAQs" at bounding box center [310, 647] width 29 height 14
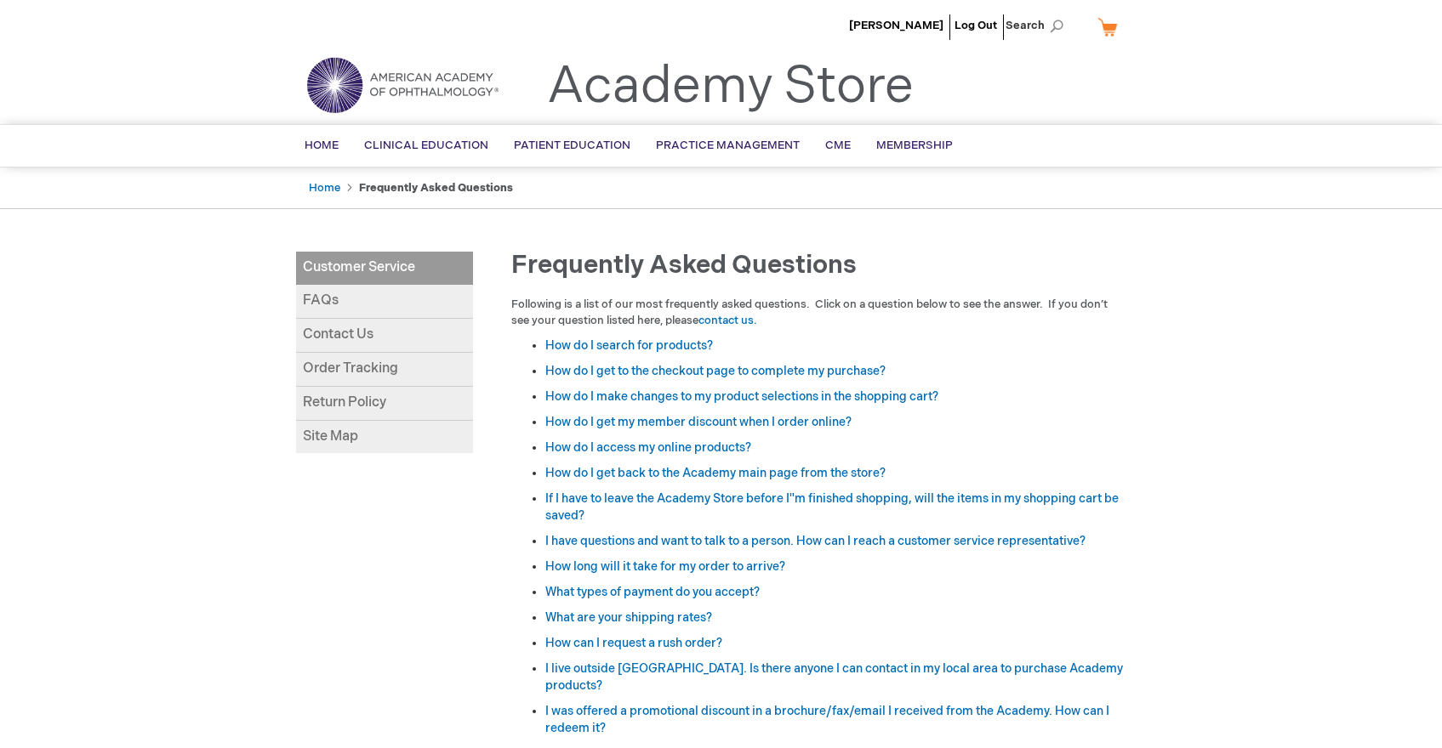
scroll to position [85, 0]
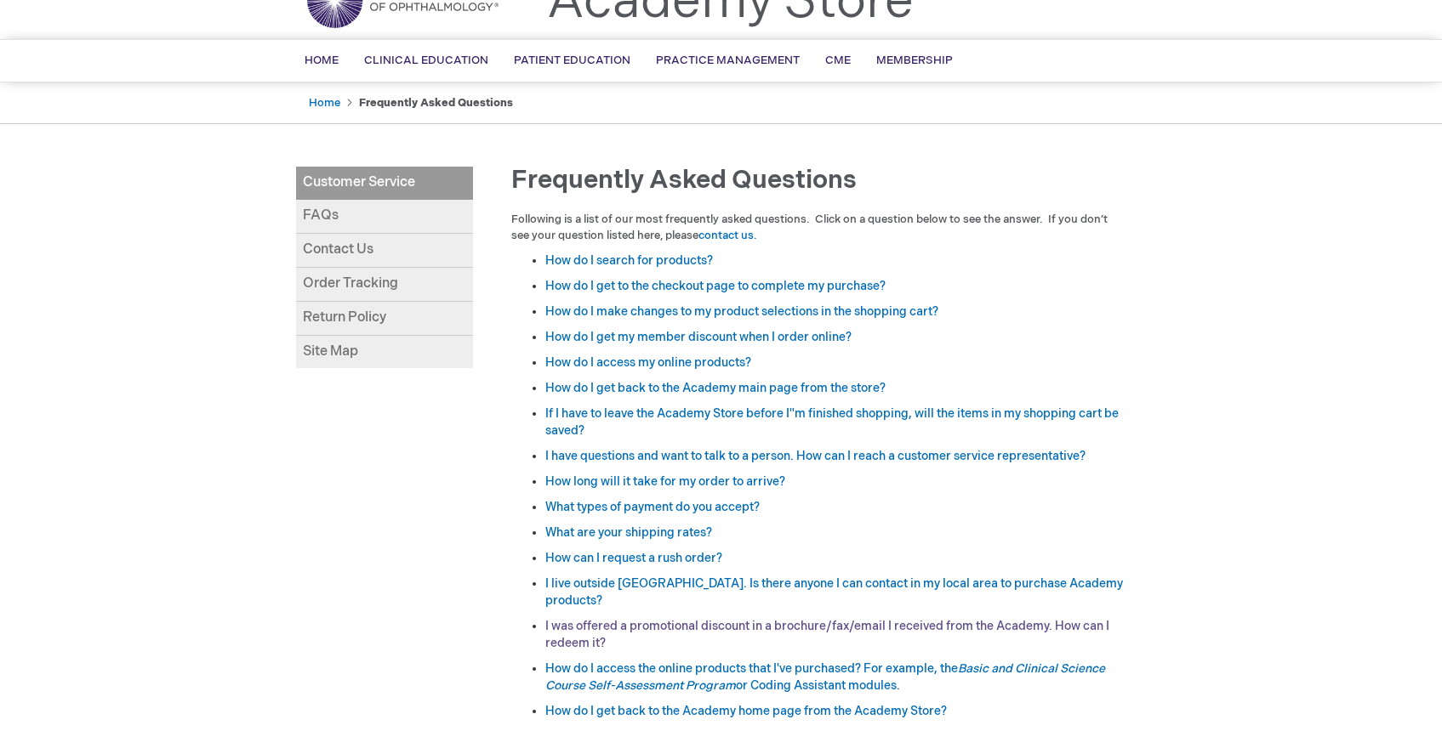
click at [666, 623] on link "I was offered a promotional discount in a brochure/fax/email I received from th…" at bounding box center [827, 634] width 564 height 31
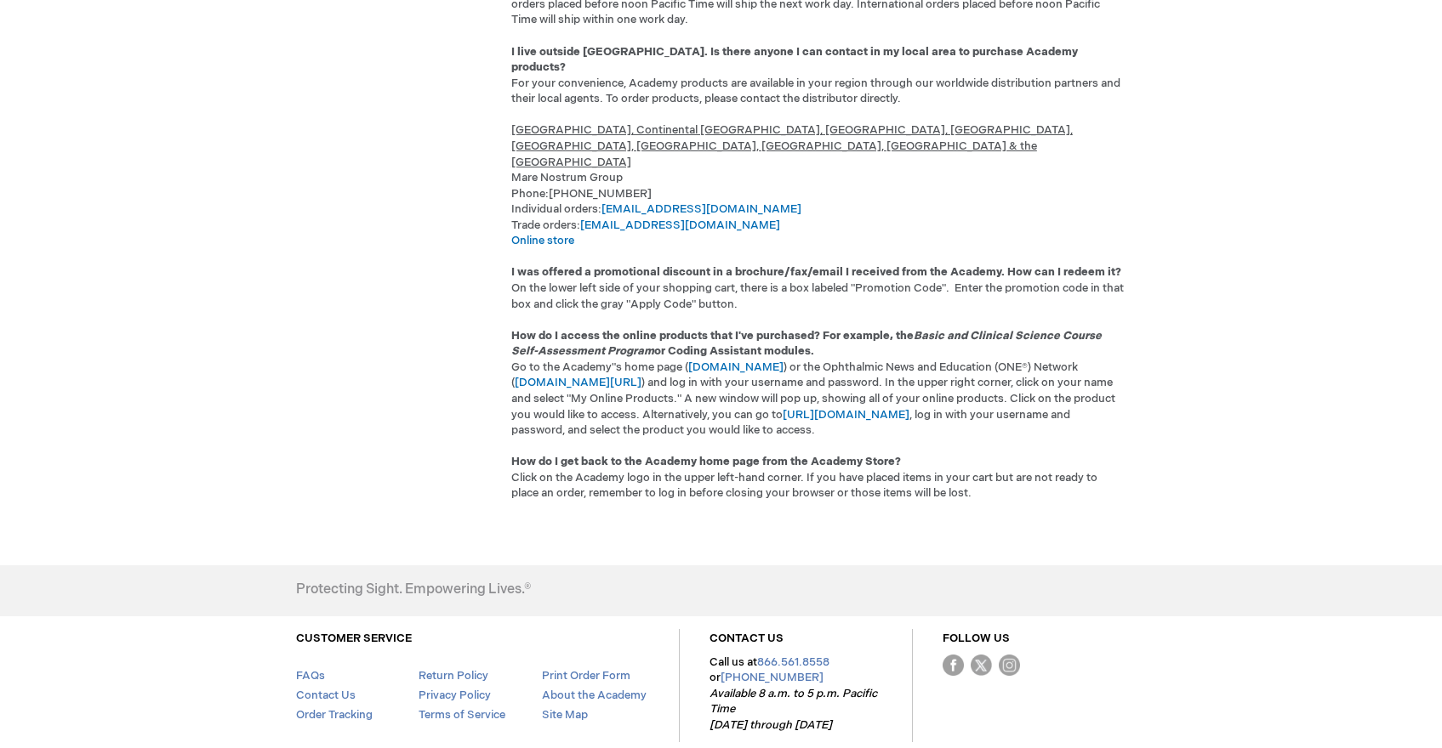
scroll to position [2120, 0]
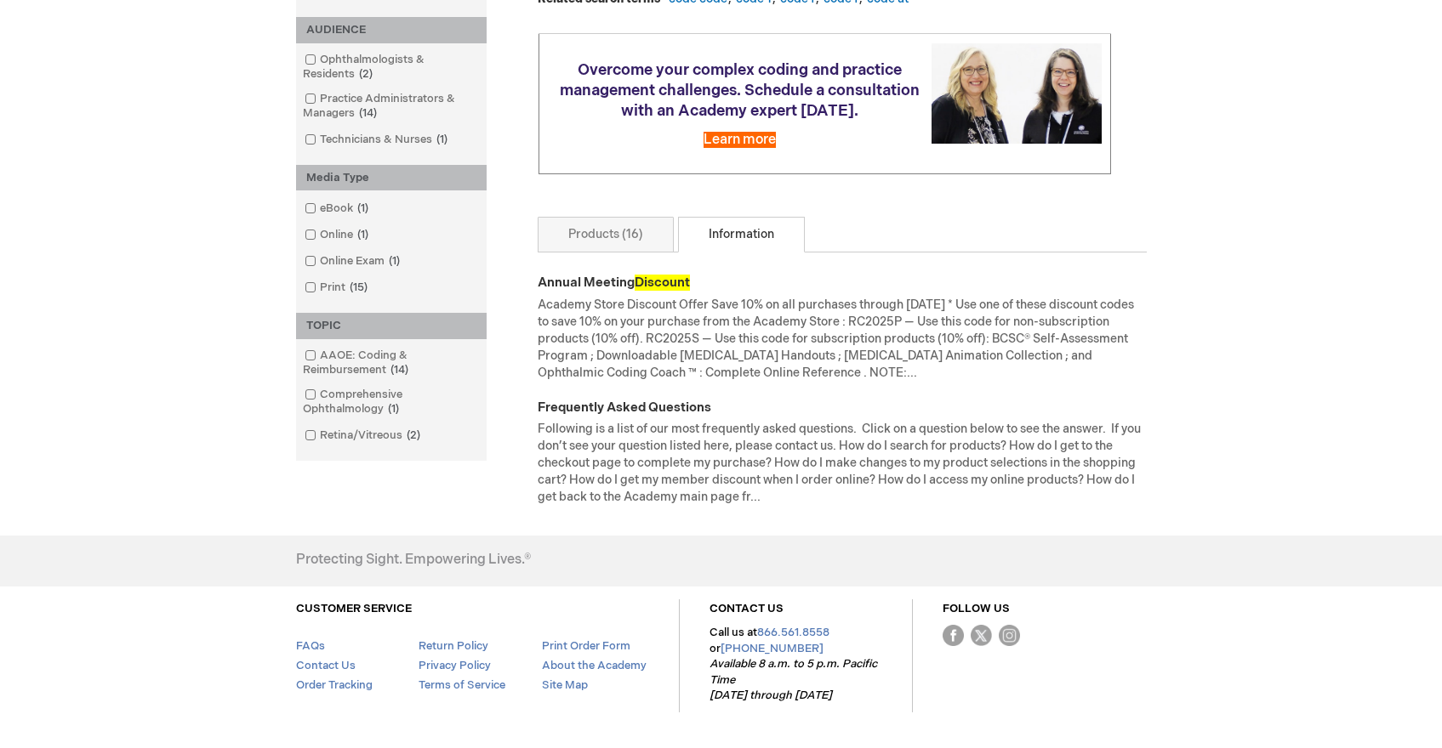
drag, startPoint x: 813, startPoint y: 382, endPoint x: 753, endPoint y: 378, distance: 59.6
click at [753, 378] on div "Academy Store Discount Offer Save 10% on all purchases through [DATE] * Use one…" at bounding box center [841, 339] width 609 height 85
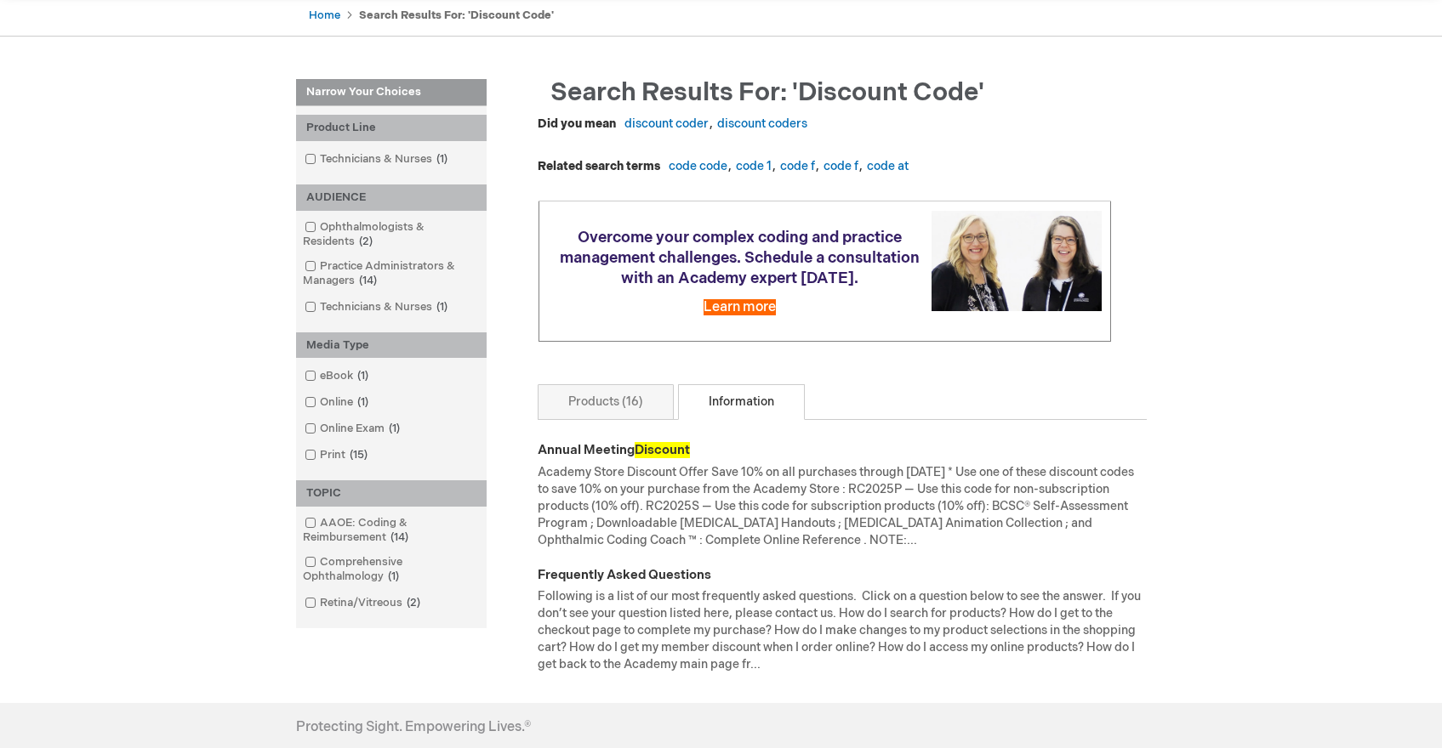
scroll to position [170, 0]
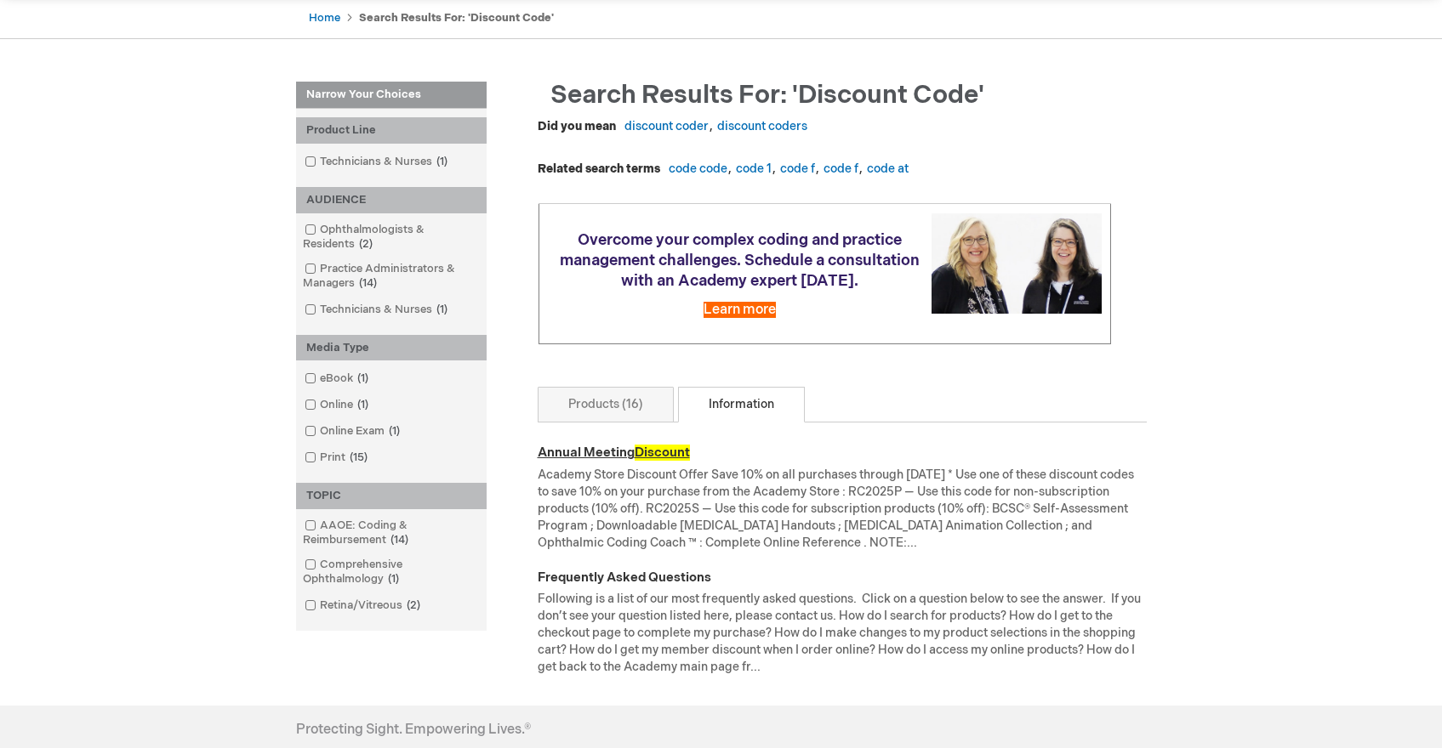
click at [581, 461] on link "Annual Meeting Discount" at bounding box center [613, 453] width 152 height 16
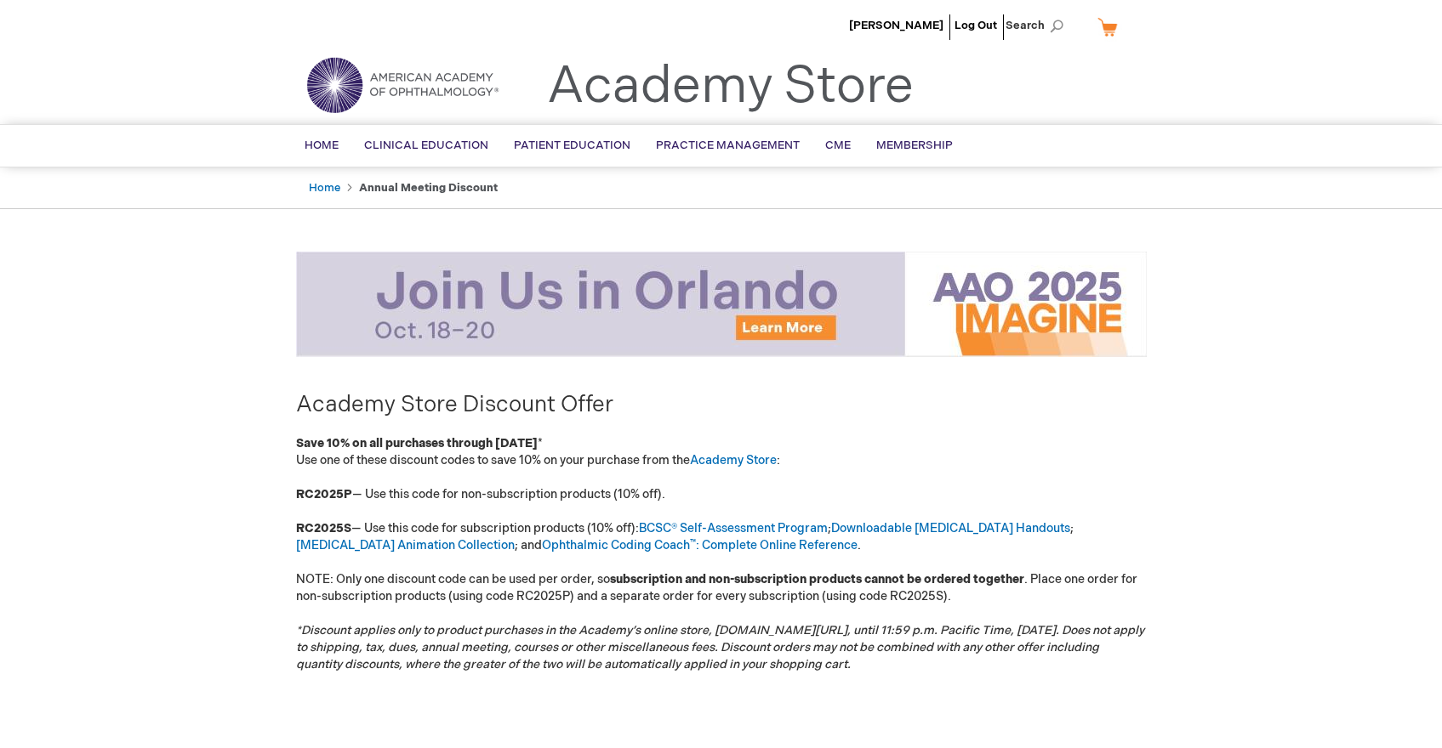
click at [338, 77] on img at bounding box center [402, 84] width 204 height 61
